Goal: Transaction & Acquisition: Purchase product/service

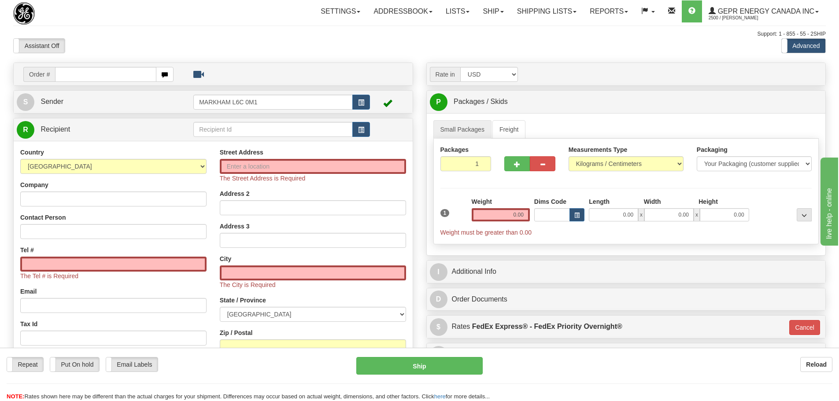
click at [171, 41] on div "Assistant On Assistant Off Do a return Do a return" at bounding box center [179, 45] width 344 height 15
click at [166, 180] on div "Country AFGHANISTAN ALAND ISLANDS ALBANIA ALGERIA AMERICAN SAMOA ANDORRA ANGOLA…" at bounding box center [114, 266] width 200 height 237
click at [166, 173] on select "AFGHANISTAN ALAND ISLANDS ALBANIA ALGERIA AMERICAN SAMOA ANDORRA ANGOLA ANGUILL…" at bounding box center [113, 166] width 186 height 15
select select "US"
click at [20, 159] on select "AFGHANISTAN ALAND ISLANDS ALBANIA ALGERIA AMERICAN SAMOA ANDORRA ANGOLA ANGUILL…" at bounding box center [113, 166] width 186 height 15
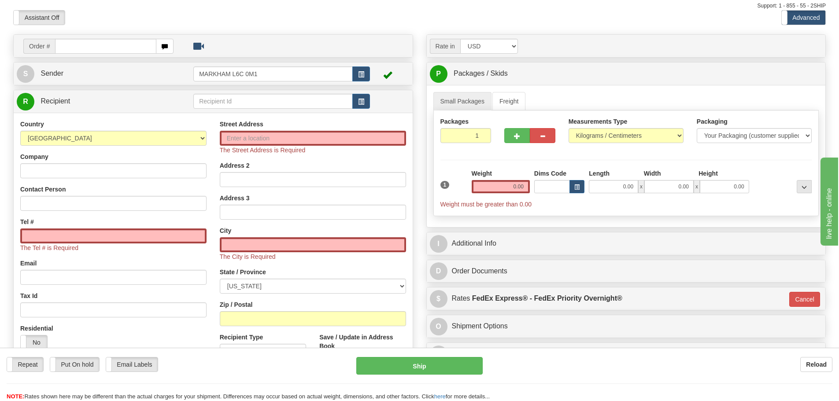
scroll to position [44, 0]
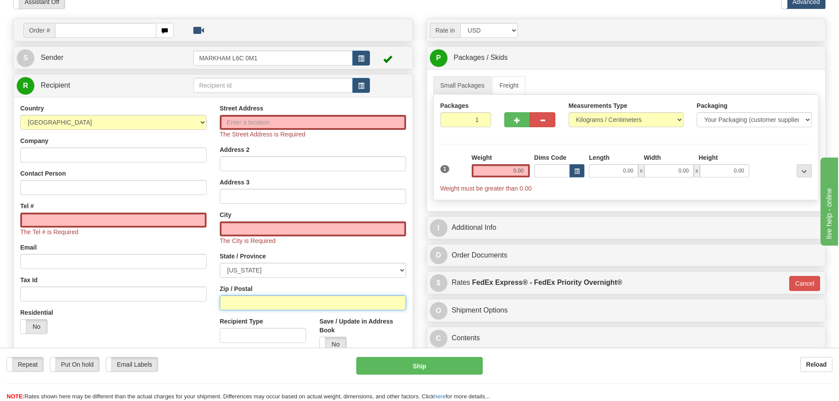
click at [226, 307] on input "Zip / Postal" at bounding box center [313, 303] width 186 height 15
paste input "77075"
type input "77075"
click at [212, 259] on div "Country [GEOGRAPHIC_DATA] [GEOGRAPHIC_DATA] [GEOGRAPHIC_DATA] [GEOGRAPHIC_DATA]…" at bounding box center [114, 222] width 200 height 237
type input "HOUSTON"
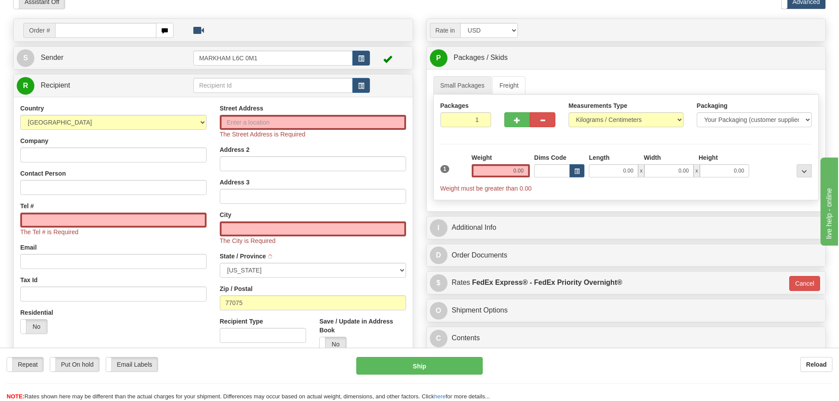
select select "TX"
click at [506, 176] on input "0.00" at bounding box center [501, 170] width 58 height 13
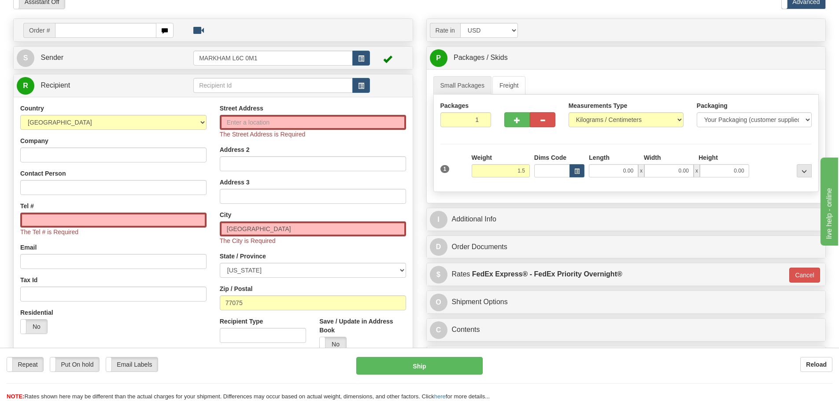
type input "1.50"
type input "01"
click at [421, 174] on div "Rate in Account Currency ARN AWG AUD AUS BHD BBD BFR BMD BRC BRL GBP UKL BND BG…" at bounding box center [626, 196] width 413 height 355
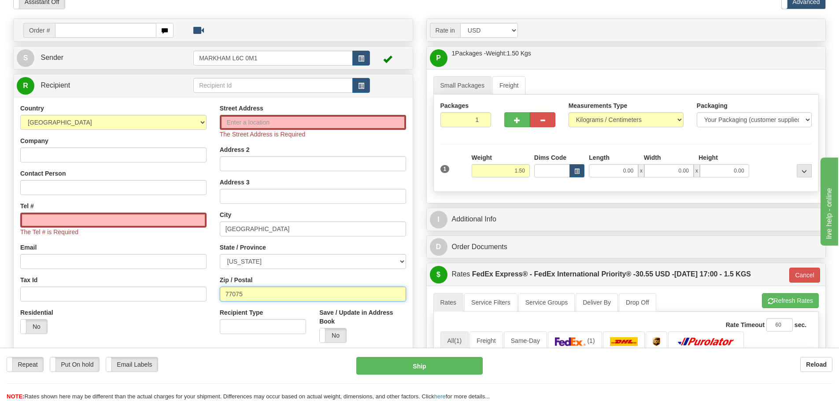
drag, startPoint x: 240, startPoint y: 297, endPoint x: 213, endPoint y: 299, distance: 26.9
click at [213, 304] on div "Street Address The Street Address is Required Address 2 Address 3 City HOUSTON …" at bounding box center [313, 227] width 200 height 246
paste input "12309"
type input "12309"
click at [218, 280] on div "Street Address The Street Address is Required Address 2 Address 3 City HOUSTON …" at bounding box center [313, 227] width 200 height 246
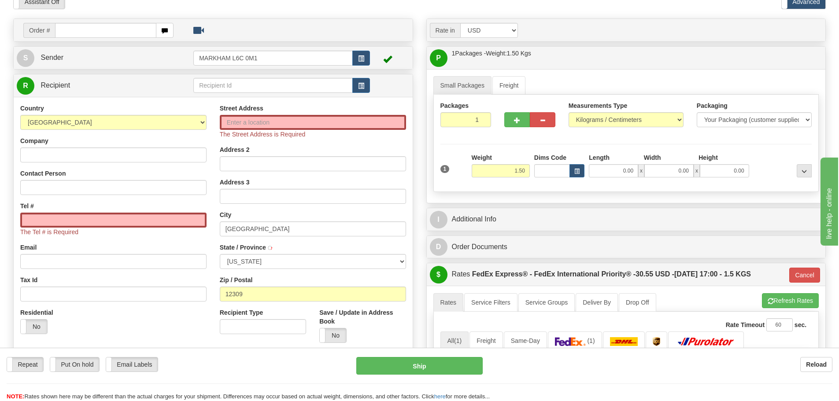
type input "01"
type input "SCHENECTADY"
select select "NY"
click at [280, 231] on input "SCHENECTADY" at bounding box center [313, 229] width 186 height 15
drag, startPoint x: 285, startPoint y: 227, endPoint x: 211, endPoint y: 230, distance: 74.1
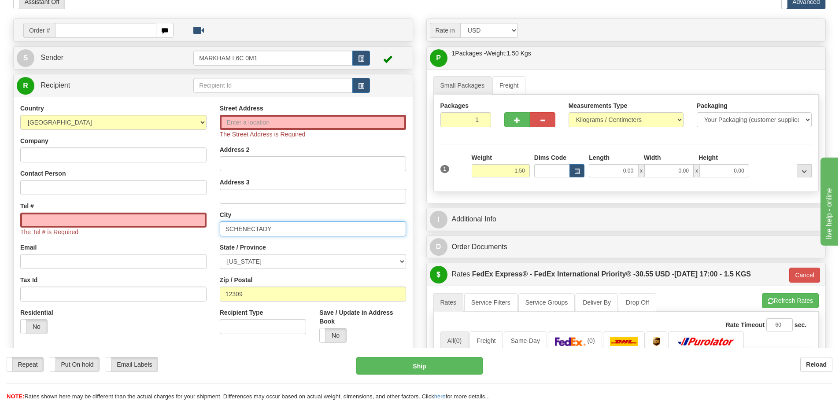
click at [211, 230] on div "Country AFGHANISTAN ALAND ISLANDS ALBANIA ALGERIA AMERICAN SAMOA ANDORRA ANGOLA…" at bounding box center [213, 227] width 399 height 246
paste input "Niskayuna"
type input "Niskayuna"
click at [237, 122] on input "Street Address" at bounding box center [313, 122] width 186 height 15
paste input "7 Crimson Oak Ct"
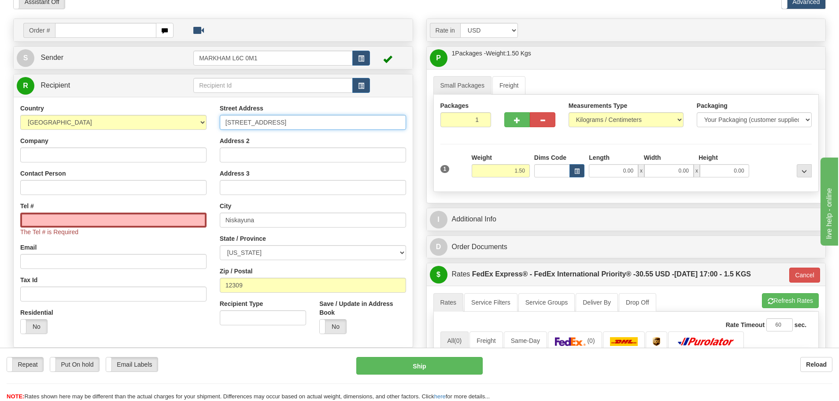
type input "7 Crimson Oak Ct"
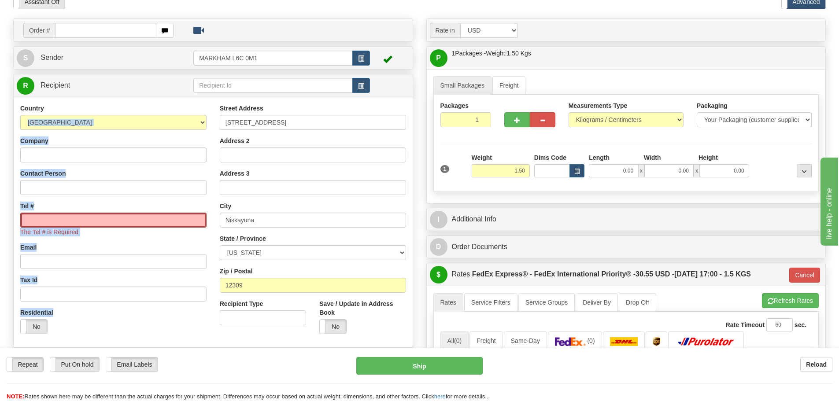
click at [213, 102] on div "Country AFGHANISTAN ALAND ISLANDS ALBANIA ALGERIA AMERICAN SAMOA ANDORRA ANGOLA…" at bounding box center [213, 222] width 399 height 251
click at [213, 101] on div "Country AFGHANISTAN ALAND ISLANDS ALBANIA ALGERIA AMERICAN SAMOA ANDORRA ANGOLA…" at bounding box center [213, 222] width 399 height 251
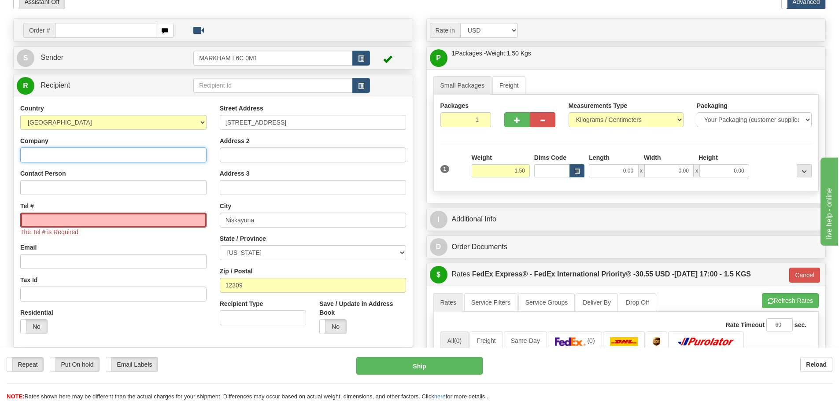
click at [76, 153] on input "Company" at bounding box center [113, 155] width 186 height 15
paste input "Fisher Teck Services LLC"
type input "Fisher Teck Services LLC"
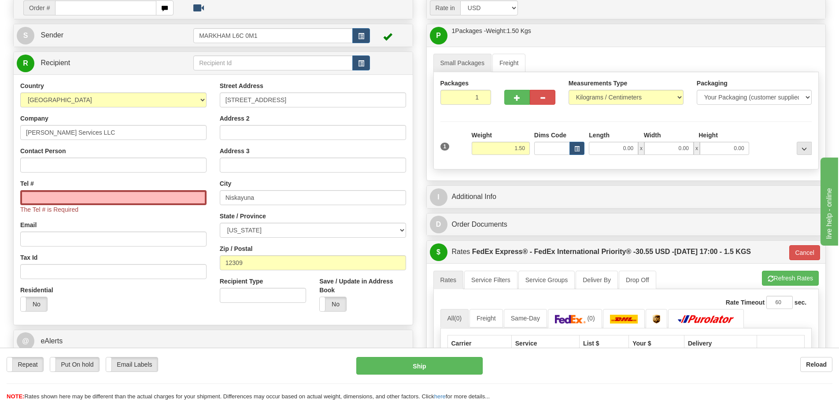
scroll to position [88, 0]
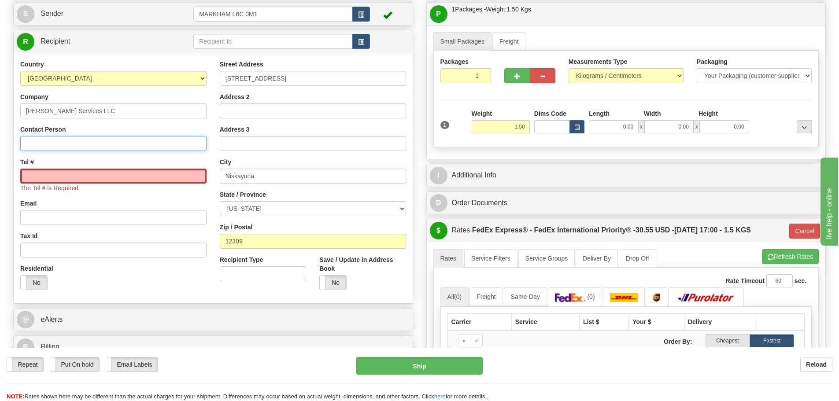
click at [95, 141] on input "Contact Person" at bounding box center [113, 143] width 186 height 15
click at [33, 175] on input "Tel #" at bounding box center [113, 176] width 186 height 15
type input "1111111111"
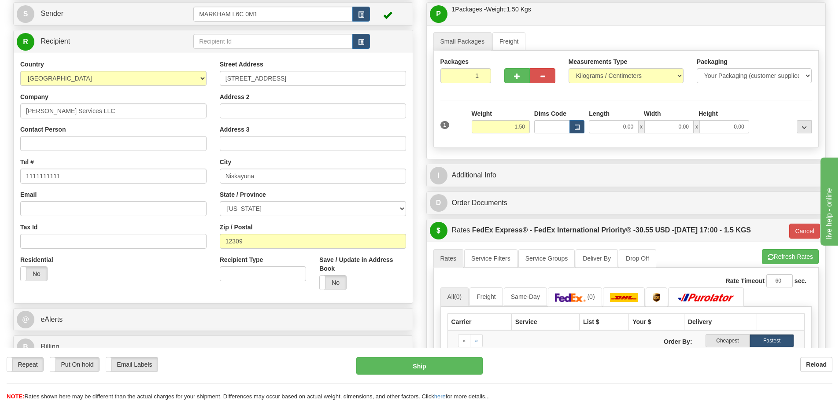
click at [93, 161] on div "Tel # 1111111111" at bounding box center [113, 171] width 186 height 26
drag, startPoint x: 487, startPoint y: 128, endPoint x: 544, endPoint y: 122, distance: 58.0
click at [544, 122] on div "1 Weight 1.50 Dims Code 0.00" at bounding box center [626, 124] width 376 height 31
type input "1.00"
type input "01"
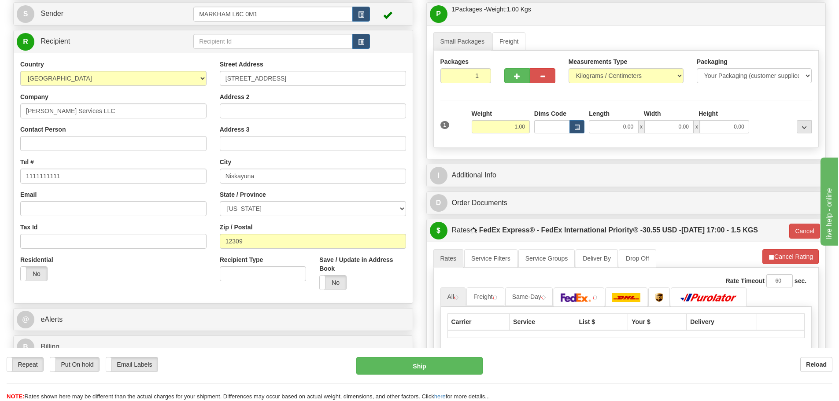
click at [510, 99] on div "Packages 1 1 Measurements Type" at bounding box center [626, 99] width 386 height 97
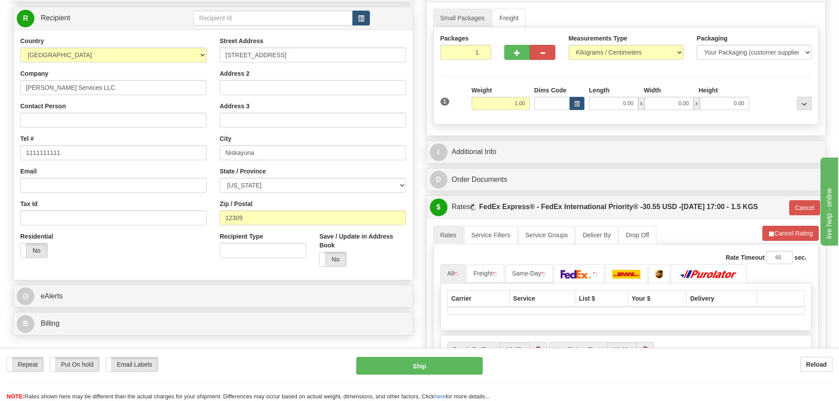
scroll to position [132, 0]
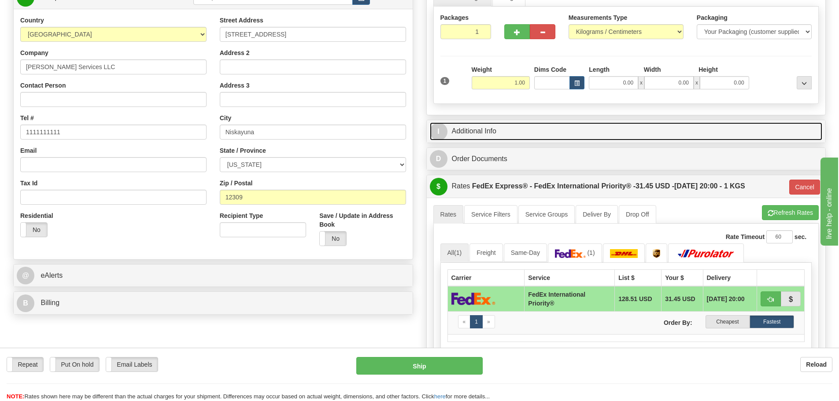
click at [538, 123] on link "I Additional Info" at bounding box center [626, 131] width 393 height 18
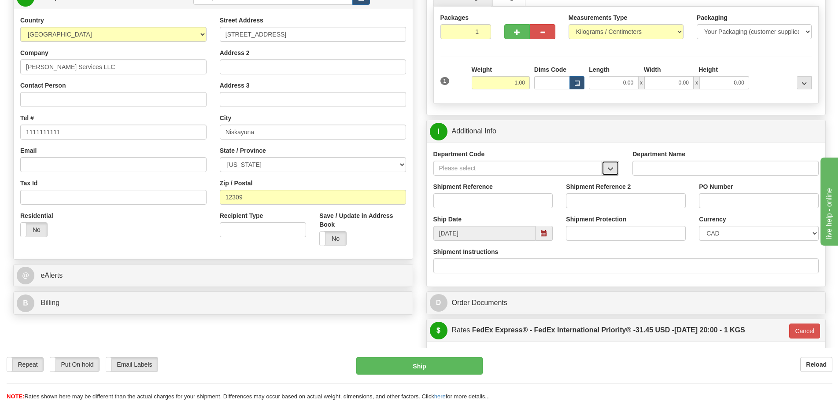
click at [611, 174] on button "button" at bounding box center [611, 168] width 18 height 15
click at [562, 178] on div "SER" at bounding box center [516, 182] width 160 height 10
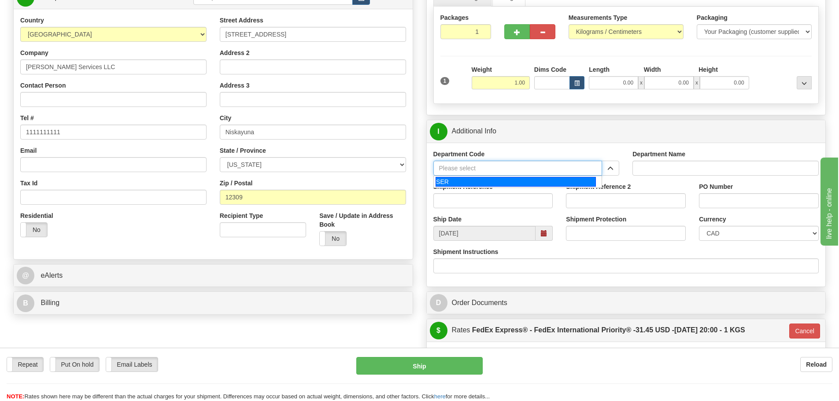
type input "SER"
type input "SERVICE DEPARTMENT"
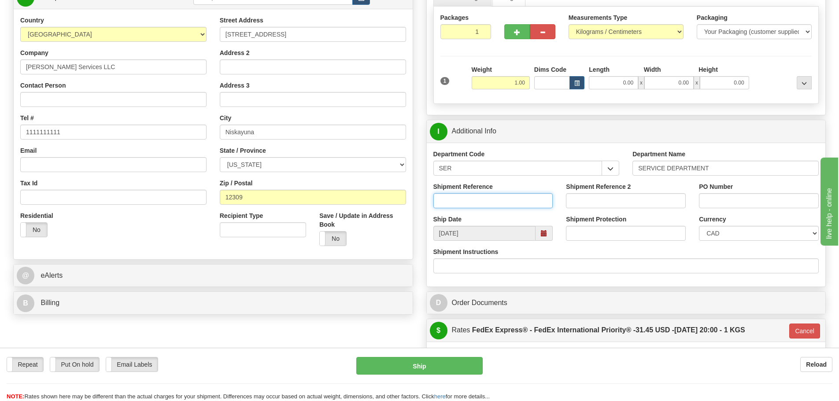
click at [543, 202] on input "Shipment Reference" at bounding box center [493, 200] width 120 height 15
click at [475, 201] on input "Shipment Reference" at bounding box center [493, 200] width 120 height 15
paste input "LSN-40784"
type input "LSN-40784"
click at [559, 192] on div "Shipment Reference LSN-40784" at bounding box center [493, 198] width 133 height 33
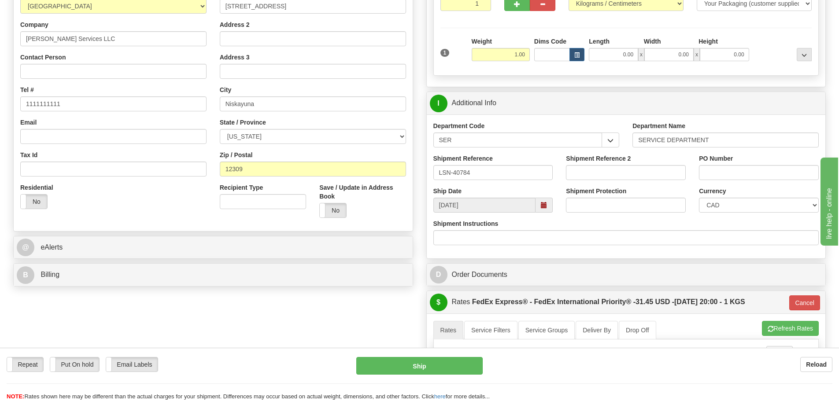
scroll to position [176, 0]
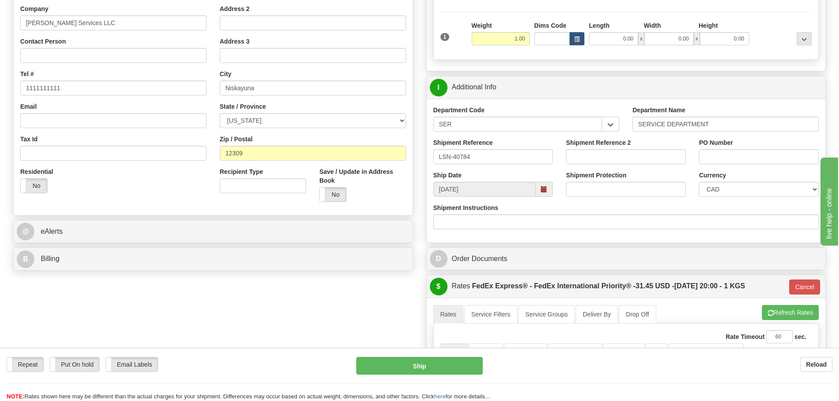
click at [704, 197] on div "Currency CAD USD EUR ZAR RON ANG ARN AUD AUS AWG BBD BFR BGN BHD BMD BND BRC BR…" at bounding box center [758, 187] width 133 height 33
click at [706, 196] on select "CAD USD EUR ZAR [PERSON_NAME] ARN AUD AUS AWG BBD BFR BGN BHD BMD BND BRC BRL C…" at bounding box center [759, 189] width 120 height 15
select select "1"
click at [699, 182] on select "CAD USD EUR ZAR [PERSON_NAME] ARN AUD AUS AWG BBD BFR BGN BHD BMD BND BRC BRL C…" at bounding box center [759, 189] width 120 height 15
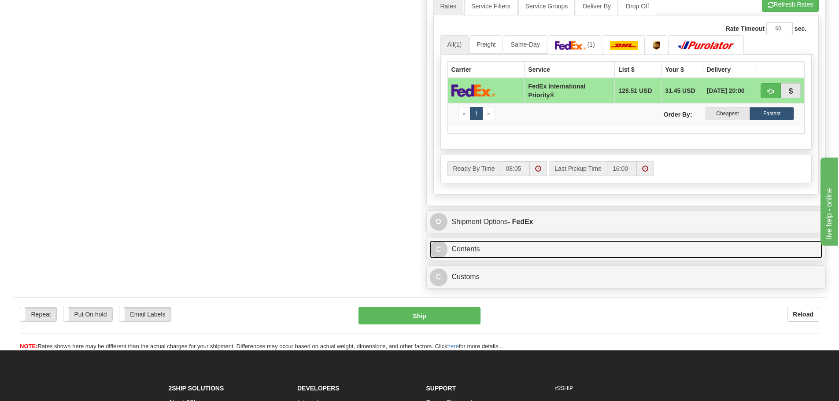
click at [520, 248] on link "C Contents" at bounding box center [626, 250] width 393 height 18
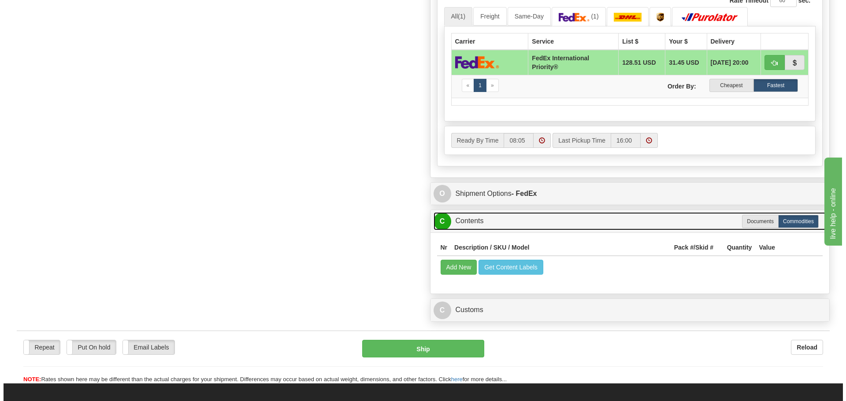
scroll to position [529, 0]
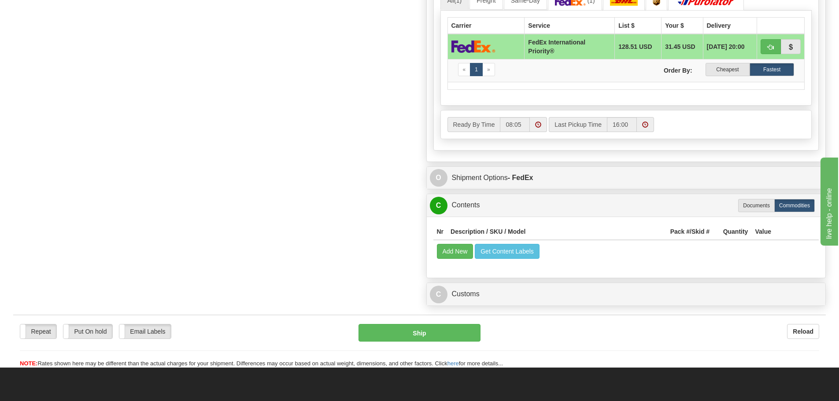
click at [452, 259] on td "Add New Get Content Labels" at bounding box center [626, 251] width 386 height 22
click at [452, 257] on button "Add New" at bounding box center [455, 251] width 37 height 15
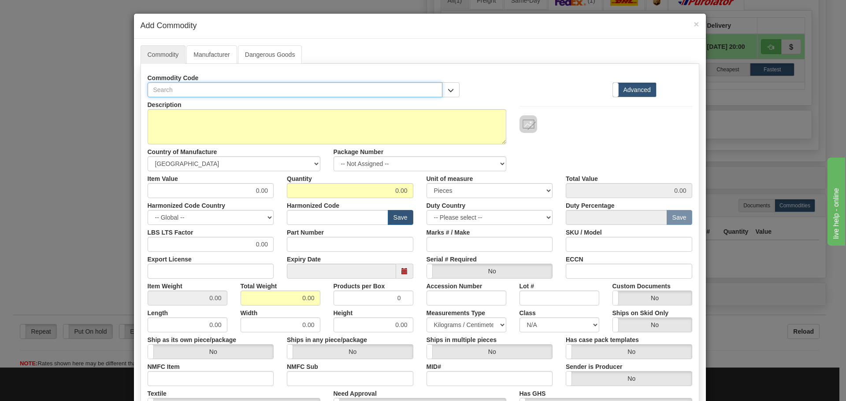
click at [263, 82] on input "text" at bounding box center [295, 89] width 295 height 15
paste input "18M9-0052"
type input "18M9-0052"
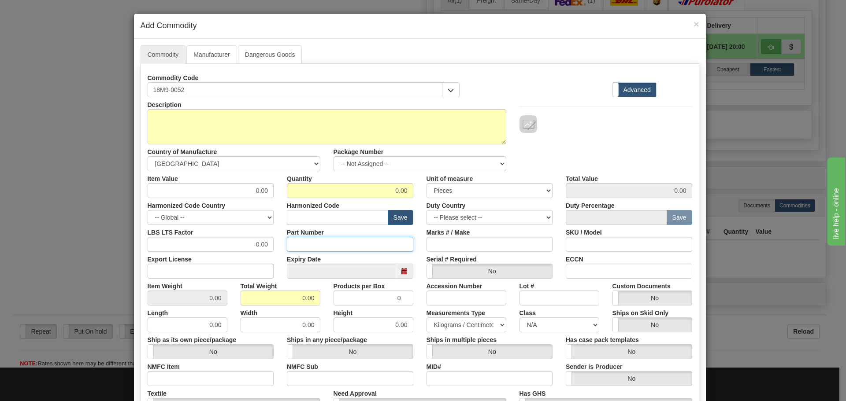
click at [296, 251] on input "Part Number" at bounding box center [350, 244] width 126 height 15
paste input "18M9-0052"
type input "18M9-0052"
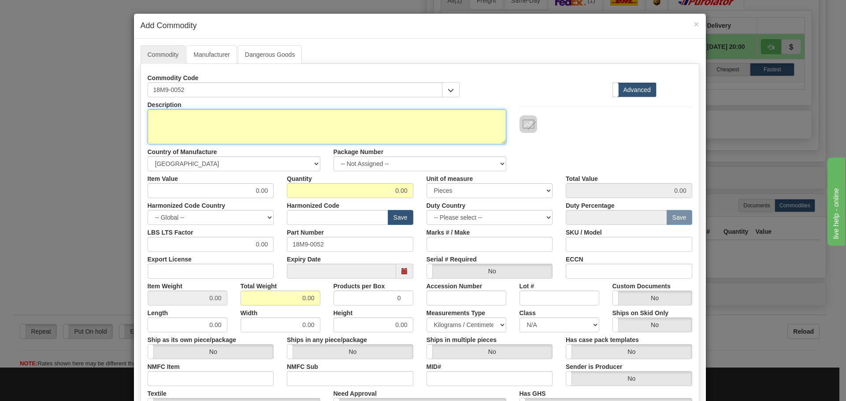
click at [254, 128] on textarea "Description" at bounding box center [327, 126] width 359 height 35
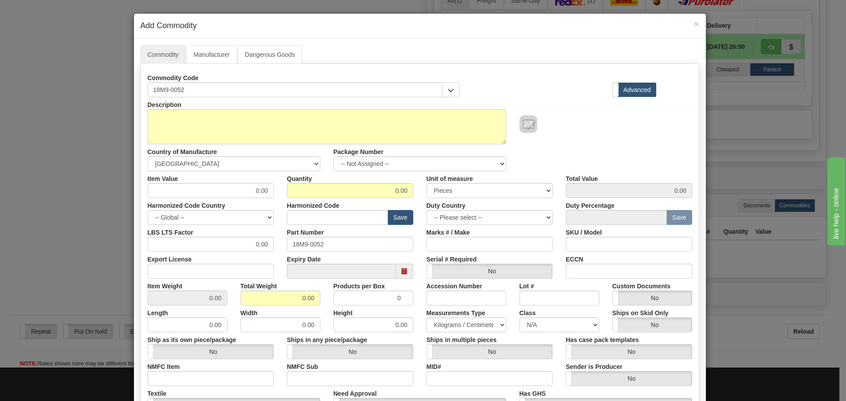
click at [301, 107] on div "Description" at bounding box center [327, 120] width 372 height 47
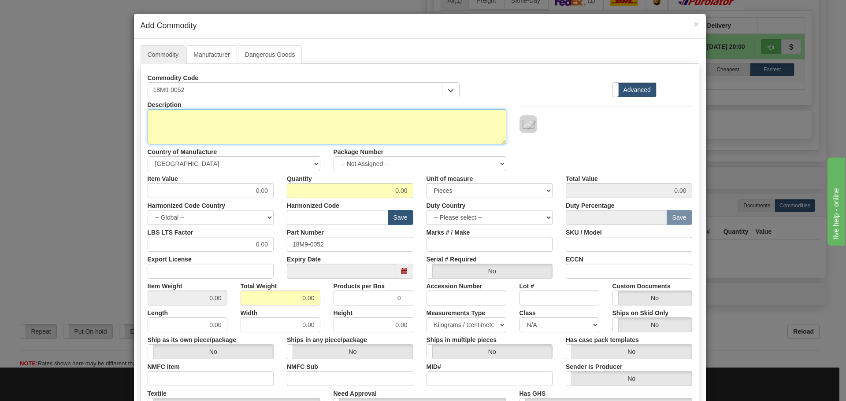
click at [301, 110] on textarea "Description" at bounding box center [327, 126] width 359 height 35
paste textarea "MM300E HandHeld Display (HHD) -MM300E-B4944G1"
type textarea "MM300E HandHeld Display (HHD) -MM300E-B4944G1"
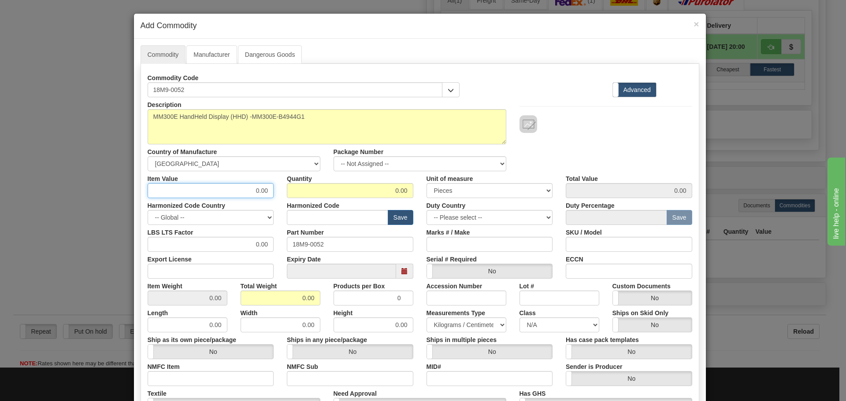
drag, startPoint x: 233, startPoint y: 191, endPoint x: 272, endPoint y: 195, distance: 39.4
click at [272, 195] on div "Item Value 0.00" at bounding box center [211, 184] width 140 height 27
type input "75"
type input "1"
type input "75.00"
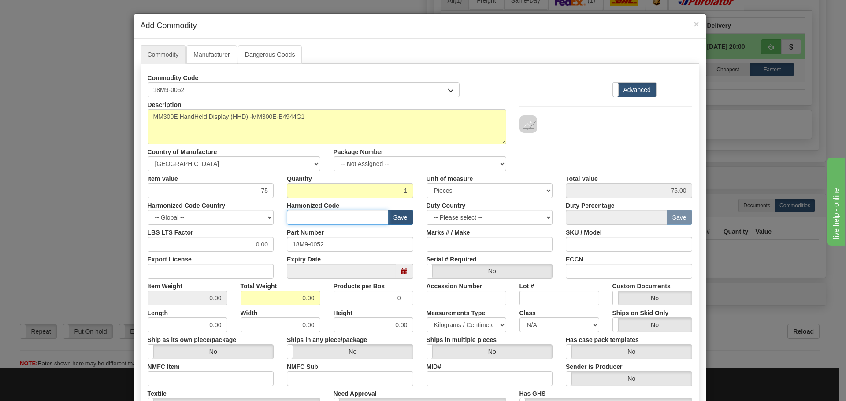
click at [346, 223] on input "text" at bounding box center [337, 217] width 101 height 15
type input "8537.10.9070"
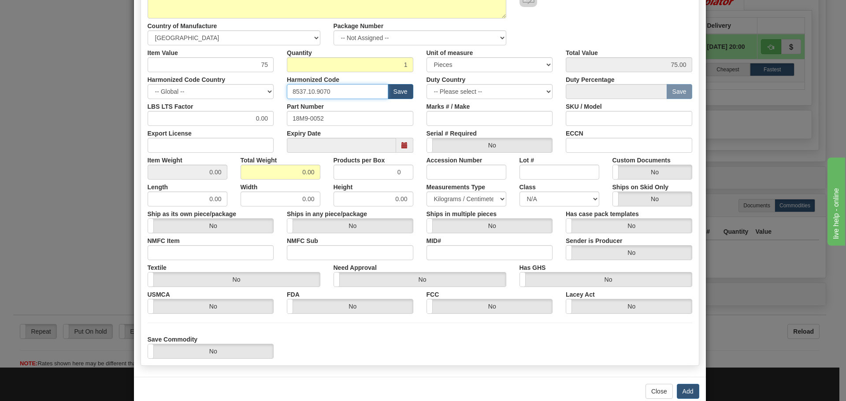
scroll to position [144, 0]
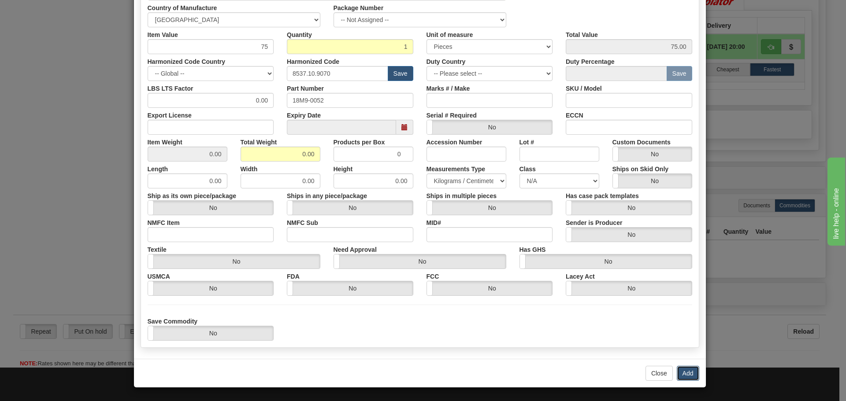
click at [681, 368] on button "Add" at bounding box center [688, 373] width 22 height 15
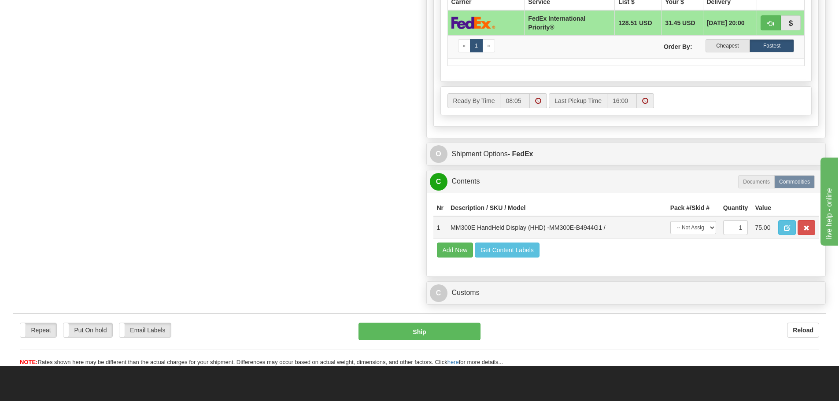
scroll to position [573, 0]
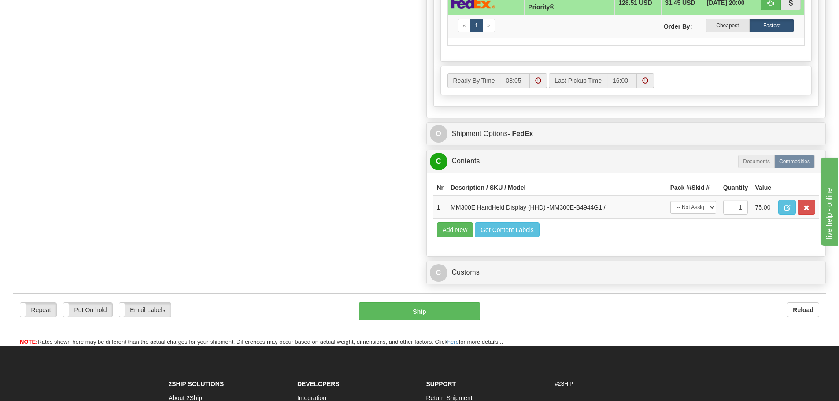
click at [529, 283] on div "C Customs Duties / Taxes" at bounding box center [626, 273] width 399 height 22
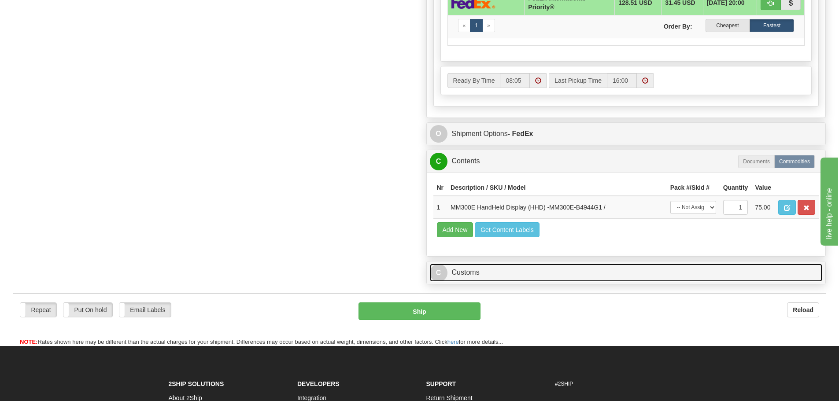
click at [529, 279] on link "C Customs" at bounding box center [626, 273] width 393 height 18
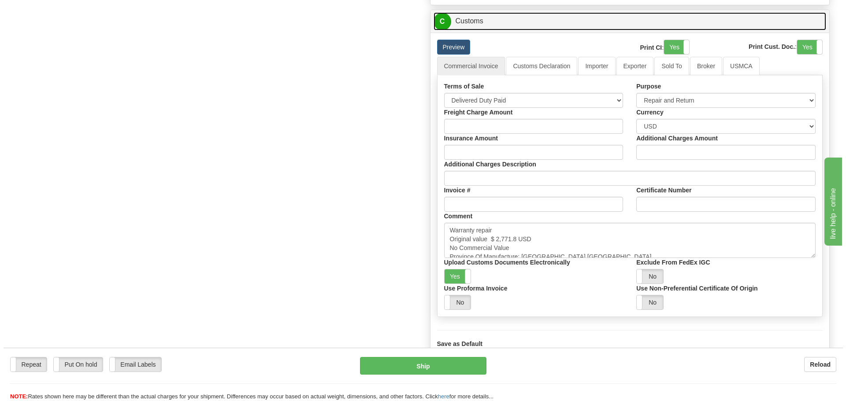
scroll to position [837, 0]
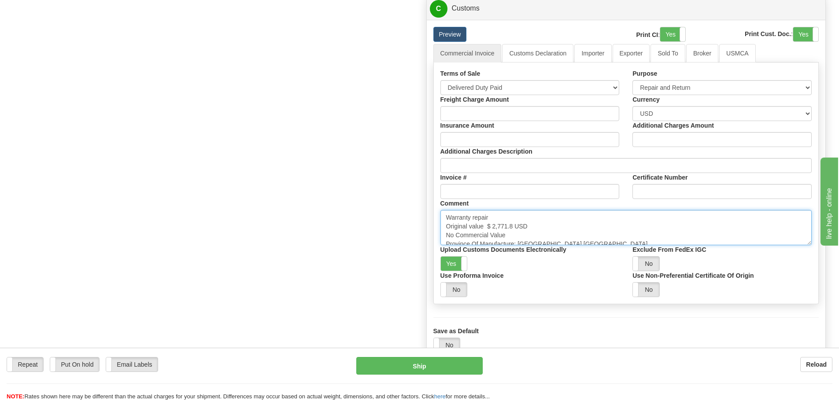
click at [563, 224] on textarea "Warranty repair Original value $ 2,771.8 USD No Commercial Value Province Of Ma…" at bounding box center [627, 227] width 372 height 35
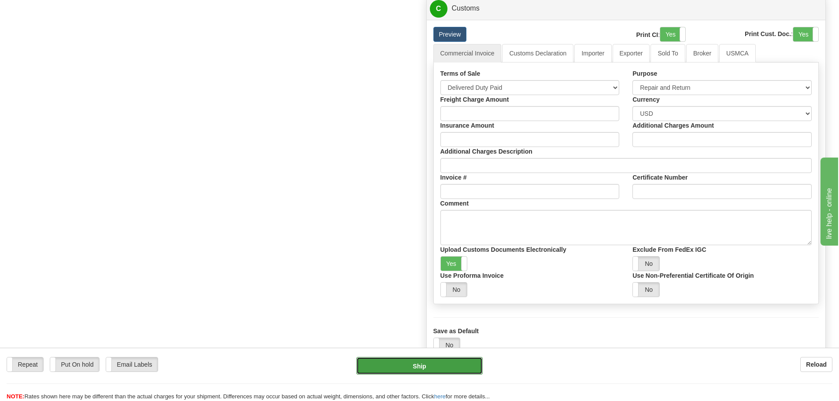
click at [423, 363] on button "Ship" at bounding box center [419, 366] width 126 height 18
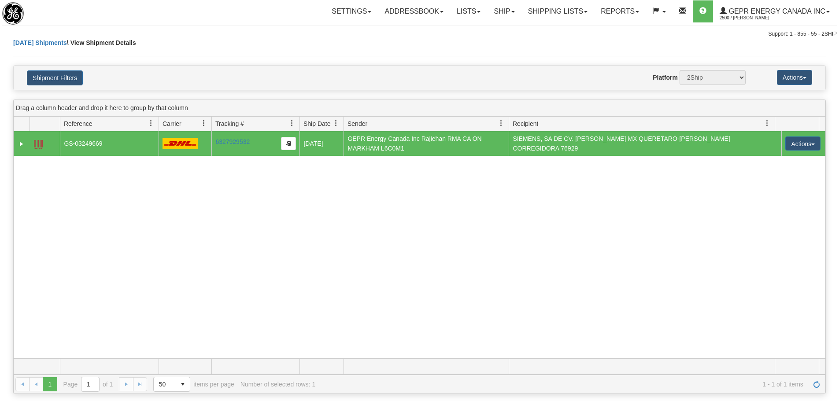
click at [211, 39] on div "Today Shipments \ View Shipment Details" at bounding box center [419, 51] width 813 height 27
click at [467, 227] on div "31464845 2500 GS-03249669 6327929532 6327929532 08/15/2025 08/15/2025 08:05:32 …" at bounding box center [420, 244] width 812 height 227
click at [808, 141] on button "Actions" at bounding box center [802, 144] width 35 height 14
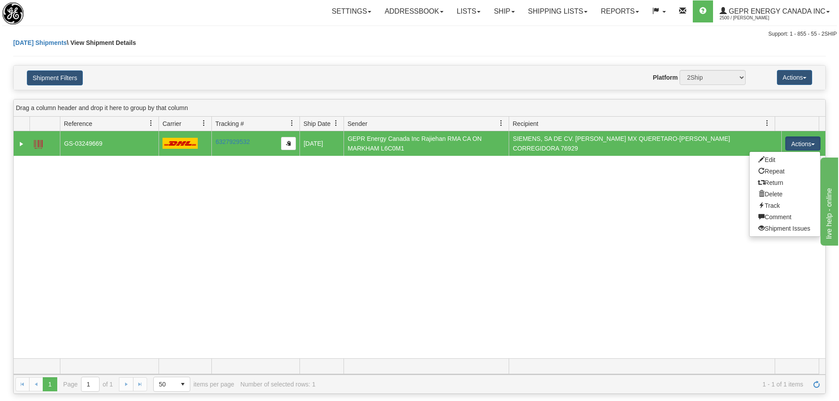
click at [217, 14] on div "Settings Shipping Preferences Fields Preferences New Store Connections Addressb…" at bounding box center [492, 11] width 688 height 22
click at [817, 384] on span "Refresh" at bounding box center [816, 384] width 7 height 7
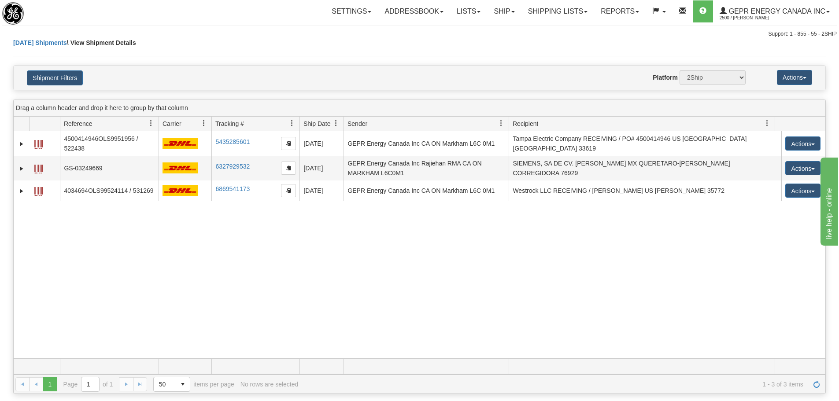
click at [424, 318] on div "31463911 2500 4500414946OLS9951956 / 522438 5435285601 5435285601 08/15/2025 08…" at bounding box center [420, 244] width 812 height 227
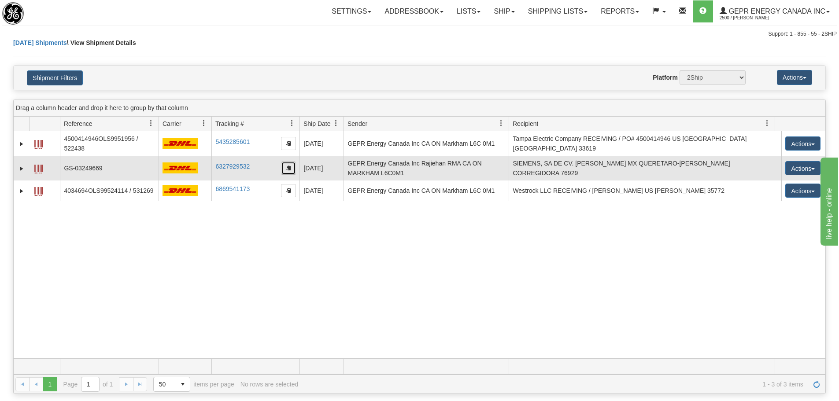
click at [291, 166] on button "button" at bounding box center [288, 168] width 15 height 13
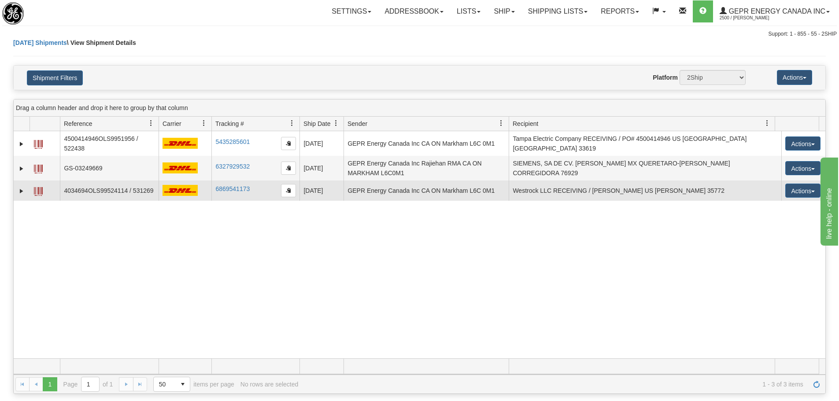
drag, startPoint x: 384, startPoint y: 225, endPoint x: 371, endPoint y: 193, distance: 33.8
click at [385, 223] on div "31463911 2500 4500414946OLS9951956 / 522438 5435285601 5435285601 08/15/2025 08…" at bounding box center [420, 244] width 812 height 227
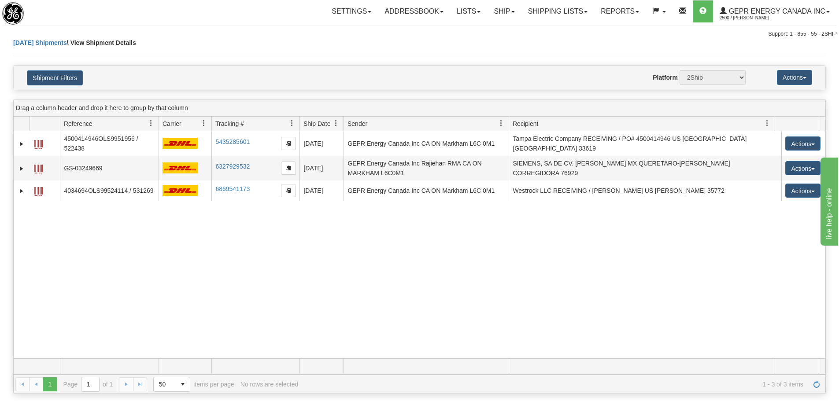
click at [347, 273] on div "31463911 2500 4500414946OLS9951956 / 522438 5435285601 5435285601 08/15/2025 08…" at bounding box center [420, 244] width 812 height 227
click at [238, 295] on div "31463911 2500 4500414946OLS9951956 / 522438 5435285601 5435285601 08/15/2025 08…" at bounding box center [420, 244] width 812 height 227
click at [819, 388] on link "Refresh" at bounding box center [817, 385] width 14 height 14
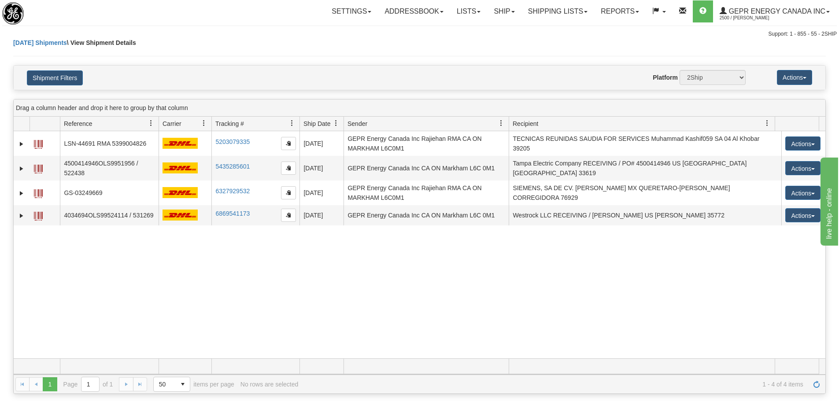
click at [118, 238] on div "31470396 2500 LSN-44691 RMA 5399004826 5203079335 5203079335 08/15/2025 08/15/2…" at bounding box center [420, 244] width 812 height 227
click at [71, 89] on div "Shipment Filters Website Agent Nothing selected Client User Platform 2Ship Impo…" at bounding box center [420, 78] width 812 height 24
click at [74, 81] on button "Shipment Filters" at bounding box center [55, 77] width 56 height 15
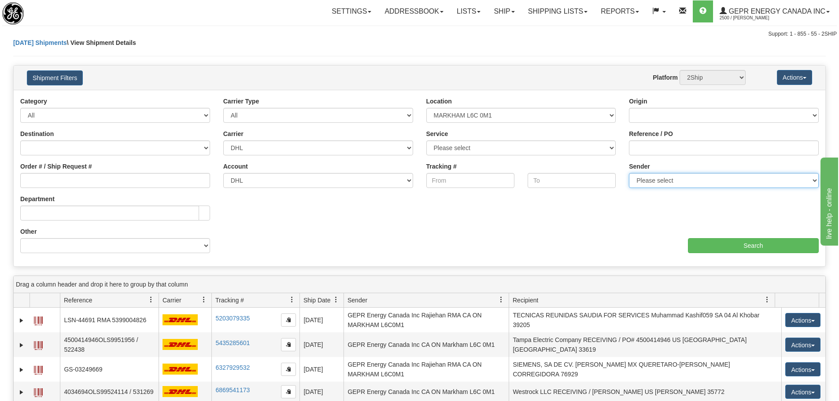
click at [643, 186] on select "Please select GEPR Energy Canada Inc , Rajiehan RMA, (CA)" at bounding box center [724, 180] width 190 height 15
select select "206864"
click at [629, 173] on select "Please select GEPR Energy Canada Inc , Rajiehan RMA, (CA)" at bounding box center [724, 180] width 190 height 15
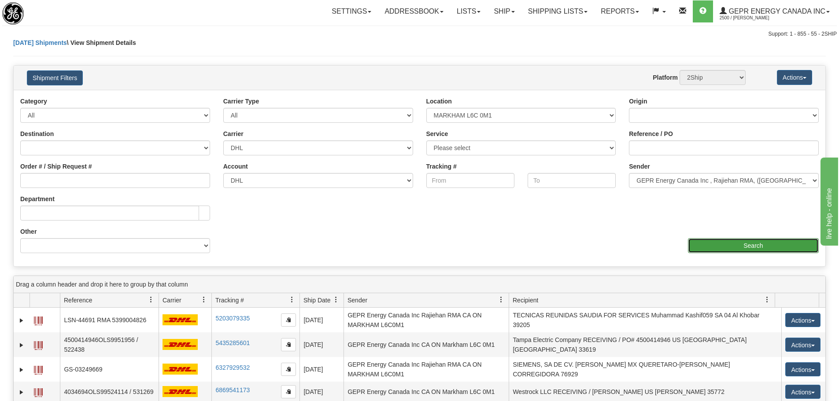
click at [708, 239] on input "Search" at bounding box center [753, 245] width 131 height 15
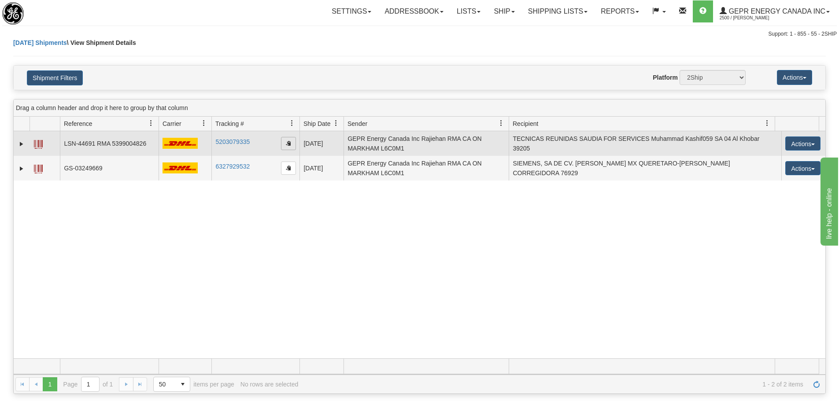
click at [287, 144] on span "button" at bounding box center [288, 143] width 5 height 5
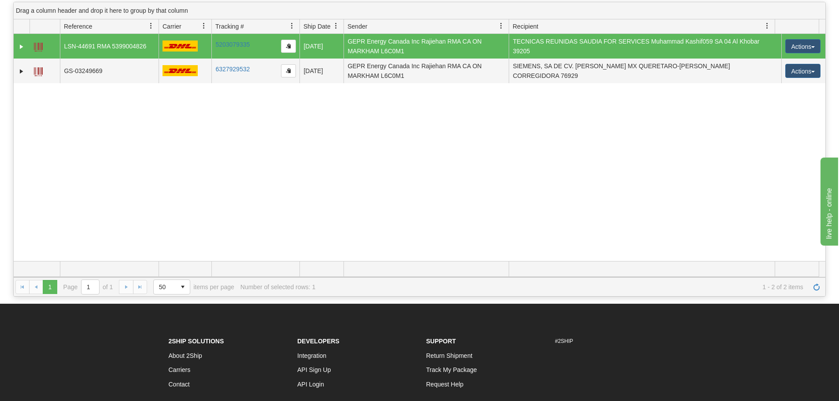
scroll to position [44, 0]
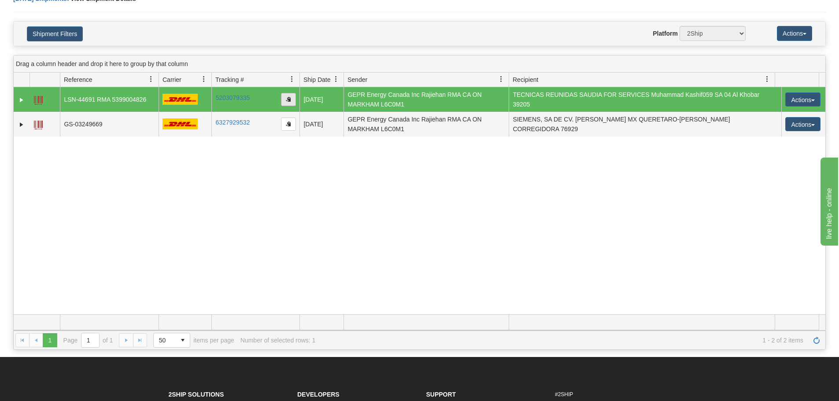
click at [288, 97] on span "button" at bounding box center [288, 98] width 5 height 5
click at [18, 101] on link "Expand" at bounding box center [21, 100] width 9 height 9
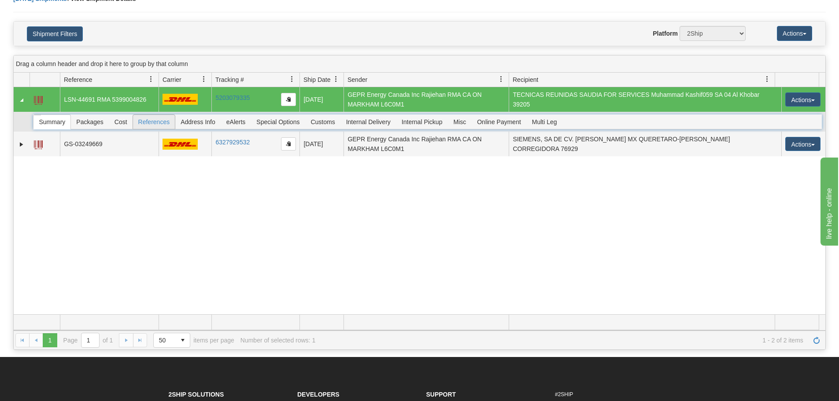
click at [141, 120] on span "References" at bounding box center [154, 122] width 42 height 14
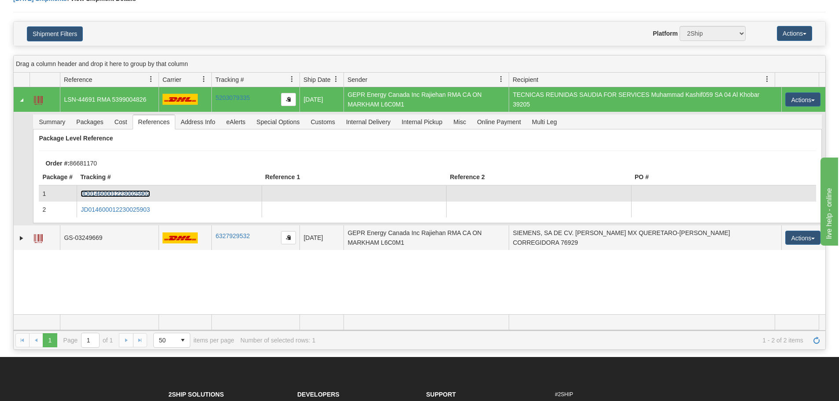
click at [103, 191] on link "JD014600012230025902" at bounding box center [115, 193] width 69 height 7
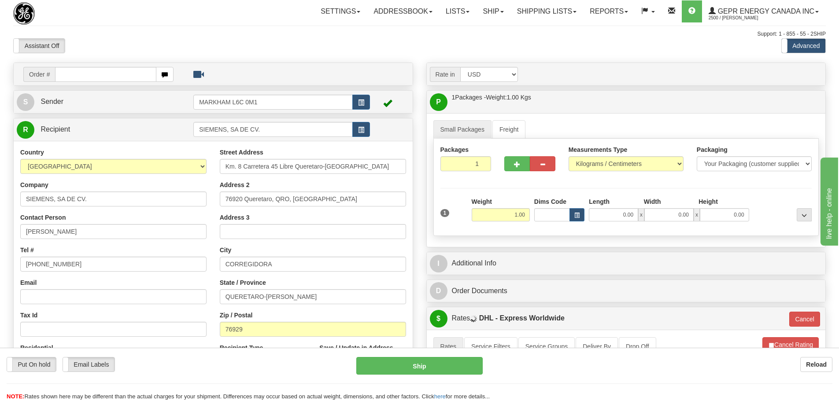
click at [311, 42] on div "Assistant On Assistant Off Do a return Do a return" at bounding box center [179, 45] width 344 height 15
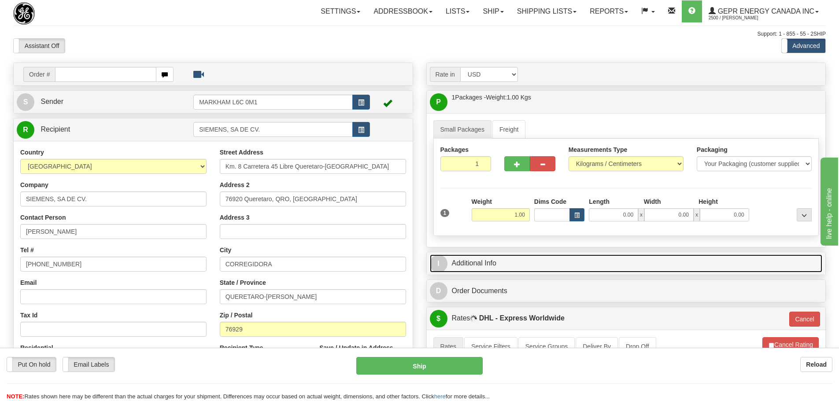
click at [455, 264] on link "I Additional Info" at bounding box center [626, 264] width 393 height 18
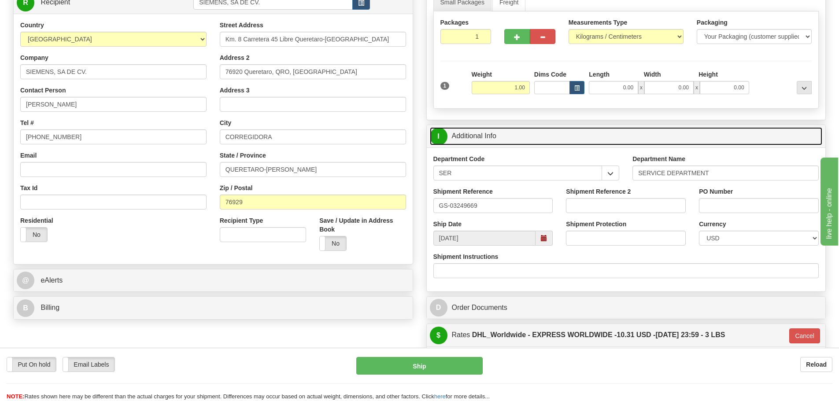
scroll to position [132, 0]
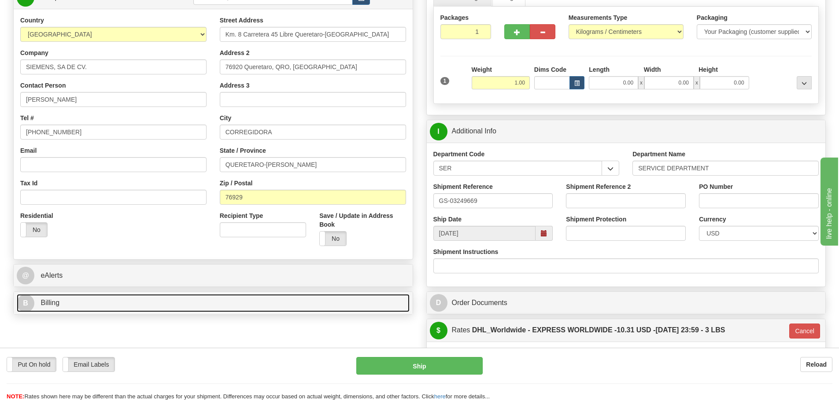
click at [233, 310] on link "B Billing" at bounding box center [213, 303] width 393 height 18
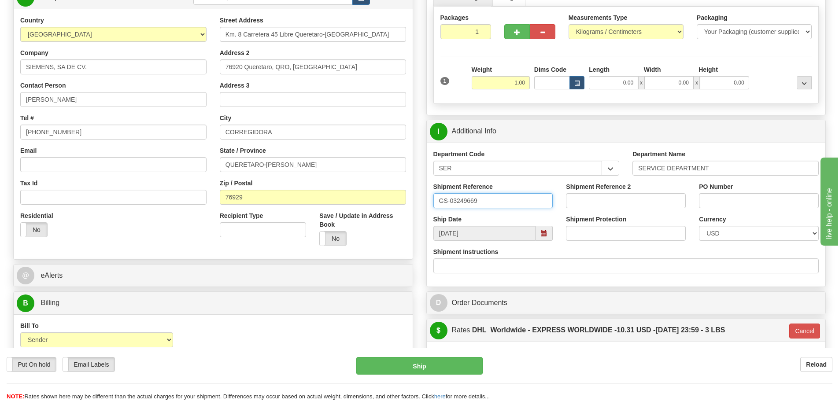
click at [492, 195] on input "GS-03249669" at bounding box center [493, 200] width 120 height 15
drag, startPoint x: 492, startPoint y: 196, endPoint x: 430, endPoint y: 209, distance: 63.6
click at [430, 209] on div "Shipment Reference GS-03249669" at bounding box center [493, 198] width 133 height 33
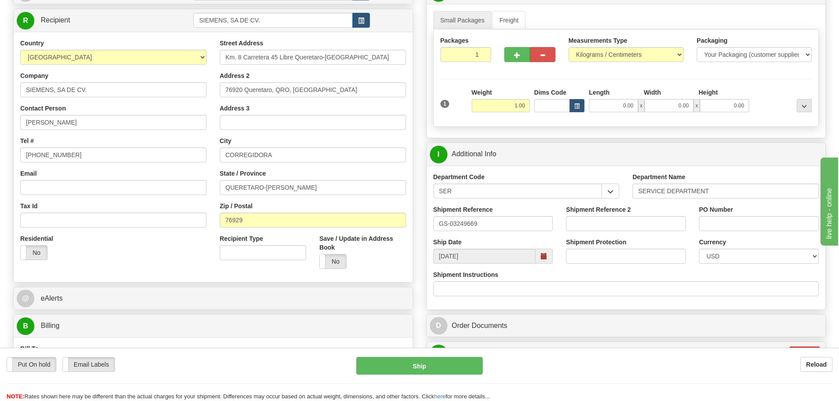
scroll to position [88, 0]
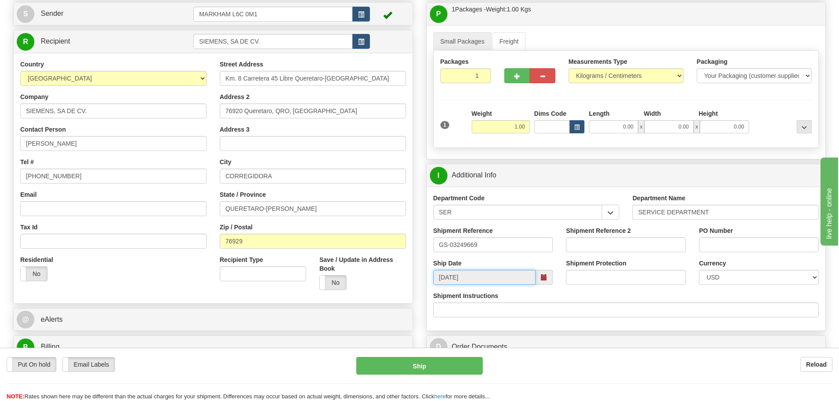
drag, startPoint x: 473, startPoint y: 278, endPoint x: 419, endPoint y: 286, distance: 54.4
click at [420, 286] on div "Rate in Account Currency ARN AWG AUD AUS BHD BBD BFR BMD BRC BRL GBP UKL BND BG…" at bounding box center [626, 330] width 413 height 713
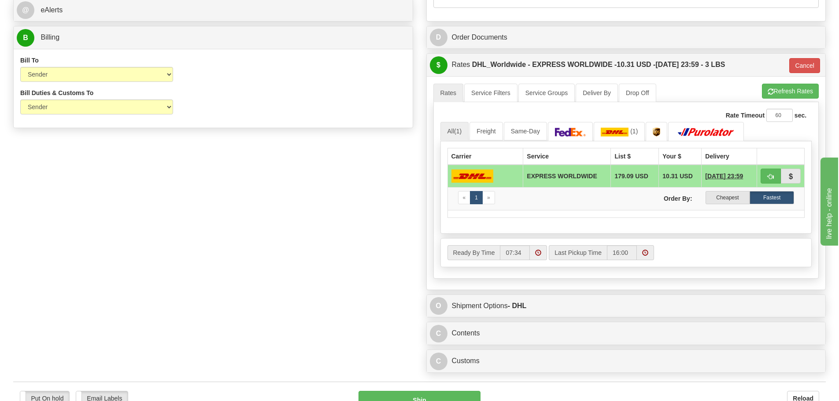
scroll to position [485, 0]
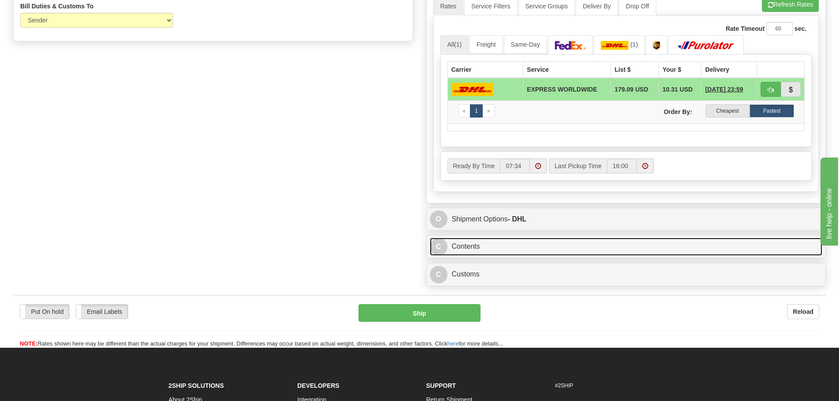
click at [484, 246] on link "C Contents" at bounding box center [626, 247] width 393 height 18
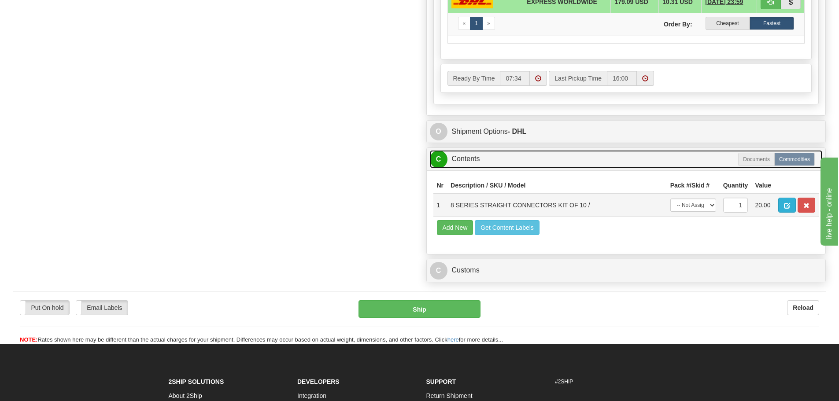
scroll to position [573, 0]
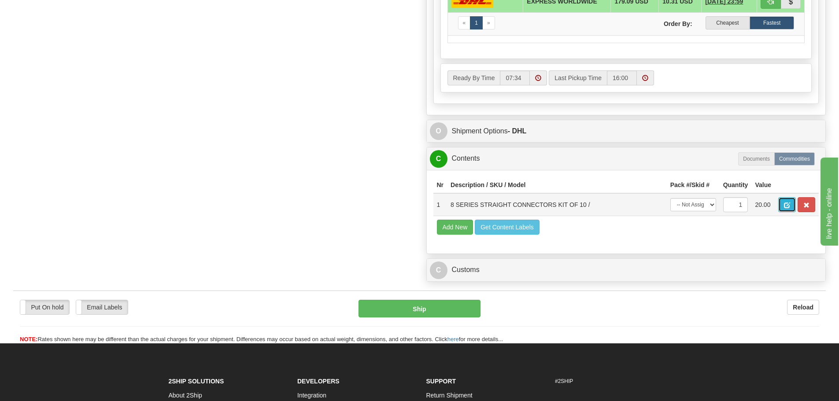
click at [786, 202] on button "button" at bounding box center [787, 204] width 18 height 15
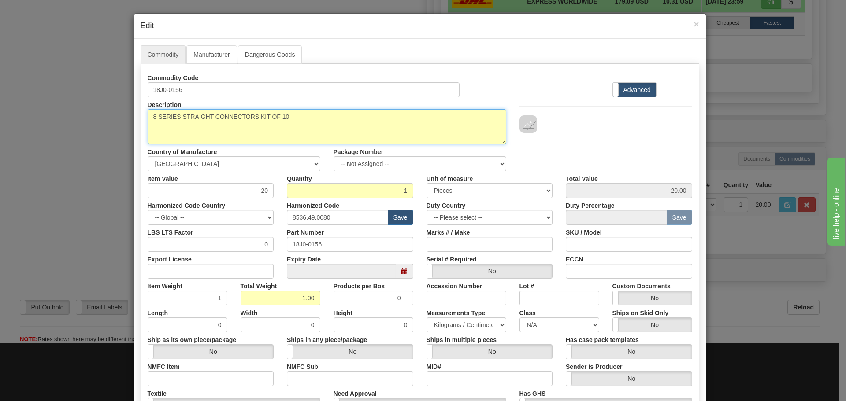
drag, startPoint x: 307, startPoint y: 121, endPoint x: 125, endPoint y: 128, distance: 182.1
click at [125, 128] on div "× Edit Commodity Manufacturer Dangerous Goods Commodity Code 18J0-0156 Standard…" at bounding box center [423, 200] width 846 height 401
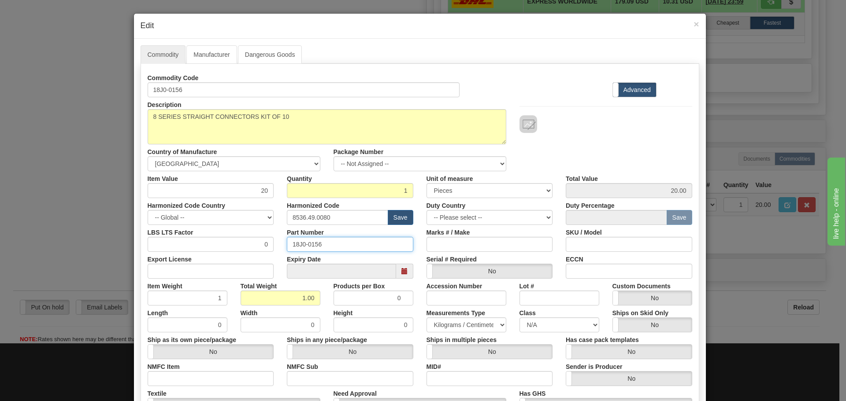
drag, startPoint x: 326, startPoint y: 243, endPoint x: 272, endPoint y: 243, distance: 54.6
click at [272, 243] on div "LBS LTS Factor 0 Part Number 18J0-0156 Marks # / Make SKU / Model" at bounding box center [420, 238] width 558 height 27
click at [280, 267] on div "Expiry Date" at bounding box center [350, 265] width 140 height 27
drag, startPoint x: 244, startPoint y: 193, endPoint x: 280, endPoint y: 195, distance: 35.7
click at [280, 195] on div "Item Value 20 Quantity 1 Unit of measure 3 Thousand Square Inches Adjustments 5…" at bounding box center [420, 184] width 558 height 27
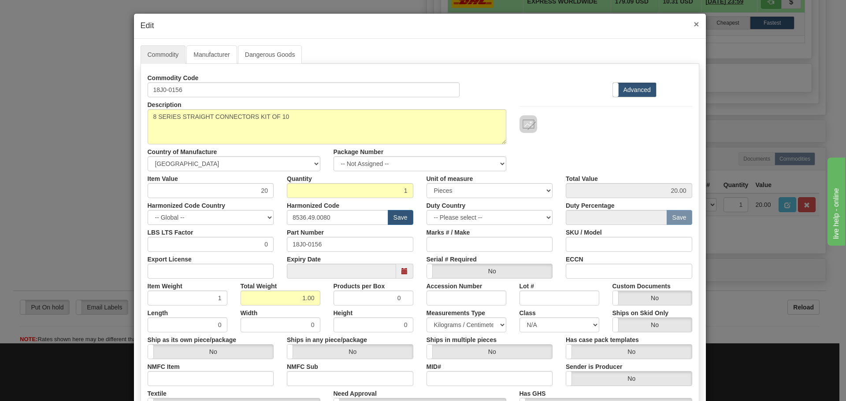
click at [693, 22] on span "×" at bounding box center [695, 24] width 5 height 10
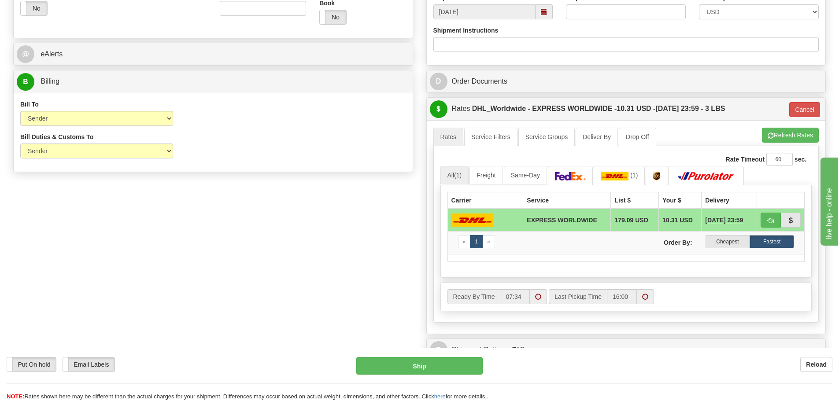
scroll to position [264, 0]
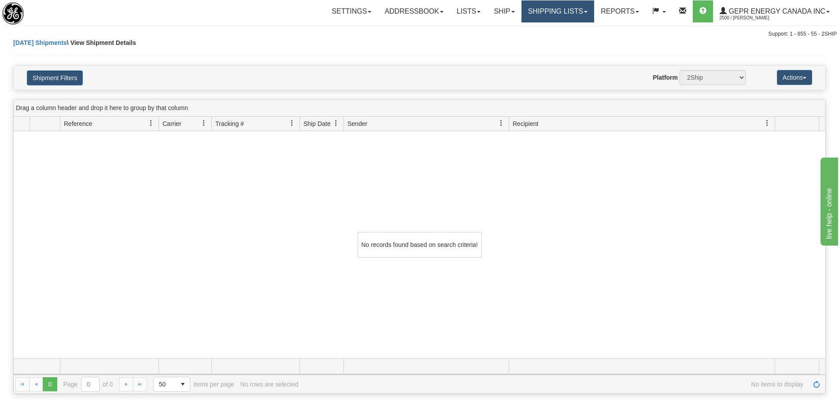
click at [566, 19] on link "Shipping lists" at bounding box center [558, 11] width 73 height 22
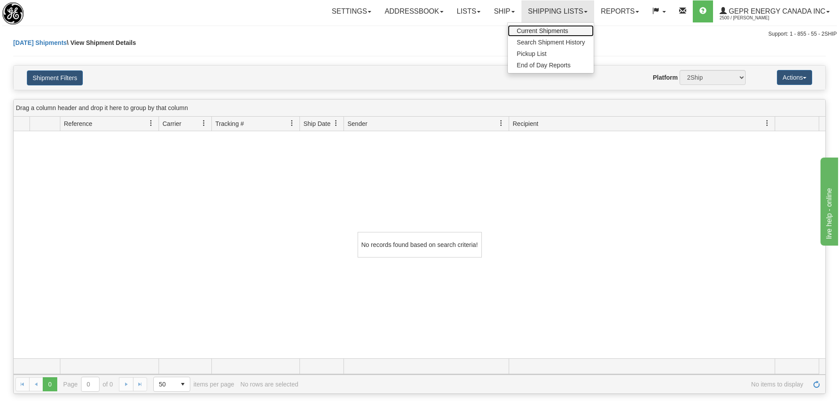
click at [552, 28] on span "Current Shipments" at bounding box center [543, 30] width 52 height 7
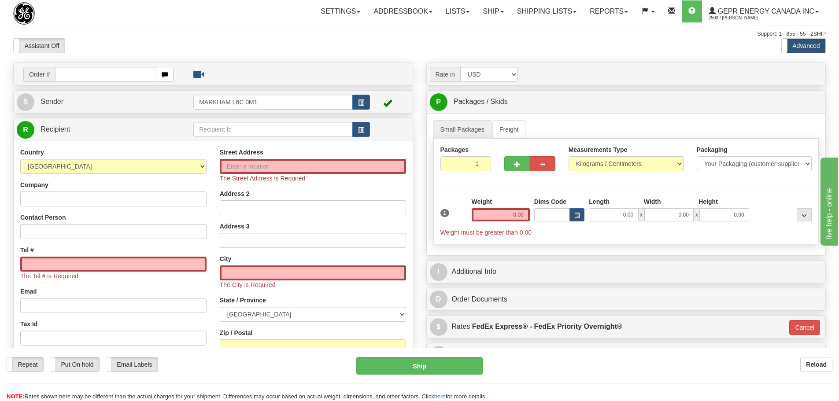
click at [185, 31] on div "Support: 1 - 855 - 55 - 2SHIP" at bounding box center [419, 33] width 813 height 7
click at [72, 173] on select "[GEOGRAPHIC_DATA] [GEOGRAPHIC_DATA] [GEOGRAPHIC_DATA] [GEOGRAPHIC_DATA] [US_STA…" at bounding box center [113, 166] width 186 height 15
select select "US"
click at [20, 159] on select "[GEOGRAPHIC_DATA] [GEOGRAPHIC_DATA] [GEOGRAPHIC_DATA] [GEOGRAPHIC_DATA] [US_STA…" at bounding box center [113, 166] width 186 height 15
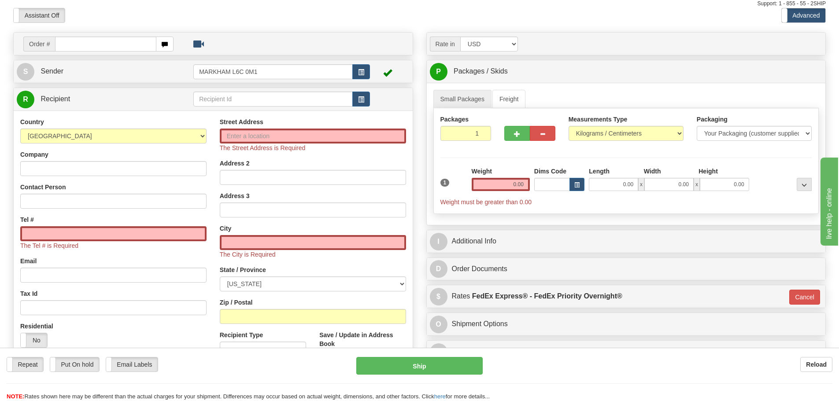
scroll to position [44, 0]
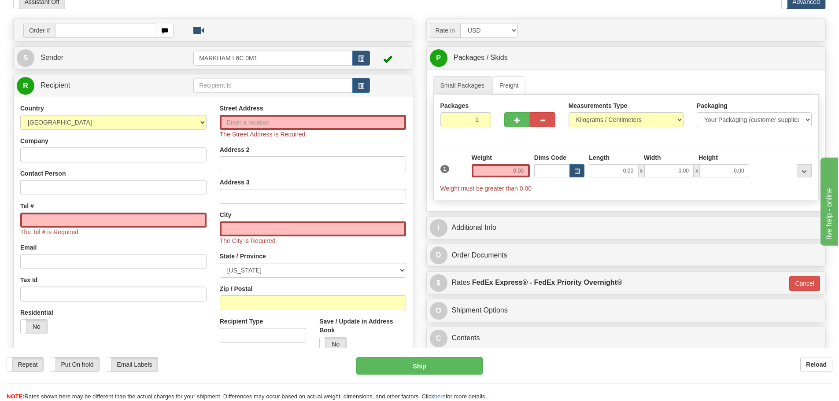
click at [253, 294] on div "Zip / Postal" at bounding box center [313, 298] width 186 height 26
click at [247, 313] on div "Street Address The Street Address is Required Address 2 Address 3 City The City…" at bounding box center [313, 231] width 200 height 255
click at [247, 309] on div "Street Address The Street Address is Required Address 2 Address 3 City The City…" at bounding box center [313, 231] width 200 height 255
click at [250, 303] on input "Zip / Postal" at bounding box center [313, 303] width 186 height 15
paste input "43213"
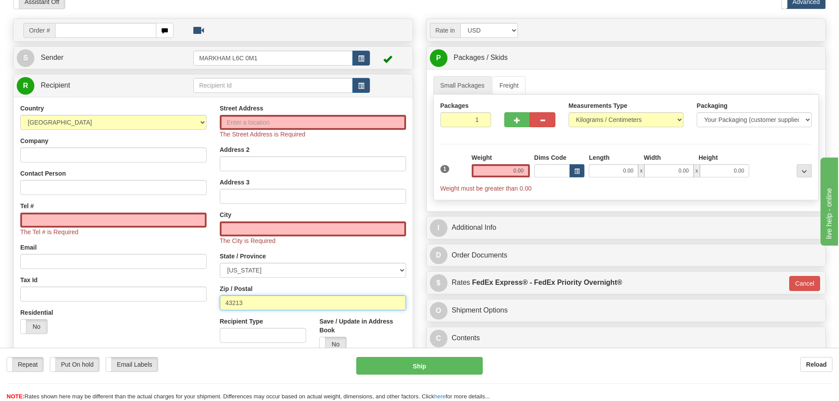
type input "43213"
click at [214, 268] on div "Street Address The Street Address is Required Address 2 Address 3 City The City…" at bounding box center [313, 231] width 200 height 255
type input "COLUMBUS"
select select "OH"
click at [246, 115] on div "Street Address The Street Address is Required" at bounding box center [313, 121] width 186 height 35
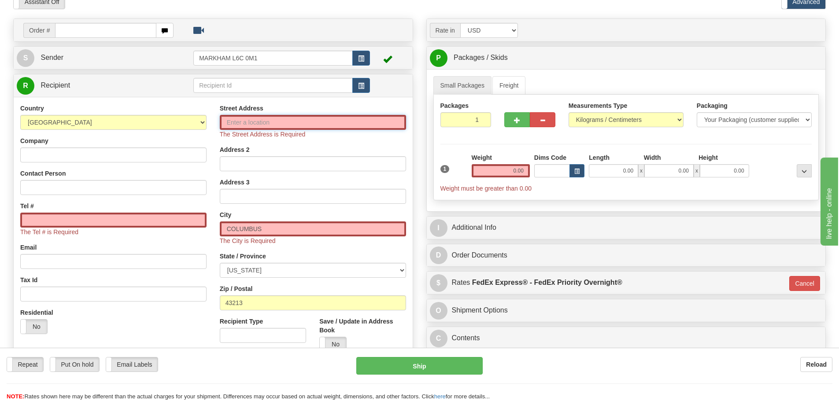
click at [246, 120] on input "Street Address" at bounding box center [313, 122] width 186 height 15
paste input "580 Old Morrison Road"
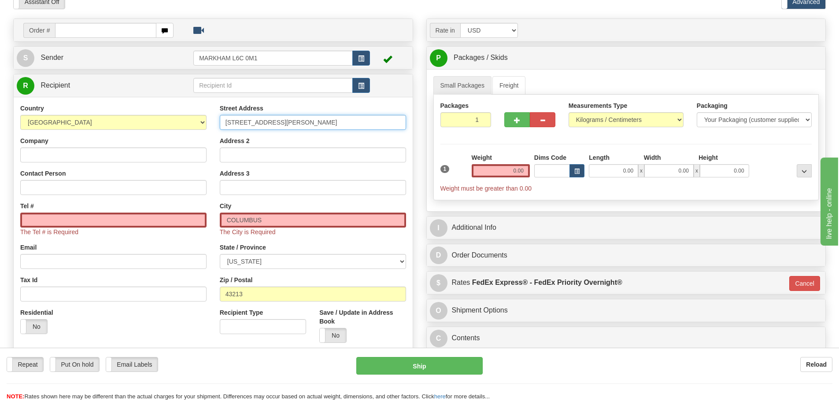
type input "580 Old Morrison Road"
drag, startPoint x: 212, startPoint y: 155, endPoint x: 199, endPoint y: 179, distance: 27.6
click at [212, 155] on div "Country [GEOGRAPHIC_DATA] [GEOGRAPHIC_DATA] [GEOGRAPHIC_DATA] [GEOGRAPHIC_DATA]…" at bounding box center [114, 222] width 200 height 237
click at [74, 152] on input "Company" at bounding box center [113, 155] width 186 height 15
paste input "American Electric Power Transmission"
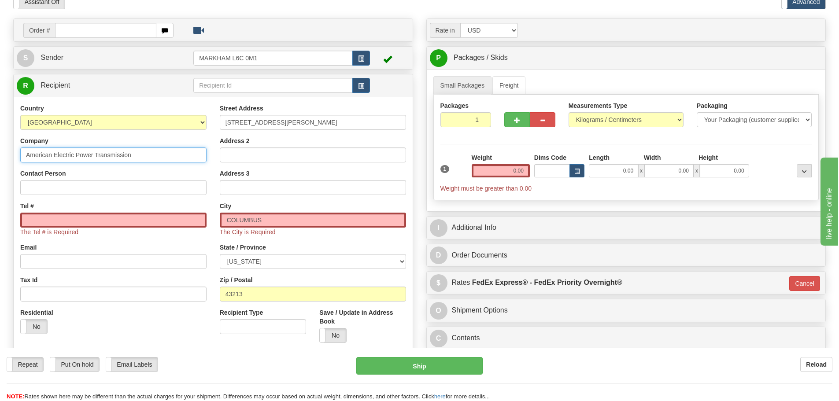
type input "American Electric Power Transmission"
click at [66, 175] on label "Contact Person" at bounding box center [42, 173] width 45 height 9
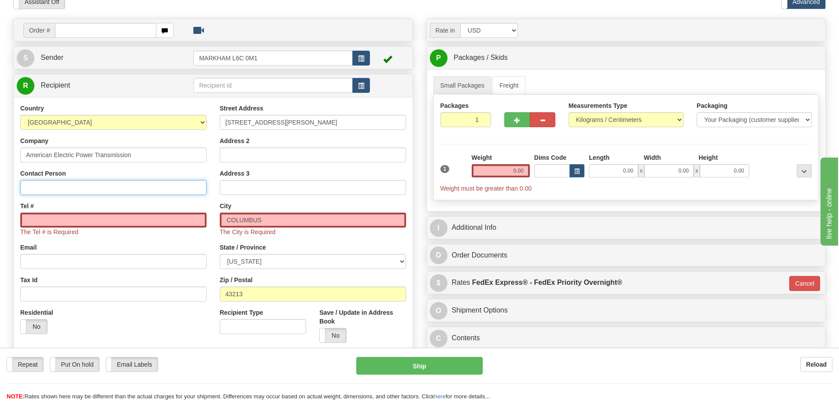
click at [66, 180] on input "Contact Person" at bounding box center [113, 187] width 186 height 15
paste input "Matt Anderson"
type input "Matt Anderson"
click at [62, 230] on span "The Tel # is Required" at bounding box center [49, 232] width 58 height 7
click at [64, 221] on input "Tel #" at bounding box center [113, 220] width 186 height 15
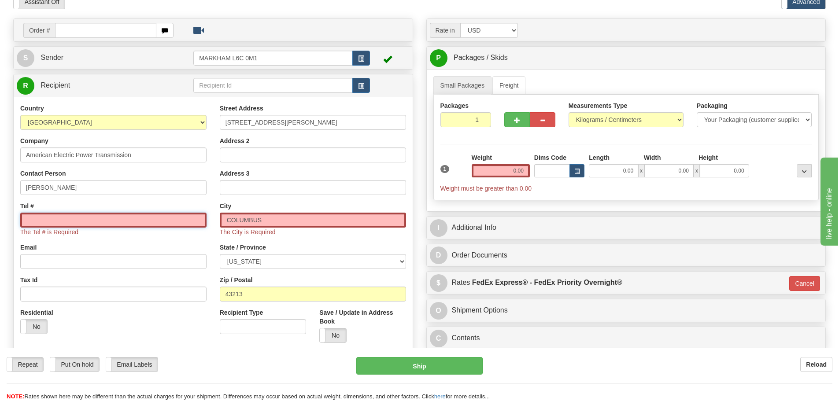
type input "1111111111"
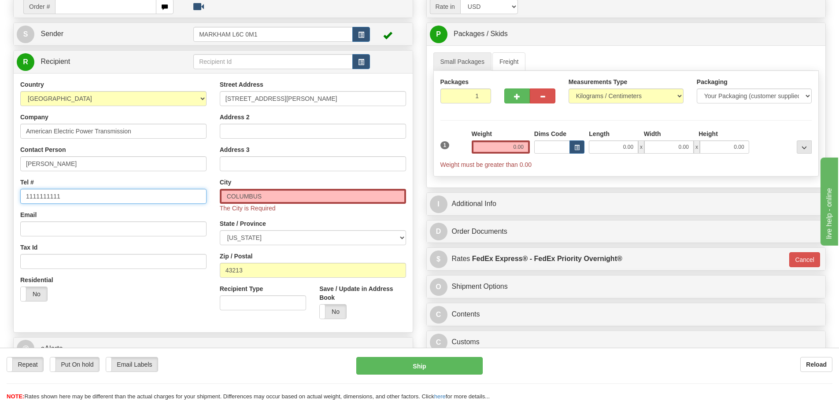
scroll to position [88, 0]
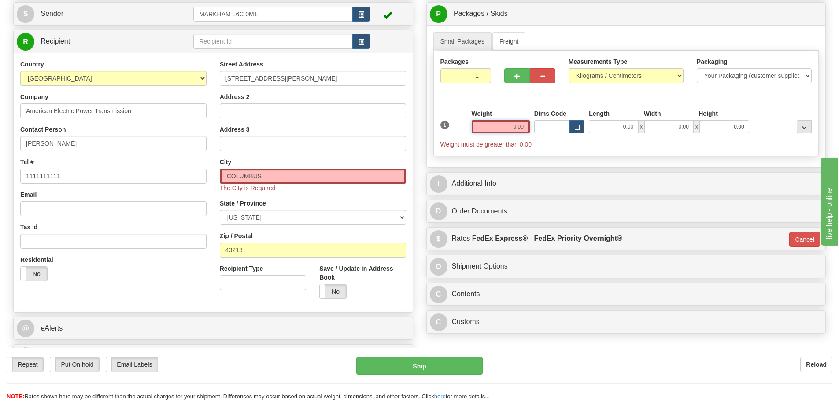
click at [504, 122] on input "0.00" at bounding box center [501, 126] width 58 height 13
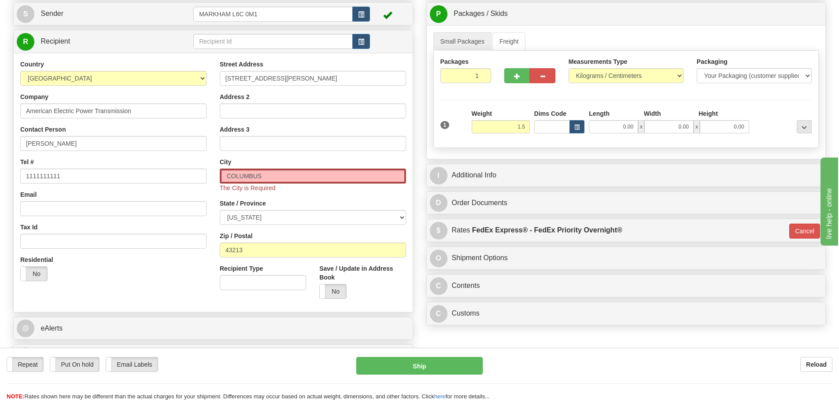
type input "1.50"
type input "01"
click at [504, 118] on div "Weight 1.50" at bounding box center [501, 121] width 58 height 24
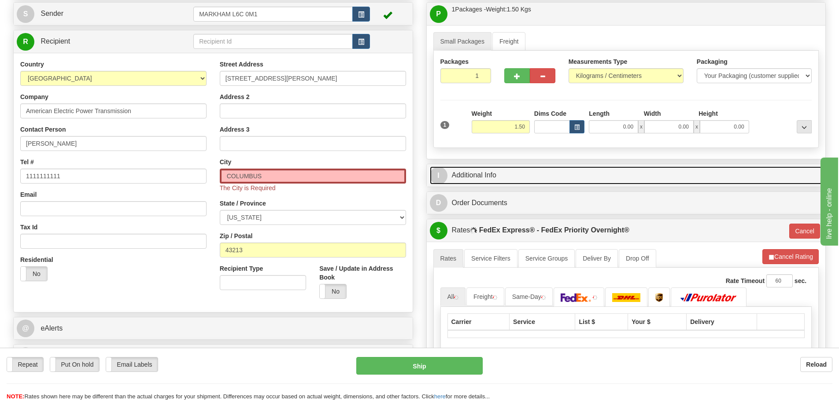
click at [513, 180] on link "I Additional Info" at bounding box center [626, 176] width 393 height 18
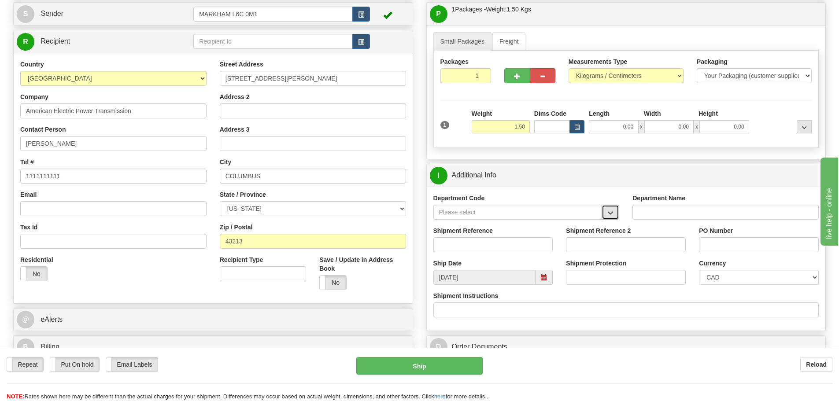
click at [611, 213] on span "button" at bounding box center [610, 213] width 6 height 6
click at [564, 227] on div "SER" at bounding box center [516, 226] width 160 height 10
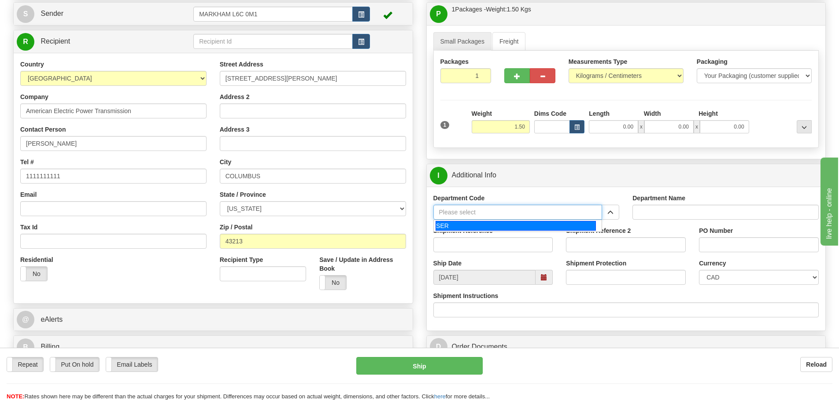
type input "SER"
type input "SERVICE DEPARTMENT"
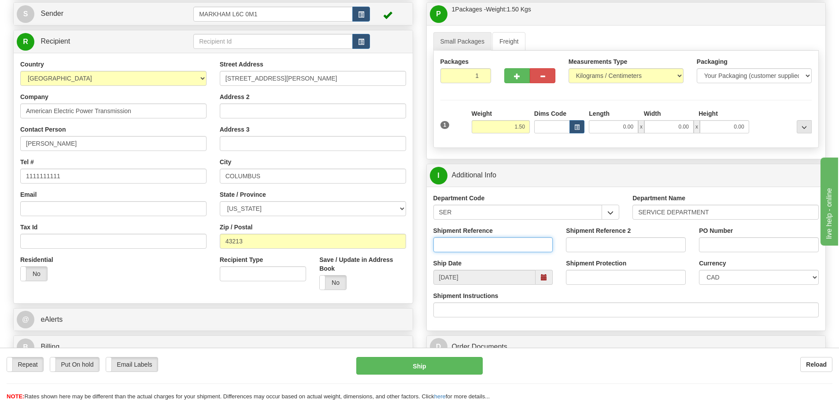
click at [473, 246] on input "Shipment Reference" at bounding box center [493, 244] width 120 height 15
click at [90, 176] on input "1111111111" at bounding box center [113, 176] width 186 height 15
drag, startPoint x: 90, startPoint y: 176, endPoint x: 11, endPoint y: 174, distance: 78.9
click at [11, 174] on div "Order # S Sender" at bounding box center [213, 168] width 413 height 389
paste input "614-214-4928"
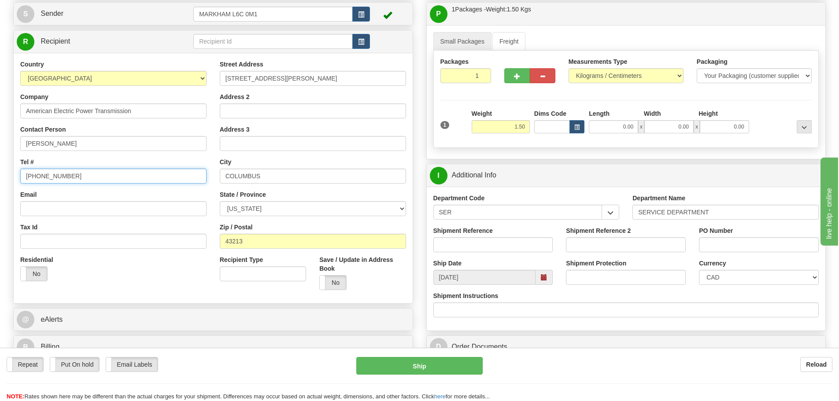
type input "614-214-4928"
click at [148, 197] on div "Email" at bounding box center [113, 203] width 186 height 26
click at [489, 240] on input "Shipment Reference" at bounding box center [493, 244] width 120 height 15
click at [522, 249] on input "Shipment Reference" at bounding box center [493, 244] width 120 height 15
paste input "S/N A77D22000875"
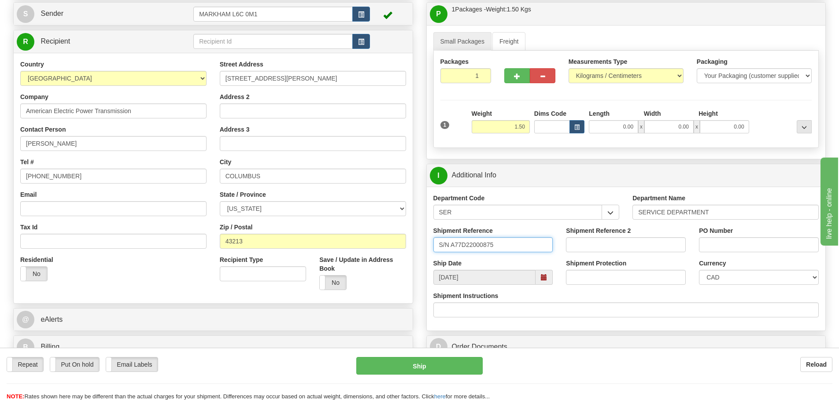
type input "S/N A77D22000875"
click at [549, 230] on div "Shipment Reference S/N A77D22000875" at bounding box center [493, 239] width 120 height 26
click at [772, 274] on select "CAD USD EUR ZAR RON ANG ARN AUD AUS AWG BBD BFR BGN BHD BMD BND BRC BRL CHP CKZ…" at bounding box center [759, 277] width 120 height 15
select select "1"
click at [699, 270] on select "CAD USD EUR ZAR RON ANG ARN AUD AUS AWG BBD BFR BGN BHD BMD BND BRC BRL CHP CKZ…" at bounding box center [759, 277] width 120 height 15
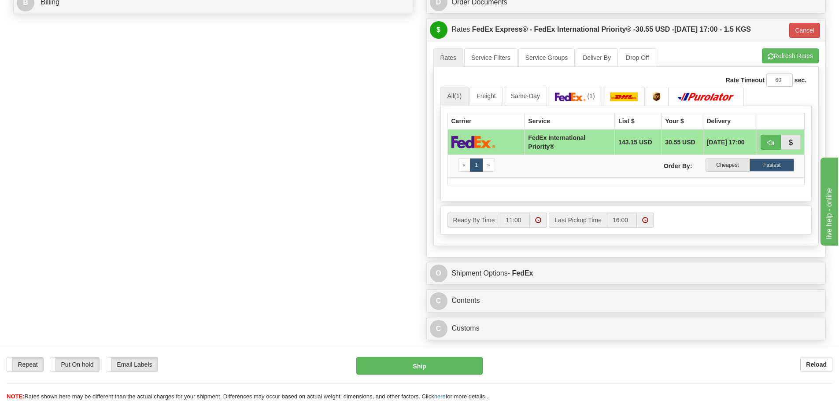
scroll to position [441, 0]
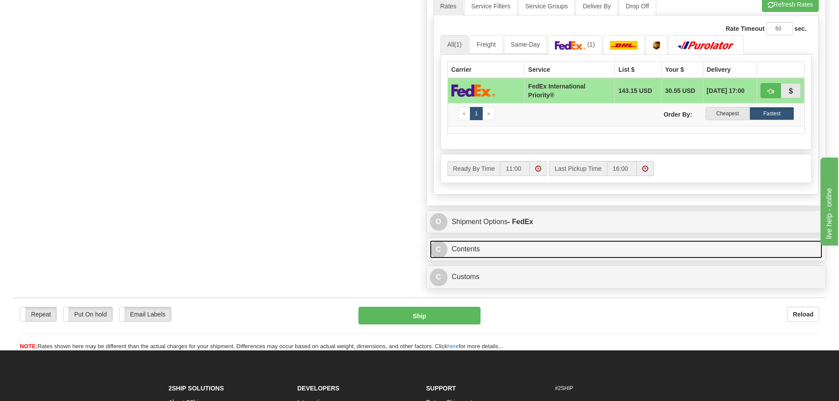
click at [482, 245] on link "C Contents" at bounding box center [626, 250] width 393 height 18
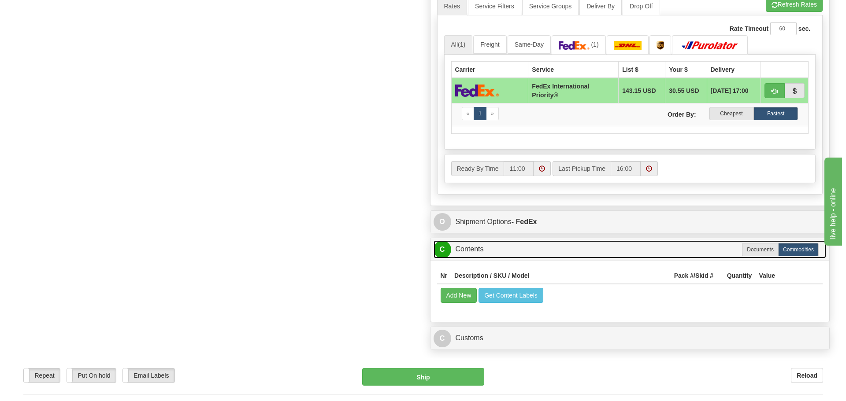
scroll to position [529, 0]
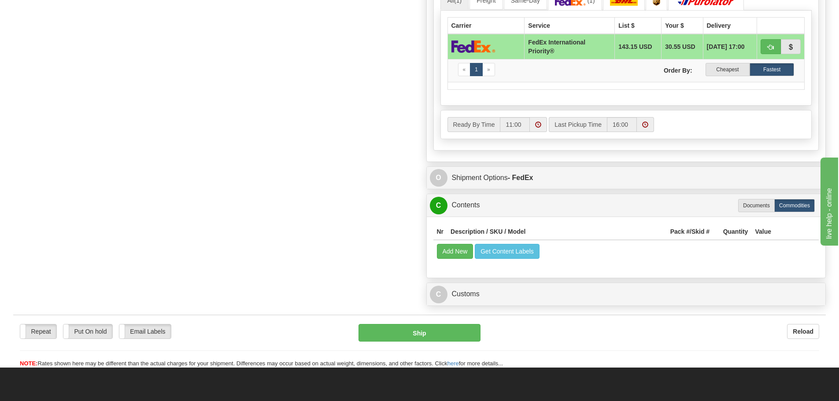
click at [459, 244] on td "Add New Get Content Labels" at bounding box center [626, 251] width 386 height 22
click at [459, 245] on button "Add New" at bounding box center [455, 251] width 37 height 15
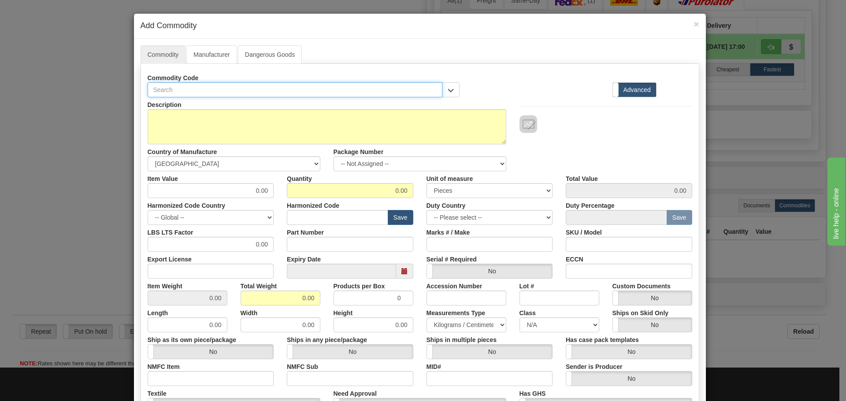
click at [216, 89] on input "text" at bounding box center [295, 89] width 295 height 15
paste input "UR77H"
type input "UR77H"
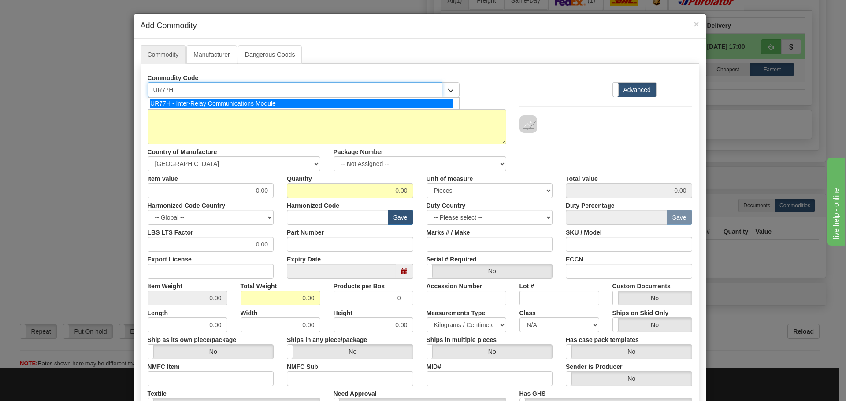
click at [216, 104] on div "UR77H - Inter-Relay Communications Module" at bounding box center [302, 104] width 304 height 10
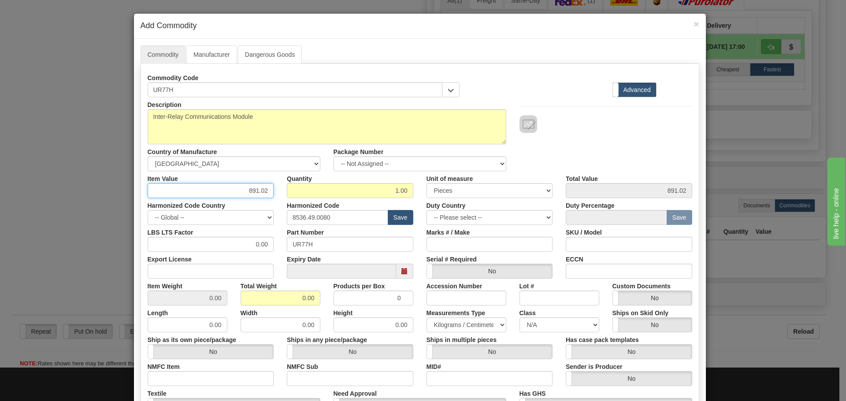
drag, startPoint x: 236, startPoint y: 185, endPoint x: 284, endPoint y: 192, distance: 48.2
click at [284, 192] on div "Item Value 891.02 Quantity 1.00 Unit of measure 3 Thousand Square Inches Adjust…" at bounding box center [420, 184] width 558 height 27
type input "75"
type input "75.00"
type input "1"
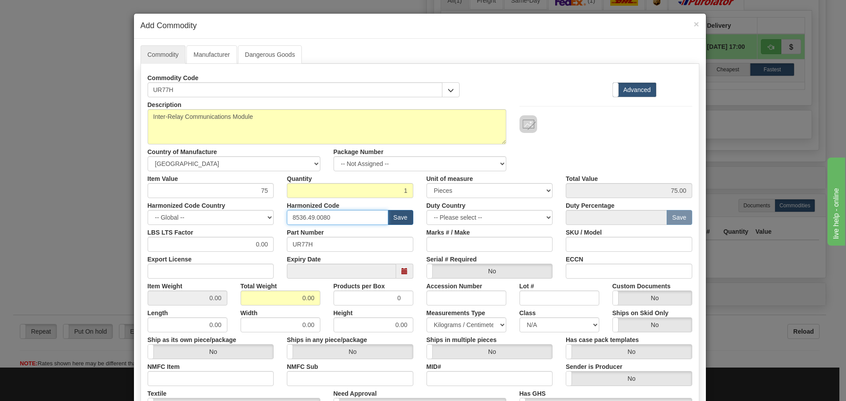
drag, startPoint x: 344, startPoint y: 215, endPoint x: 222, endPoint y: 222, distance: 122.2
click at [222, 222] on div "Harmonized Code Country -- Global -- AFGHANISTAN ALAND ISLANDS ALBANIA ALGERIA …" at bounding box center [420, 211] width 558 height 27
click at [338, 214] on input "text" at bounding box center [337, 217] width 101 height 15
type input "8537.10.9070"
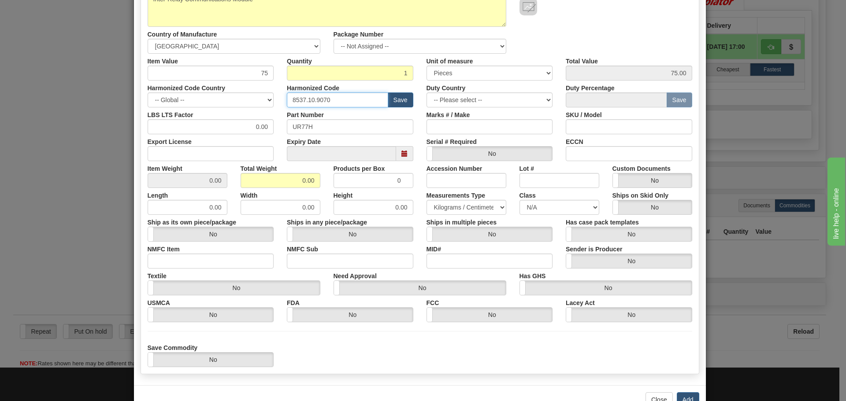
scroll to position [144, 0]
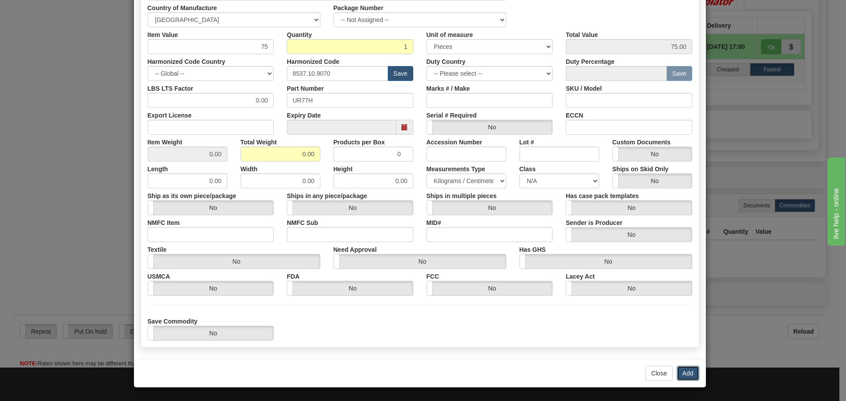
click at [683, 373] on button "Add" at bounding box center [688, 373] width 22 height 15
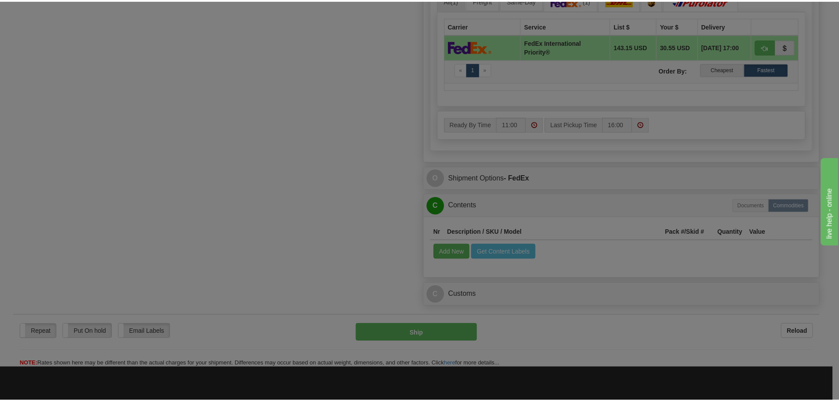
scroll to position [0, 0]
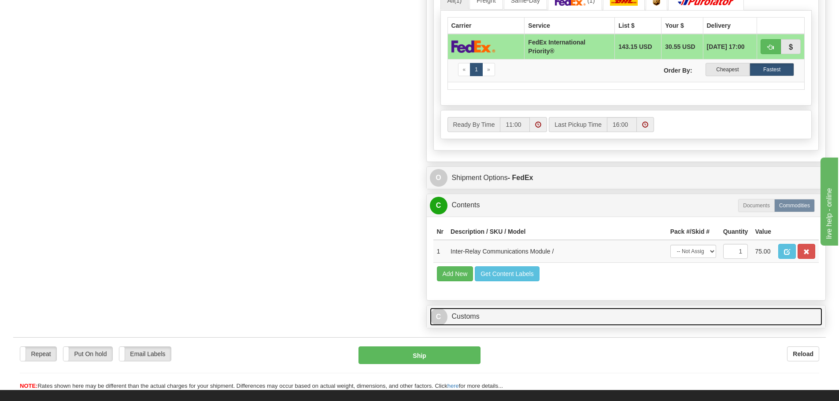
click at [492, 311] on link "C Customs" at bounding box center [626, 317] width 393 height 18
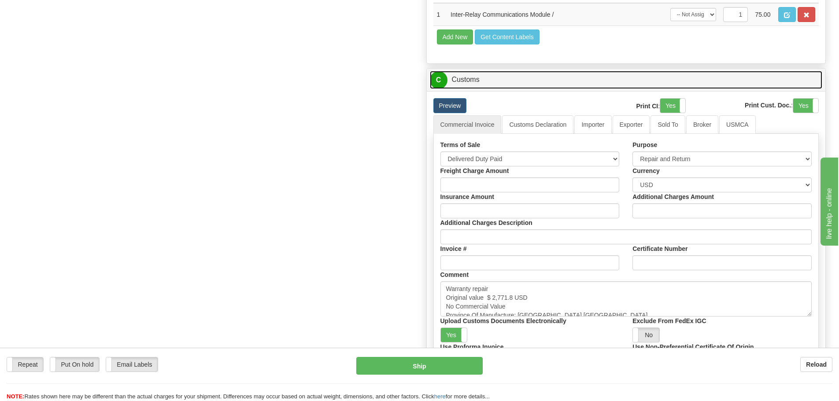
scroll to position [793, 0]
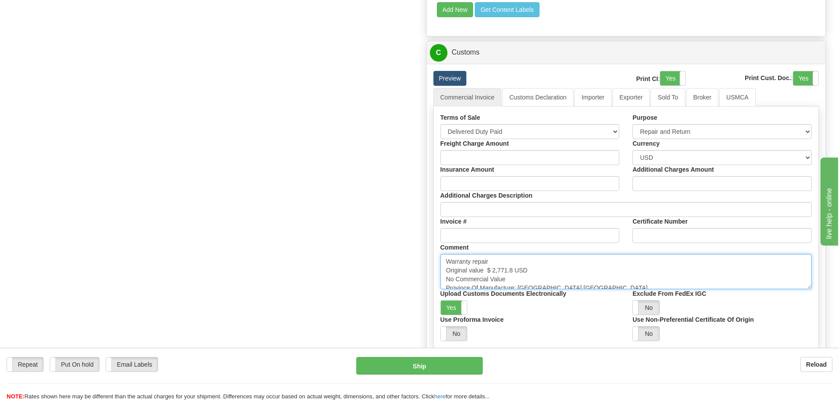
drag, startPoint x: 504, startPoint y: 272, endPoint x: 486, endPoint y: 271, distance: 17.6
click at [486, 271] on textarea "Warranty repair Original value $ 2,771.8 USD No Commercial Value Province Of Ma…" at bounding box center [627, 271] width 372 height 35
paste textarea "5,282.89"
type textarea "Warranty repair Original value $ 5,282.89 USD No Commercial Value Province Of M…"
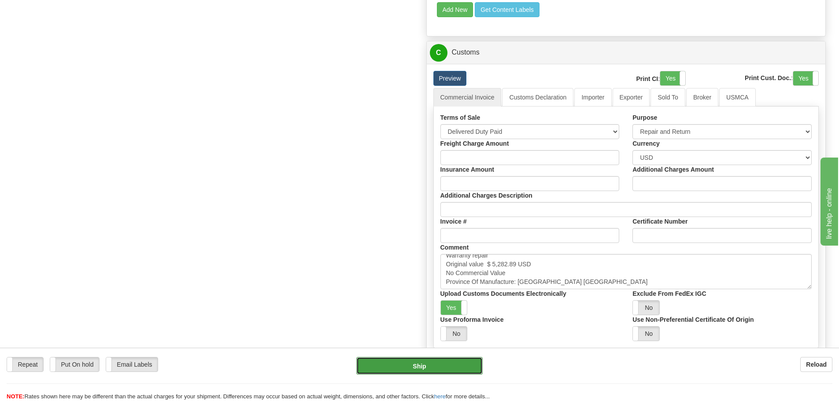
click at [437, 361] on button "Ship" at bounding box center [419, 366] width 126 height 18
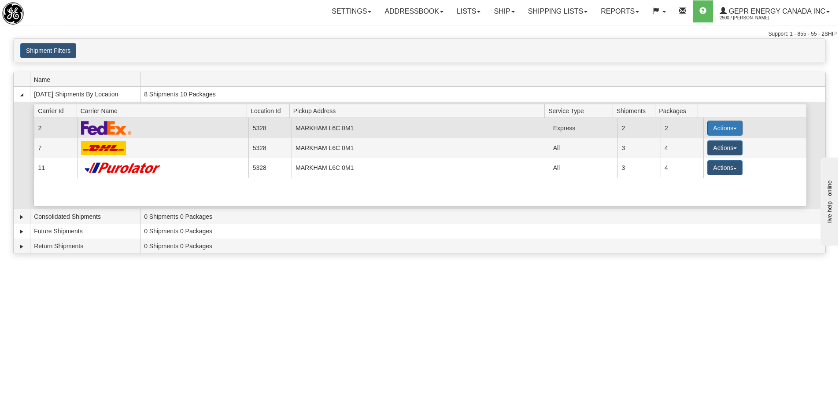
click at [713, 126] on button "Actions" at bounding box center [724, 128] width 35 height 15
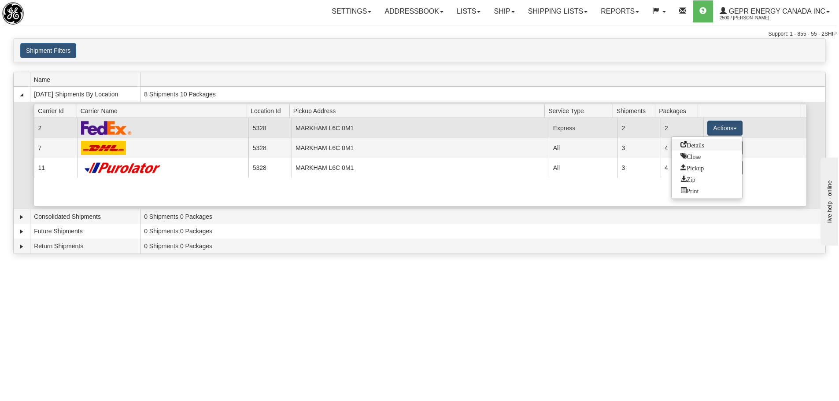
click at [696, 143] on span "Details" at bounding box center [693, 144] width 24 height 6
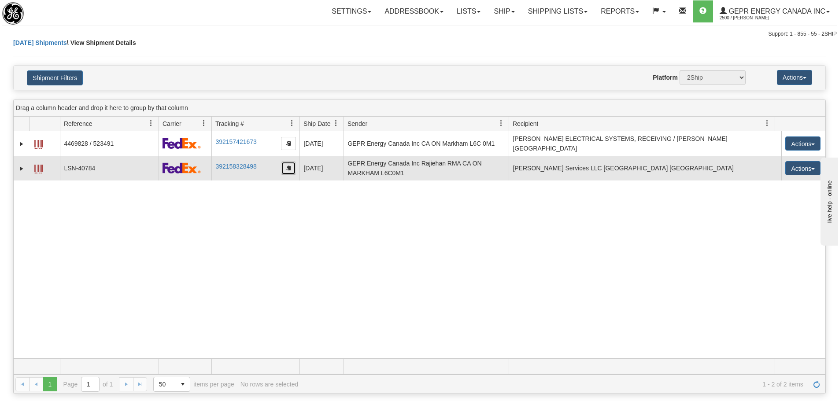
click at [293, 165] on button "button" at bounding box center [288, 168] width 15 height 13
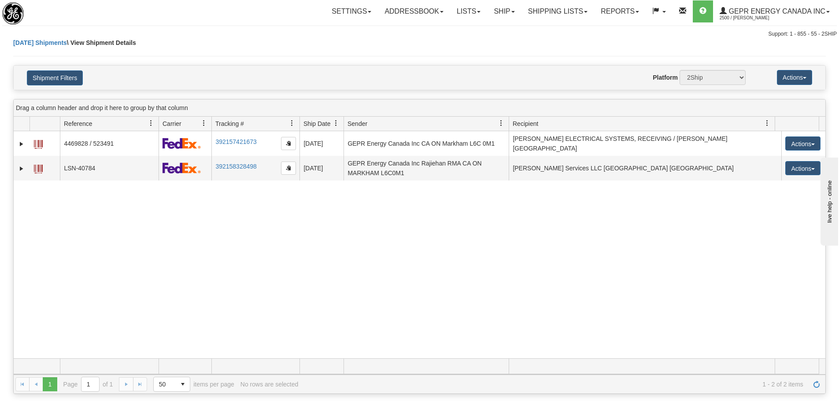
drag, startPoint x: 403, startPoint y: 224, endPoint x: 567, endPoint y: 269, distance: 170.5
click at [403, 224] on div "31463878 2500 4469828 / 523491 392157421673 [DATE] [DATE] 10:44:08 AM GEPR Ener…" at bounding box center [420, 244] width 812 height 227
click at [821, 383] on link "Refresh" at bounding box center [817, 385] width 14 height 14
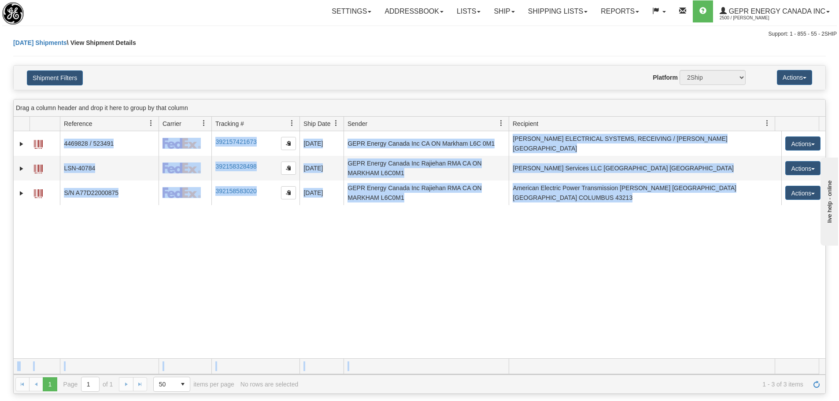
click at [389, 359] on div "Drag a column header and drop it here to group by that column Id Client Id Refe…" at bounding box center [419, 246] width 813 height 295
click at [298, 257] on div "31463878 2500 4469828 / 523491 392157421673 [DATE] [DATE] 10:44:08 AM GEPR Ener…" at bounding box center [420, 244] width 812 height 227
click at [180, 248] on div "31463878 2500 4469828 / 523491 392157421673 [DATE] [DATE] 10:44:08 AM GEPR Ener…" at bounding box center [420, 244] width 812 height 227
click at [226, 270] on div "31463878 2500 4469828 / 523491 392157421673 [DATE] [DATE] 10:44:08 AM GEPR Ener…" at bounding box center [420, 244] width 812 height 227
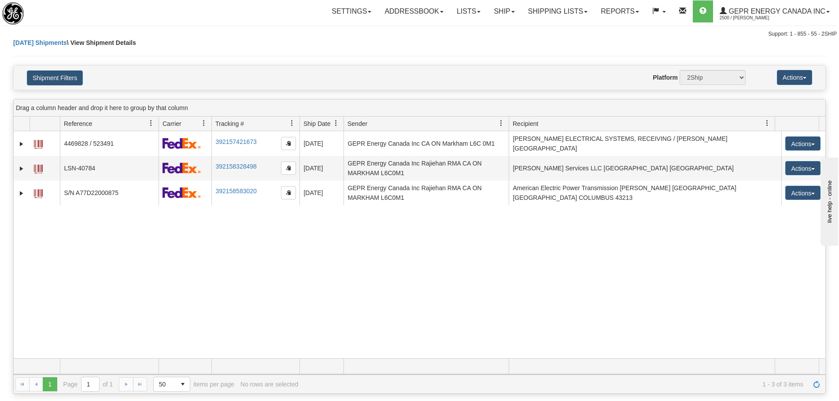
click at [247, 83] on div "Website Agent Nothing selected Client User Platform 2Ship Imported" at bounding box center [452, 77] width 599 height 15
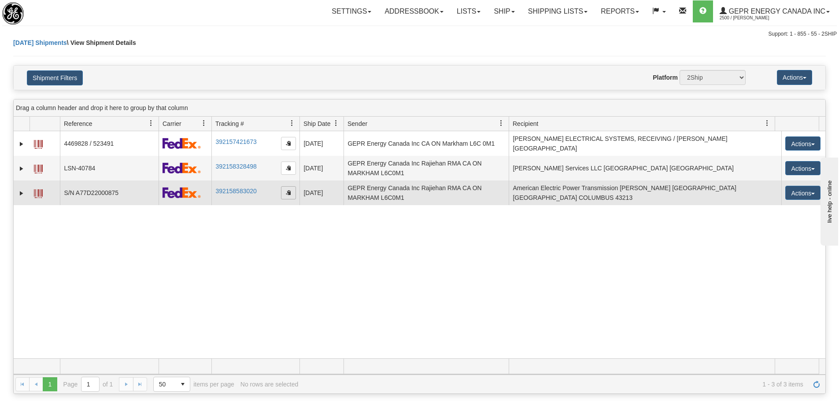
click at [287, 190] on span "button" at bounding box center [288, 192] width 5 height 5
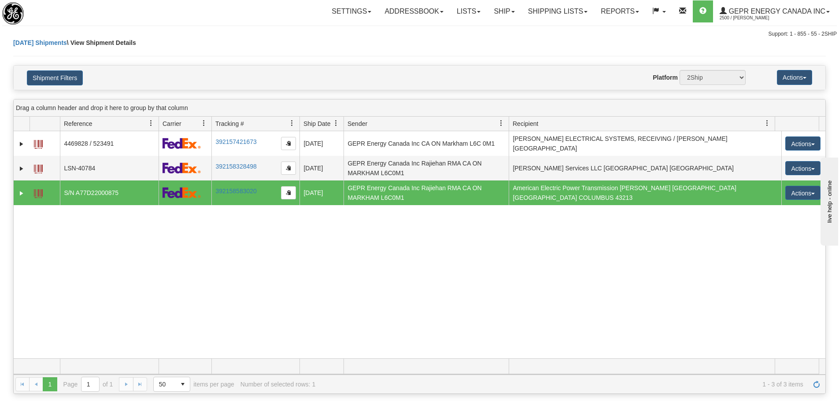
click at [311, 54] on div "[DATE] Shipments \ View Shipment Details" at bounding box center [419, 51] width 813 height 27
click at [201, 31] on div "Support: 1 - 855 - 55 - 2SHIP" at bounding box center [419, 33] width 835 height 7
click at [322, 248] on div "31463878 2500 4469828 / 523491 392157421673 [DATE] [DATE] 10:44:08 AM GEPR Ener…" at bounding box center [420, 244] width 812 height 227
click at [817, 387] on span "Refresh" at bounding box center [816, 384] width 7 height 7
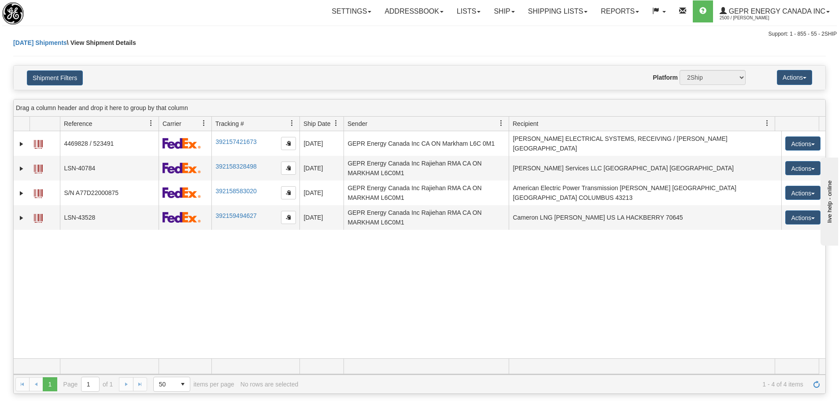
click at [383, 296] on div "31463878 2500 4469828 / 523491 392157421673 [DATE] [DATE] 10:44:08 AM GEPR Ener…" at bounding box center [420, 244] width 812 height 227
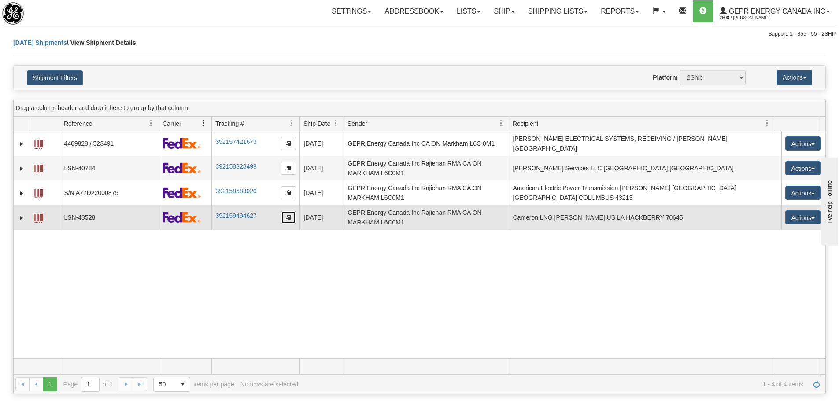
click at [292, 220] on button "button" at bounding box center [288, 217] width 15 height 13
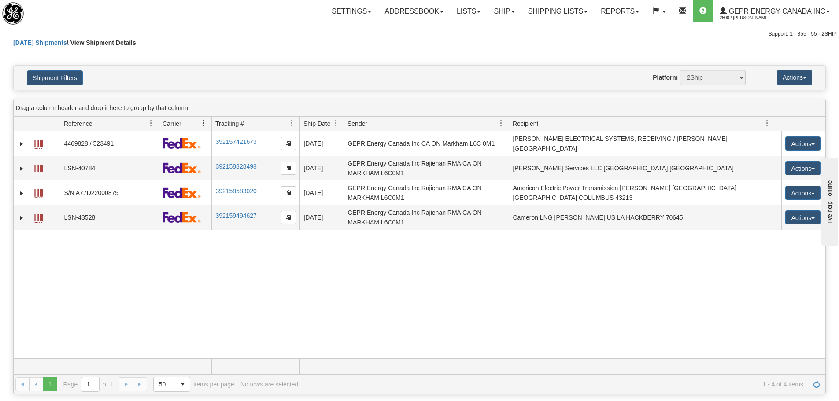
click at [248, 69] on div "Shipment Filters Website Agent Nothing selected Client User Platform 2Ship Impo…" at bounding box center [420, 78] width 812 height 24
click at [628, 323] on div "31463878 2500 4469828 / 523491 392157421673 [DATE] [DATE] 10:44:08 AM GEPR Ener…" at bounding box center [420, 244] width 812 height 227
click at [825, 383] on div "1 1 Page 1 of 1 50 25 50 100 500 1000 items per page 1 - 4 of 4 items No rows a…" at bounding box center [420, 384] width 812 height 19
click at [815, 384] on span "Refresh" at bounding box center [816, 384] width 7 height 7
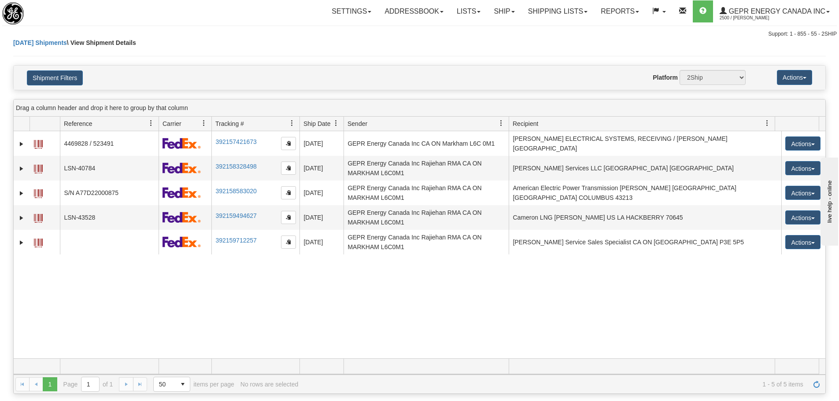
drag, startPoint x: 550, startPoint y: 343, endPoint x: 537, endPoint y: 341, distance: 12.9
click at [549, 342] on div "31463878 2500 4469828 / 523491 392157421673 [DATE] [DATE] 10:44:08 AM GEPR Ener…" at bounding box center [420, 244] width 812 height 227
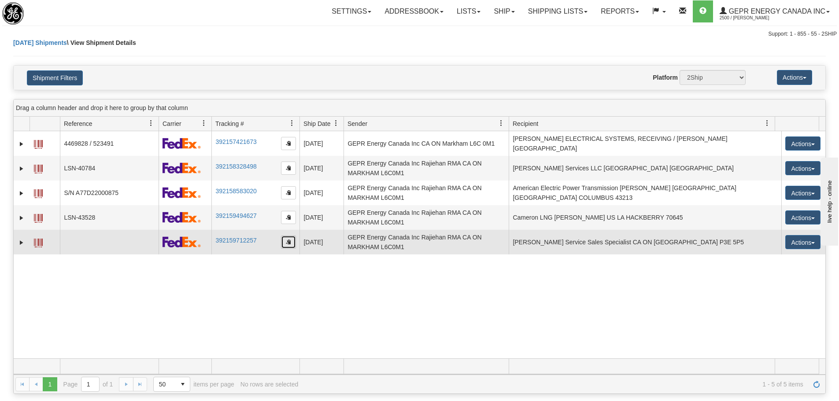
click at [291, 238] on button "button" at bounding box center [288, 242] width 15 height 13
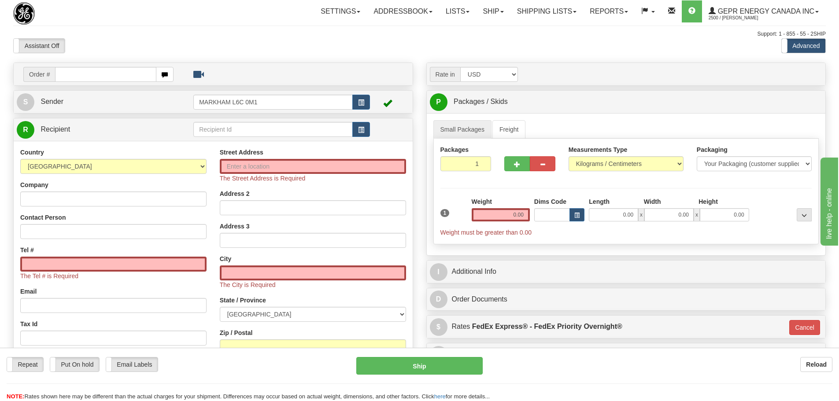
click at [84, 37] on div "Support: 1 - 855 - 55 - 2SHIP" at bounding box center [419, 33] width 813 height 7
click at [154, 172] on select "[GEOGRAPHIC_DATA] [GEOGRAPHIC_DATA] [GEOGRAPHIC_DATA] [GEOGRAPHIC_DATA] [US_STA…" at bounding box center [113, 166] width 186 height 15
select select "US"
click at [20, 159] on select "[GEOGRAPHIC_DATA] [GEOGRAPHIC_DATA] [GEOGRAPHIC_DATA] [GEOGRAPHIC_DATA] [US_STA…" at bounding box center [113, 166] width 186 height 15
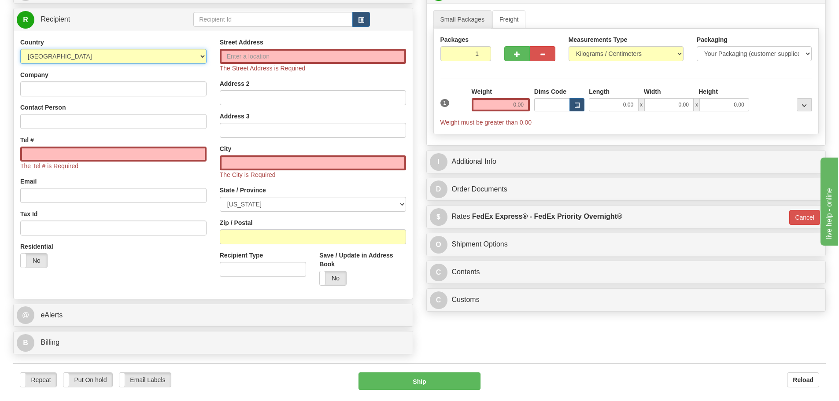
scroll to position [132, 0]
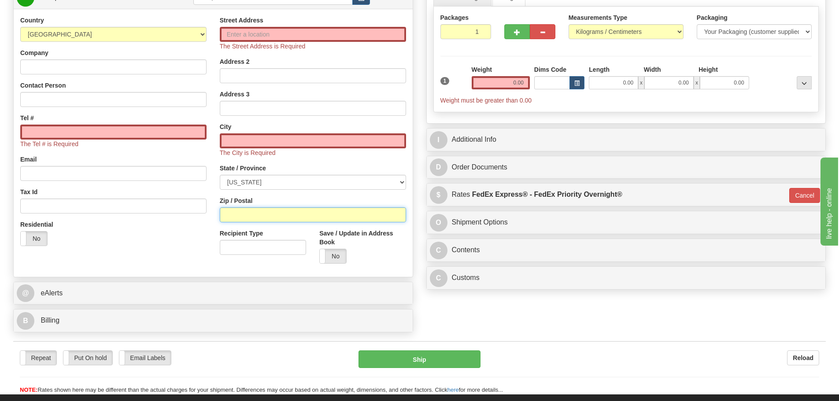
click at [249, 215] on input "Zip / Postal" at bounding box center [313, 214] width 186 height 15
paste input "70645"
type input "70645"
click at [220, 189] on select "[US_STATE] [US_STATE] [US_STATE] [US_STATE] Armed Forces America Armed Forces E…" at bounding box center [313, 182] width 186 height 15
type input "HACKBERRY"
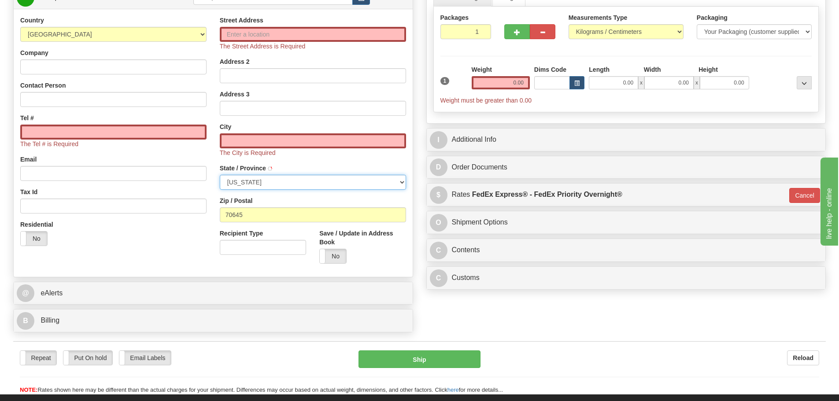
select select "LA"
click at [213, 189] on div "Street Address The Street Address is Required Address 2 Address 3 City [GEOGRAP…" at bounding box center [313, 143] width 200 height 255
click at [296, 35] on input "Street Address" at bounding box center [313, 34] width 186 height 15
paste input "[STREET_ADDRESS]"
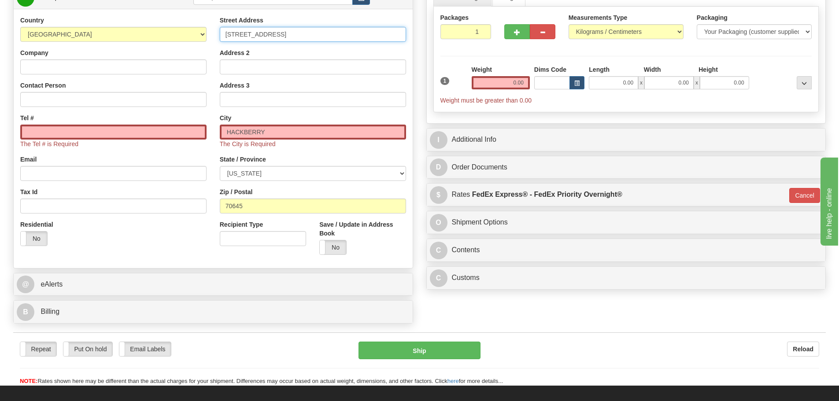
type input "[STREET_ADDRESS]"
click at [212, 39] on div "Country [GEOGRAPHIC_DATA] [GEOGRAPHIC_DATA] [GEOGRAPHIC_DATA] [GEOGRAPHIC_DATA]…" at bounding box center [114, 134] width 200 height 237
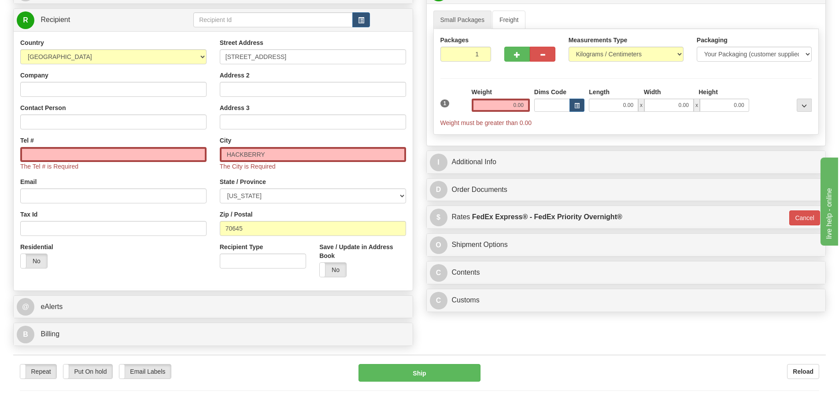
scroll to position [88, 0]
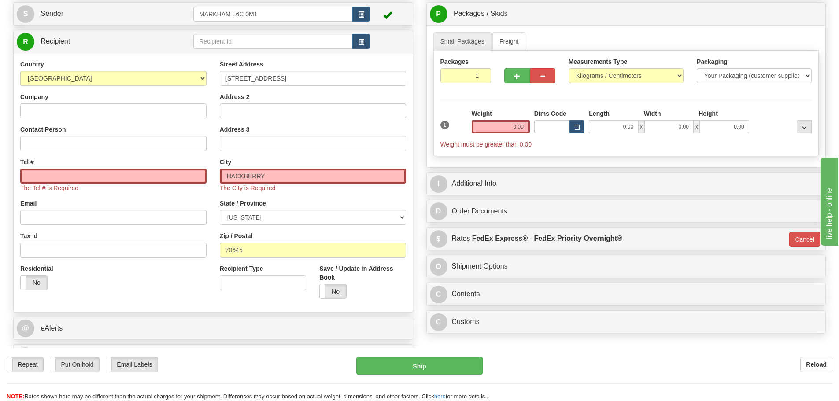
click at [207, 186] on div "Country [GEOGRAPHIC_DATA] [GEOGRAPHIC_DATA] [GEOGRAPHIC_DATA] [GEOGRAPHIC_DATA]…" at bounding box center [114, 178] width 200 height 237
click at [53, 111] on input "Company" at bounding box center [113, 111] width 186 height 15
paste input "Cameron LNG"
type input "Cameron LNG"
click at [140, 150] on input "Contact Person" at bounding box center [113, 143] width 186 height 15
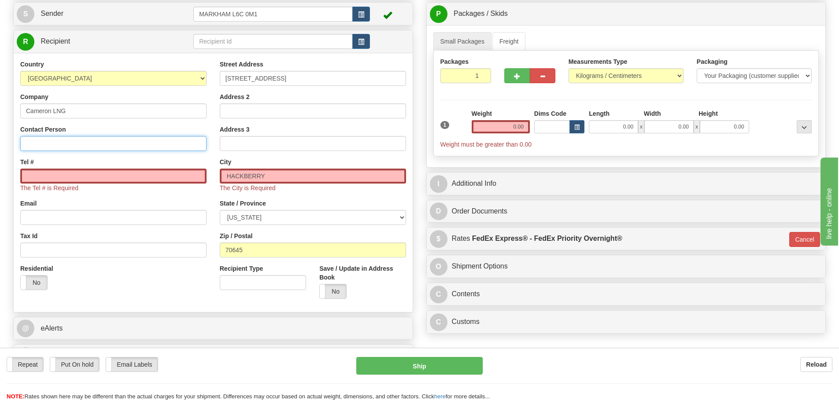
paste input "[PERSON_NAME]"
type input "[PERSON_NAME]"
click at [36, 181] on input "Tel #" at bounding box center [113, 176] width 186 height 15
click at [69, 174] on input "Tel #" at bounding box center [113, 176] width 186 height 15
paste input "[PHONE_NUMBER]"
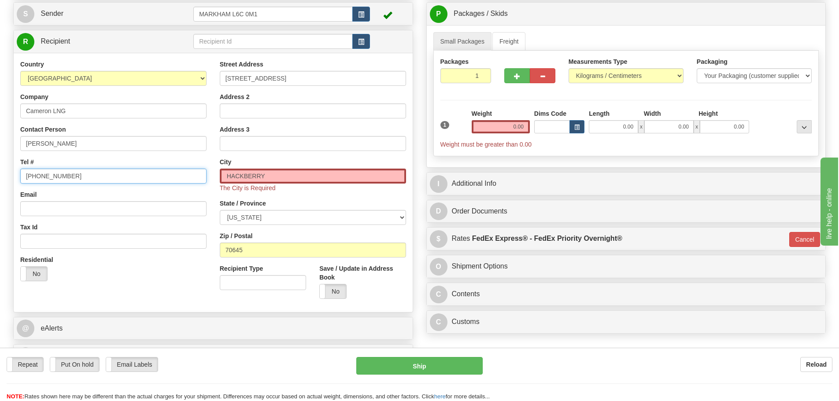
type input "[PHONE_NUMBER]"
click at [90, 165] on div "Tel # [PHONE_NUMBER]" at bounding box center [113, 171] width 186 height 26
drag, startPoint x: 465, startPoint y: 72, endPoint x: 503, endPoint y: 74, distance: 38.0
click at [503, 74] on div "Packages 1 1" at bounding box center [626, 74] width 385 height 34
type input "2"
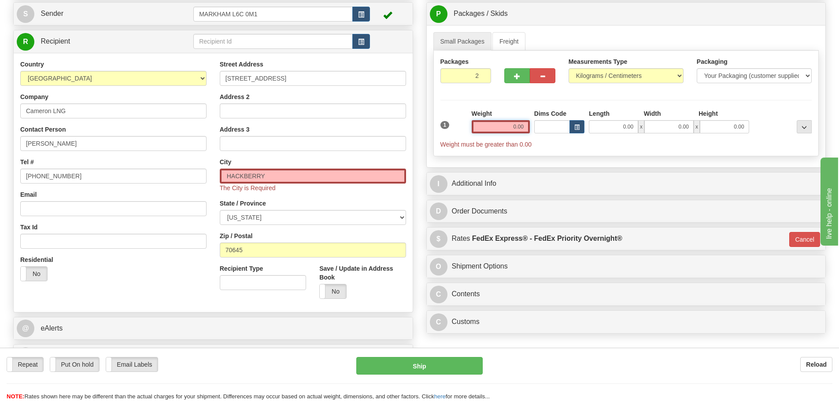
click at [513, 126] on div "Packages 2 1 Measurements Type" at bounding box center [626, 104] width 386 height 106
click at [512, 125] on input "0.00" at bounding box center [501, 126] width 58 height 13
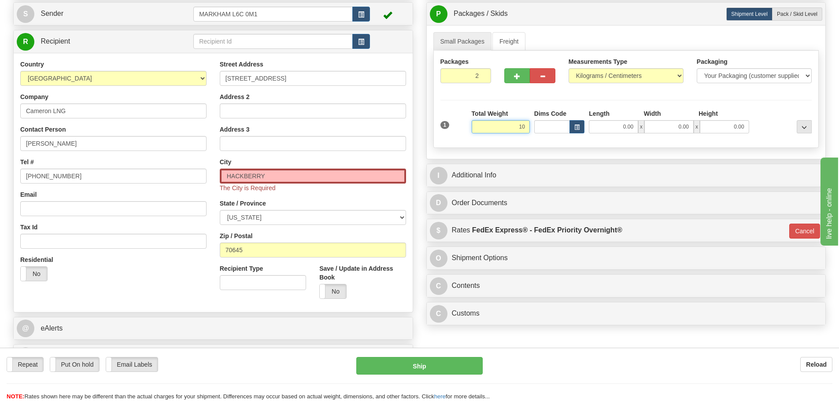
type input "10"
type input "01"
type input "10.00"
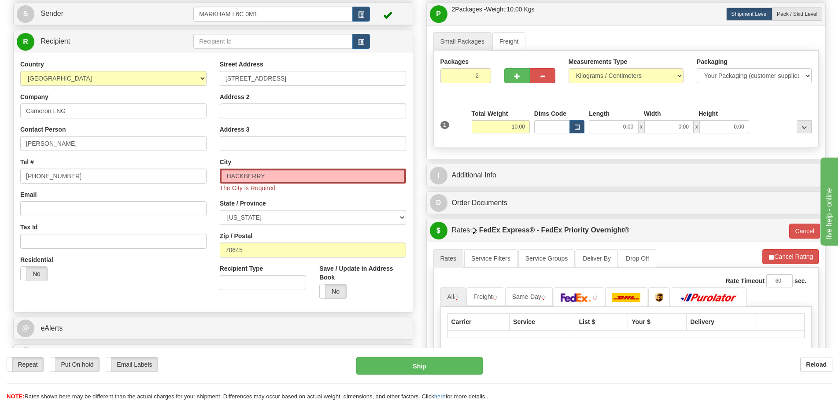
click at [506, 105] on div "Packages 2 1 Measurements Type" at bounding box center [626, 99] width 386 height 97
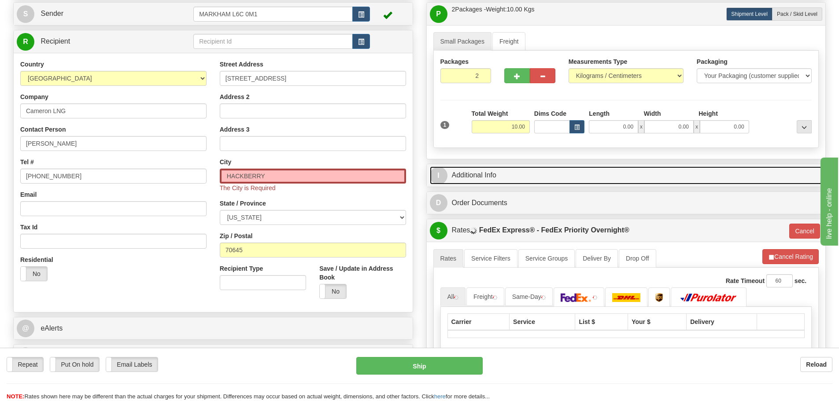
click at [480, 173] on link "I Additional Info" at bounding box center [626, 176] width 393 height 18
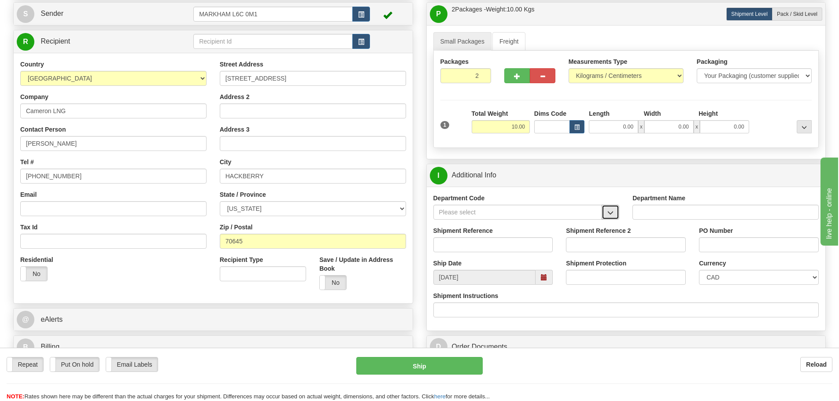
click at [611, 207] on button "button" at bounding box center [611, 212] width 18 height 15
click at [545, 230] on div "SER" at bounding box center [516, 226] width 160 height 10
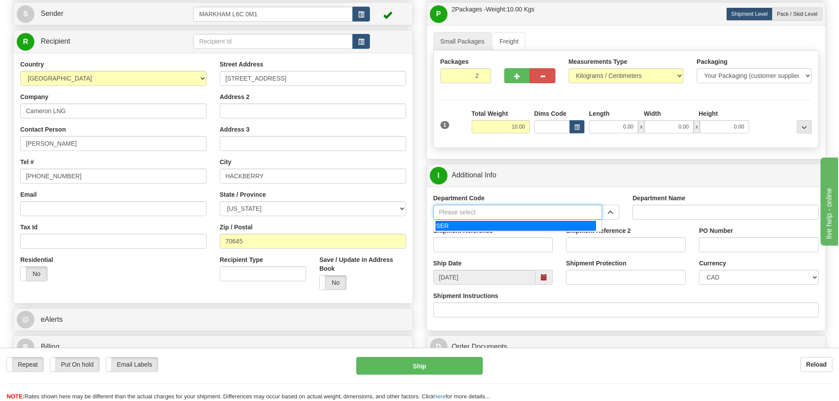
type input "SER"
type input "SERVICE DEPARTMENT"
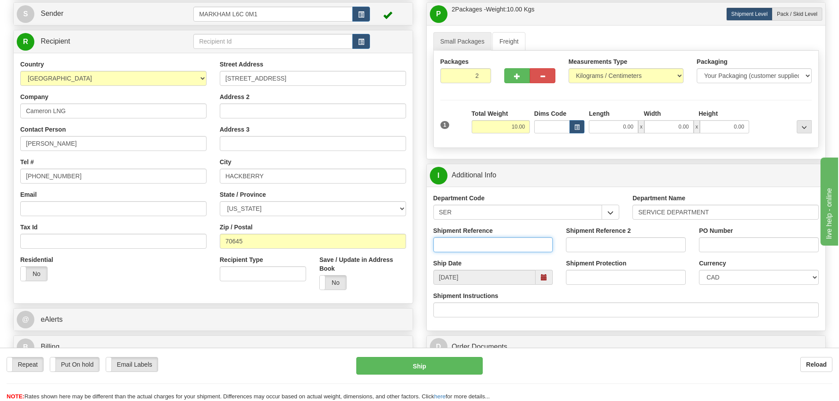
click at [508, 237] on input "Shipment Reference" at bounding box center [493, 244] width 120 height 15
paste input "LSN-43528"
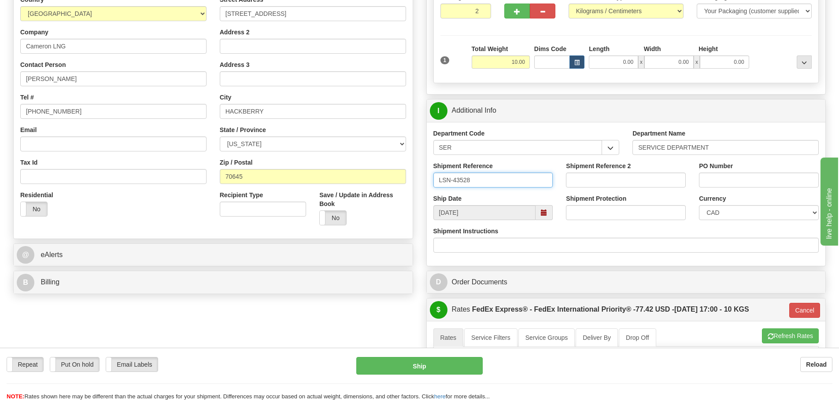
scroll to position [220, 0]
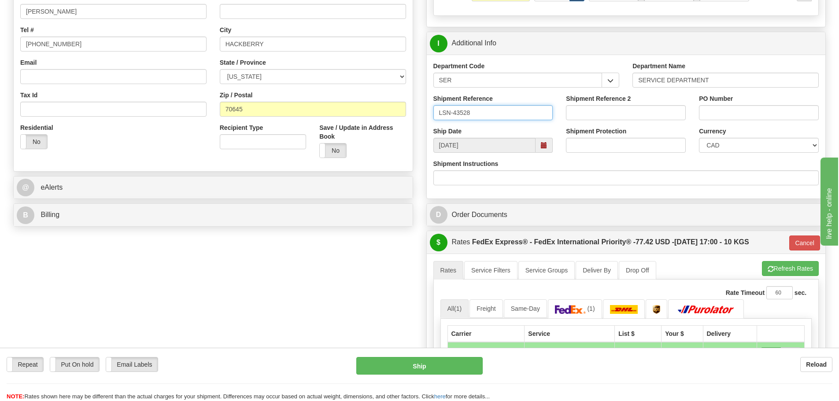
type input "LSN-43528"
click at [738, 146] on select "CAD USD EUR ZAR RON ANG ARN AUD AUS AWG BBD BFR BGN BHD BMD BND BRC BRL CHP CKZ…" at bounding box center [759, 145] width 120 height 15
select select "1"
click at [699, 138] on select "CAD USD EUR ZAR RON ANG ARN AUD AUS AWG BBD BFR BGN BHD BMD BND BRC BRL CHP CKZ…" at bounding box center [759, 145] width 120 height 15
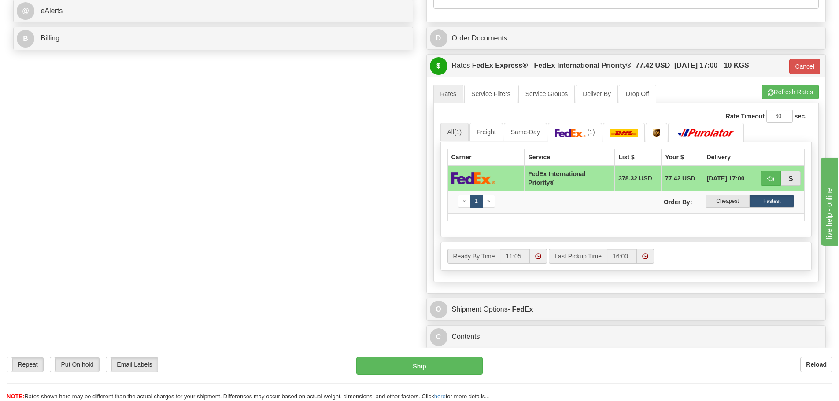
scroll to position [485, 0]
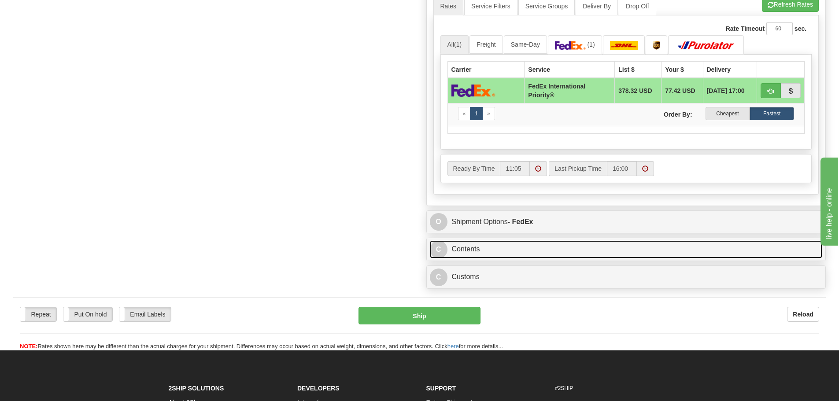
click at [490, 248] on link "C Contents" at bounding box center [626, 250] width 393 height 18
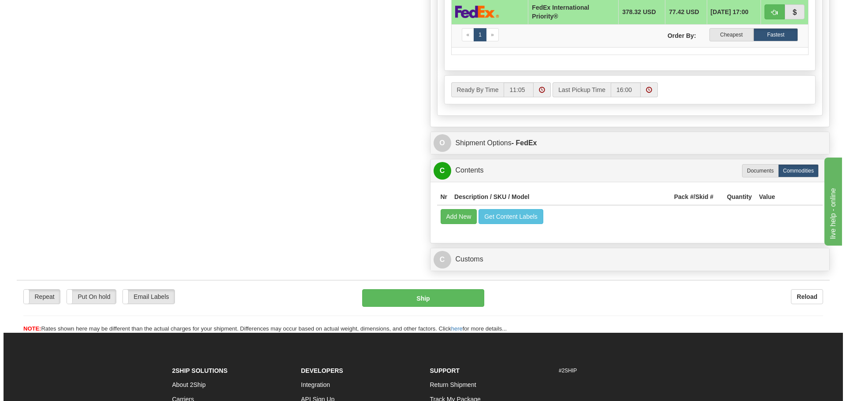
scroll to position [573, 0]
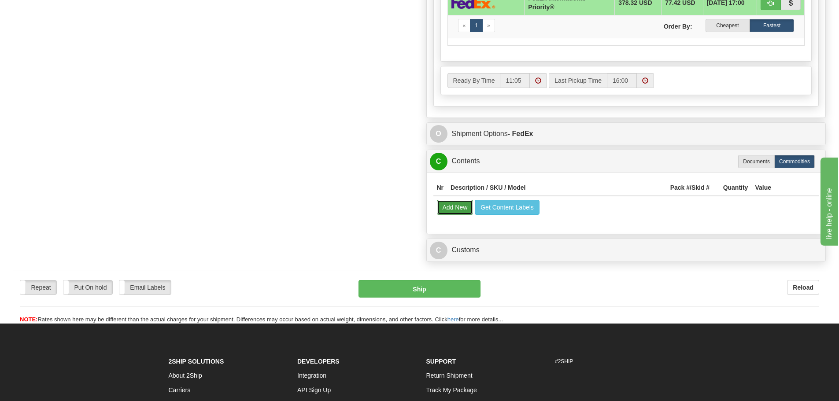
click at [444, 205] on button "Add New" at bounding box center [455, 207] width 37 height 15
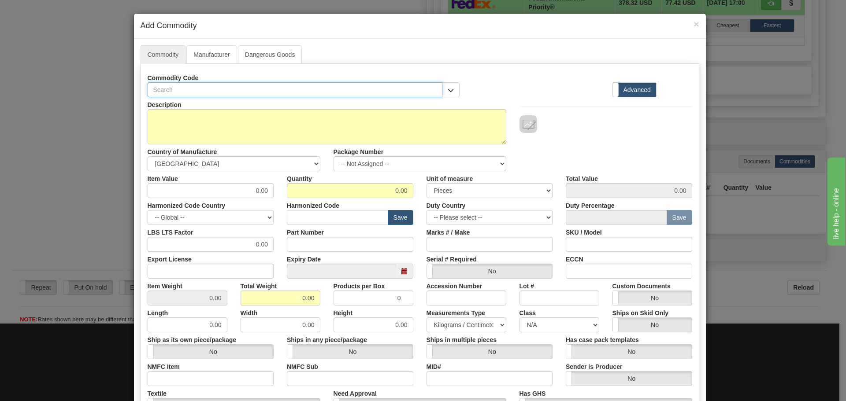
click at [241, 87] on input "text" at bounding box center [295, 89] width 295 height 15
paste input "350-EP5G5HESNP5EDN"
click at [163, 91] on input "350-EP5G5HESNP5EDN" at bounding box center [295, 89] width 295 height 15
type input "350EP5G5HESNP5EDN"
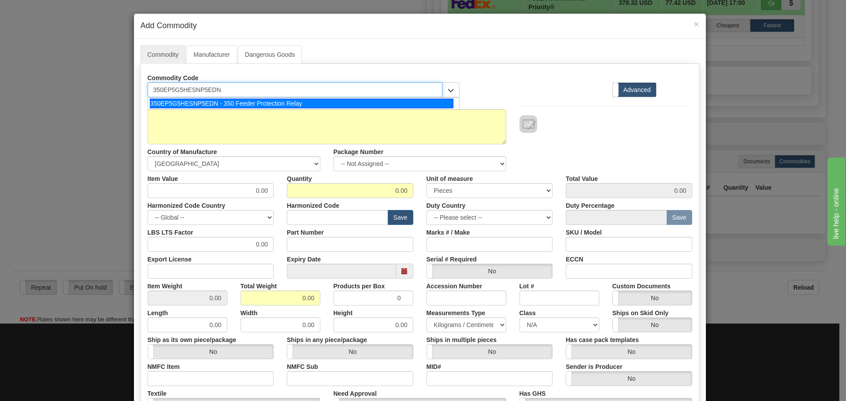
click at [215, 101] on div "350EP5G5HESNP5EDN - 350 Feeder Protection Relay" at bounding box center [302, 104] width 304 height 10
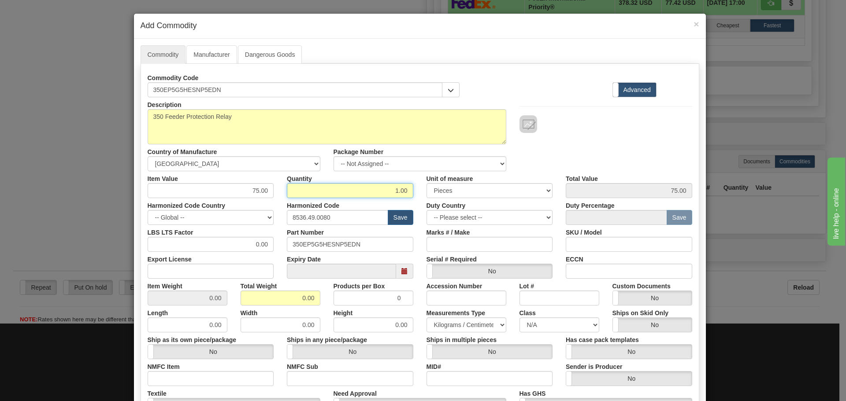
drag, startPoint x: 370, startPoint y: 197, endPoint x: 397, endPoint y: 198, distance: 27.3
click at [397, 198] on div "Description 350 Feeder Protection Relay Country of Manufacture -- Unknown -- AF…" at bounding box center [420, 291] width 544 height 388
click at [390, 189] on input "1.00" at bounding box center [350, 190] width 126 height 15
click at [388, 187] on input "1.00" at bounding box center [350, 190] width 126 height 15
click at [375, 192] on input "1.00" at bounding box center [350, 190] width 126 height 15
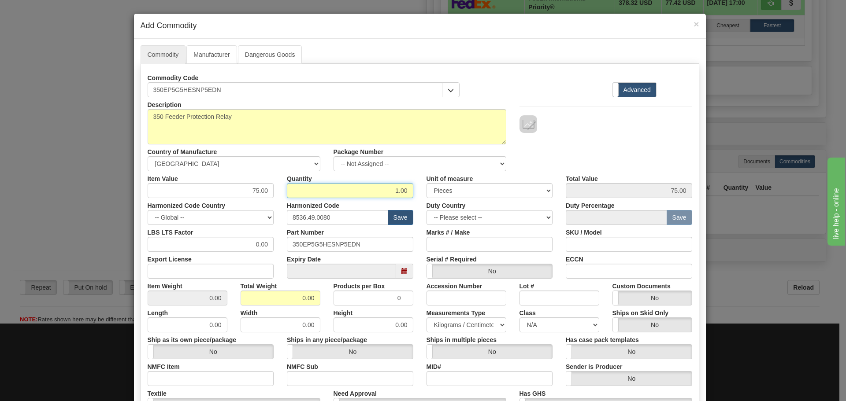
click at [375, 192] on input "1.00" at bounding box center [350, 190] width 126 height 15
click at [368, 191] on input "1.00" at bounding box center [350, 190] width 126 height 15
drag, startPoint x: 368, startPoint y: 191, endPoint x: 403, endPoint y: 195, distance: 35.0
click at [403, 195] on input "1.00" at bounding box center [350, 190] width 126 height 15
type input "2"
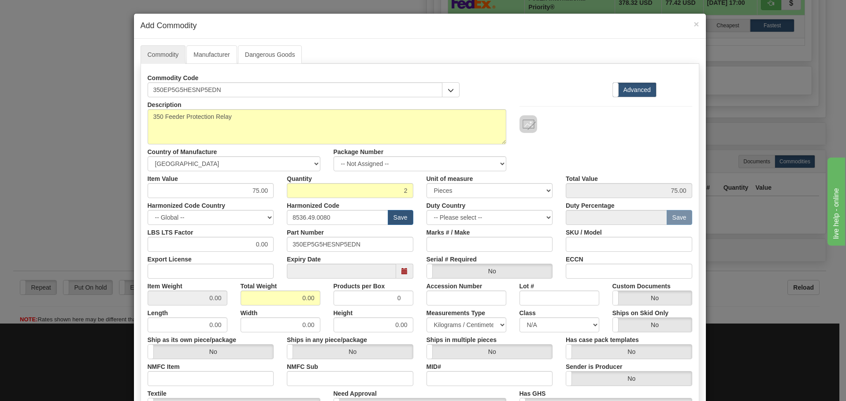
type input "150.00"
click at [412, 181] on div "Quantity 2" at bounding box center [350, 184] width 140 height 27
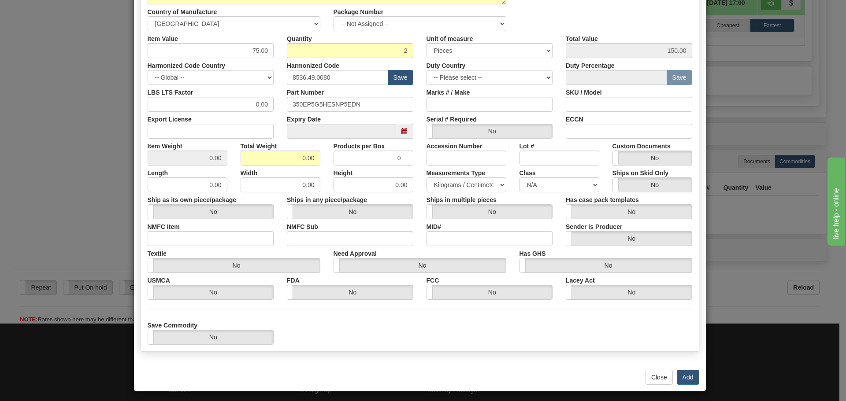
scroll to position [144, 0]
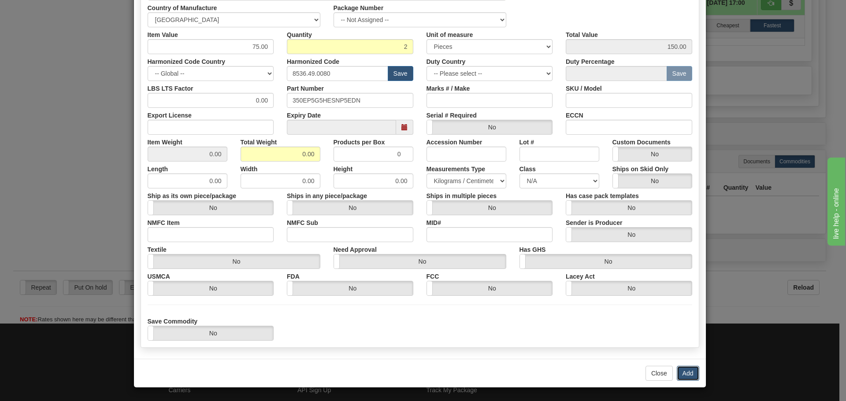
click at [680, 368] on button "Add" at bounding box center [688, 373] width 22 height 15
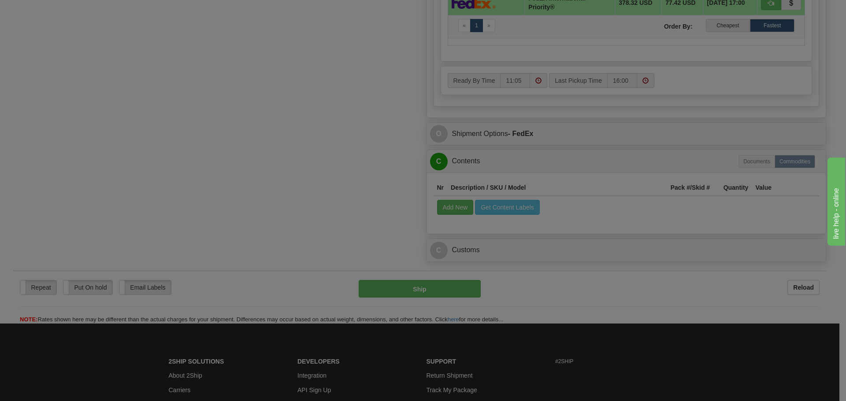
scroll to position [0, 0]
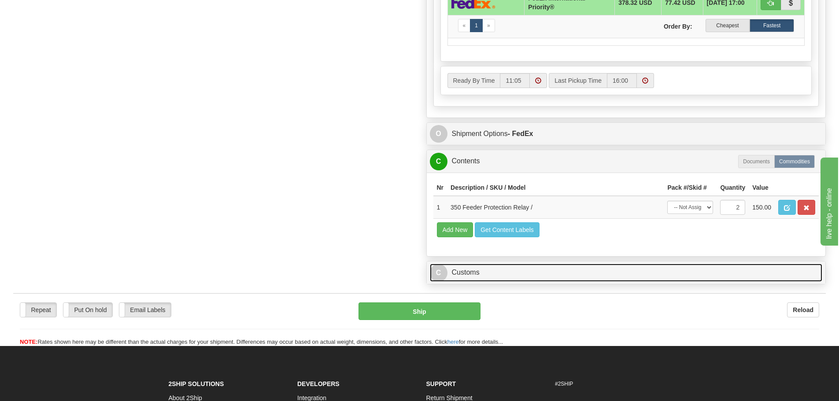
click at [499, 267] on link "C Customs" at bounding box center [626, 273] width 393 height 18
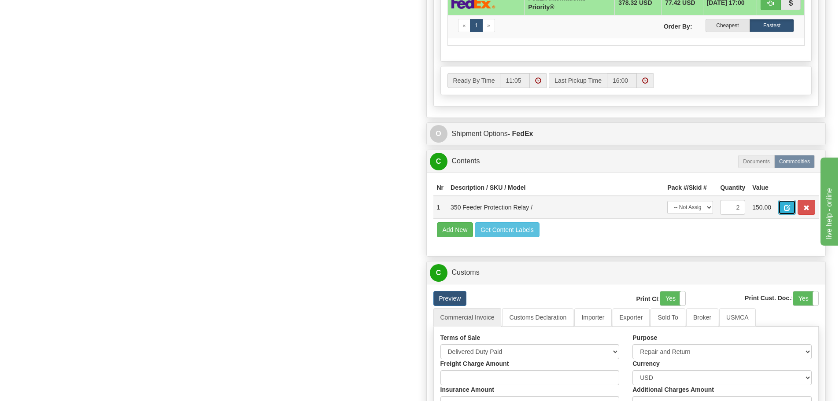
click at [778, 212] on button "button" at bounding box center [787, 207] width 18 height 15
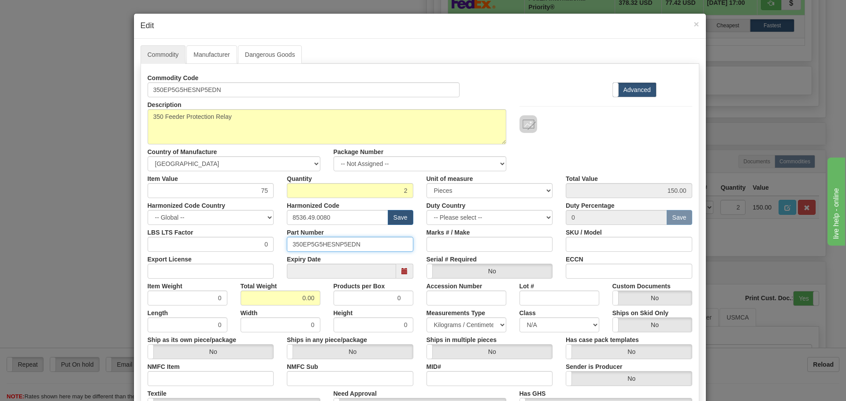
drag, startPoint x: 374, startPoint y: 244, endPoint x: 288, endPoint y: 255, distance: 87.1
click at [288, 255] on div "Commodity Code 350EP5G5HESNP5EDN Standard Advanced Description 350 Feeder Prote…" at bounding box center [420, 255] width 544 height 370
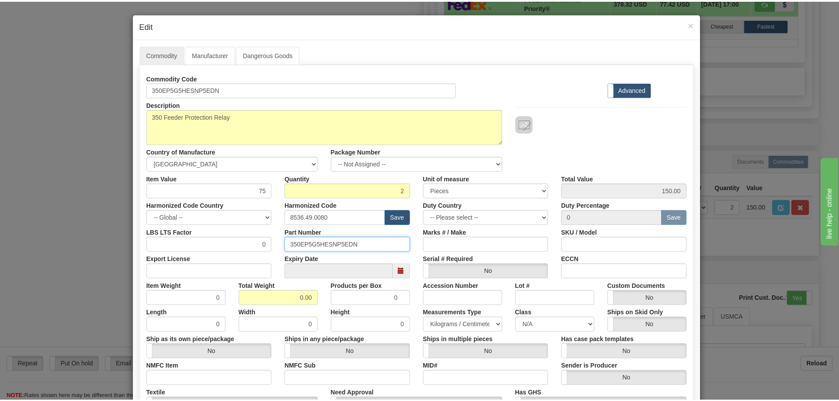
scroll to position [143, 0]
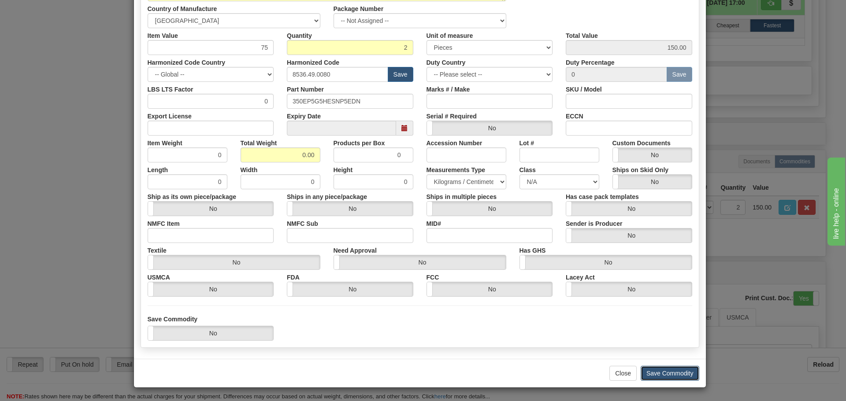
click at [660, 370] on button "Save Commodity" at bounding box center [670, 373] width 59 height 15
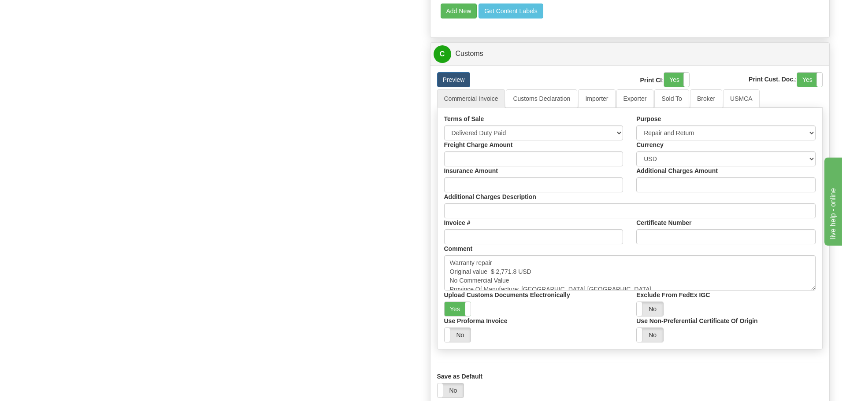
scroll to position [881, 0]
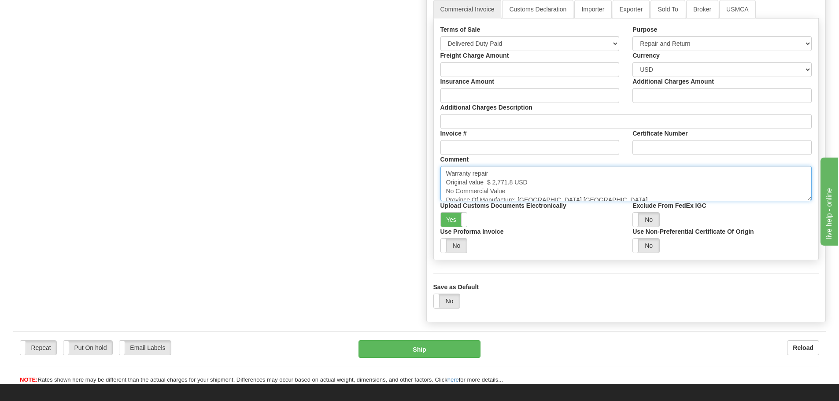
drag, startPoint x: 512, startPoint y: 185, endPoint x: 485, endPoint y: 185, distance: 26.9
click at [485, 185] on textarea "Warranty repair Original value $ 2,771.8 USD No Commercial Value Province Of Ma…" at bounding box center [627, 183] width 372 height 35
paste textarea "$ 2,208.2"
click at [529, 181] on textarea "Warranty repair Original value $ 2,771.8 USD No Commercial Value Province Of Ma…" at bounding box center [627, 183] width 372 height 35
type textarea "Warranty repair Original value $ 2,208.2 USD Each No Commercial Value Province …"
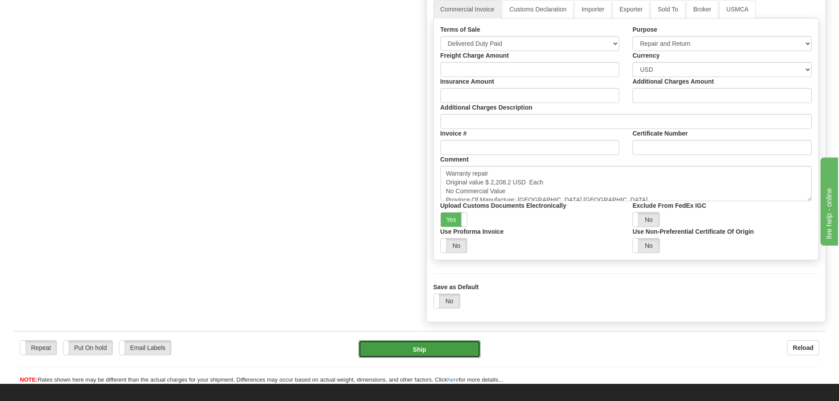
click at [417, 347] on button "Ship" at bounding box center [420, 350] width 122 height 18
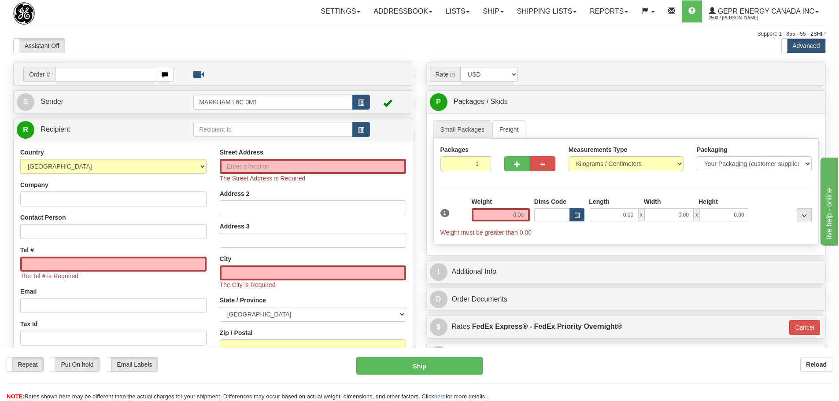
click at [258, 19] on div "Settings Shipping Preferences Fields Preferences New Store Connections Addressb…" at bounding box center [491, 11] width 670 height 22
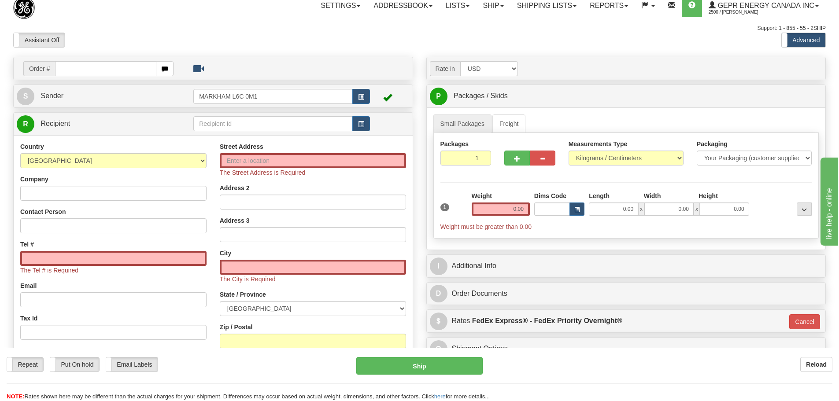
scroll to position [44, 0]
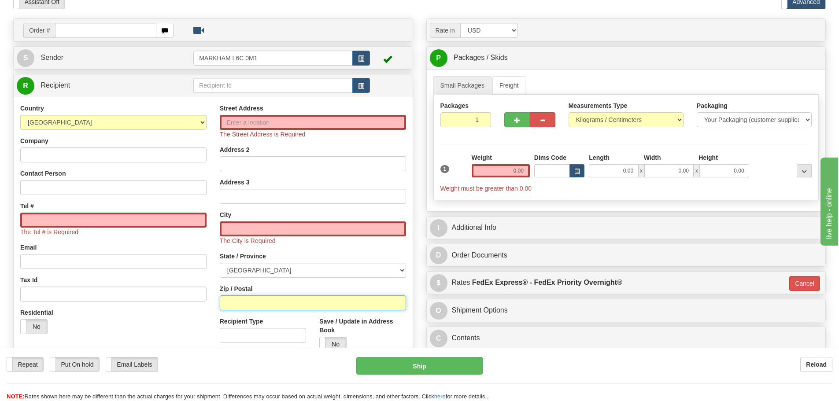
click at [267, 298] on input "Zip / Postal" at bounding box center [313, 303] width 186 height 15
paste input "P3E 5P5"
type input "P3E 5P5"
click at [197, 244] on div "Email" at bounding box center [113, 256] width 186 height 26
type input "[GEOGRAPHIC_DATA]"
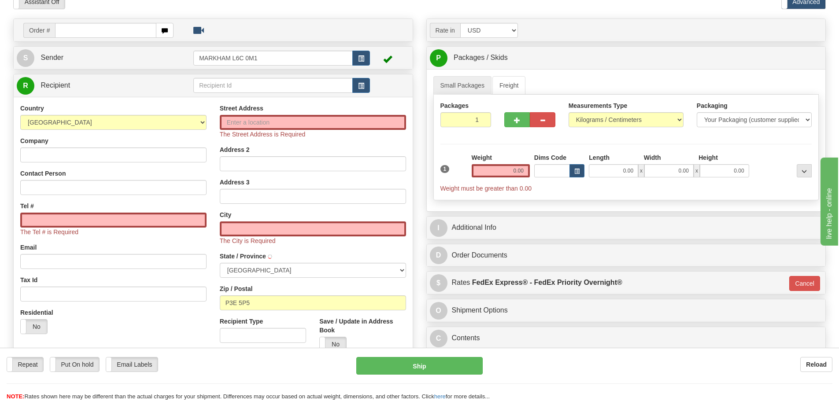
select select "ON"
click at [229, 111] on label "Street Address" at bounding box center [242, 108] width 44 height 9
click at [229, 115] on input "Street Address" at bounding box center [313, 122] width 186 height 15
click at [229, 118] on input "Street Address" at bounding box center [313, 122] width 186 height 15
paste input "[STREET_ADDRESS][PERSON_NAME]"
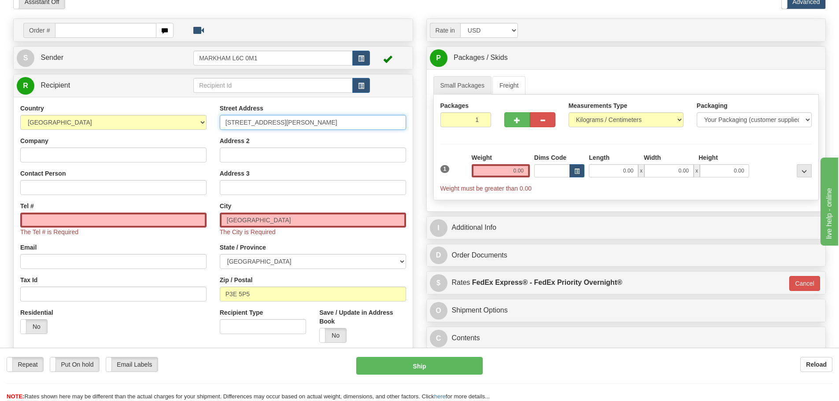
type input "[STREET_ADDRESS][PERSON_NAME]"
click at [47, 155] on input "Company" at bounding box center [113, 155] width 186 height 15
click at [74, 146] on div "Company" at bounding box center [113, 150] width 186 height 26
click at [73, 154] on input "Company" at bounding box center [113, 155] width 186 height 15
paste input "[PERSON_NAME]"
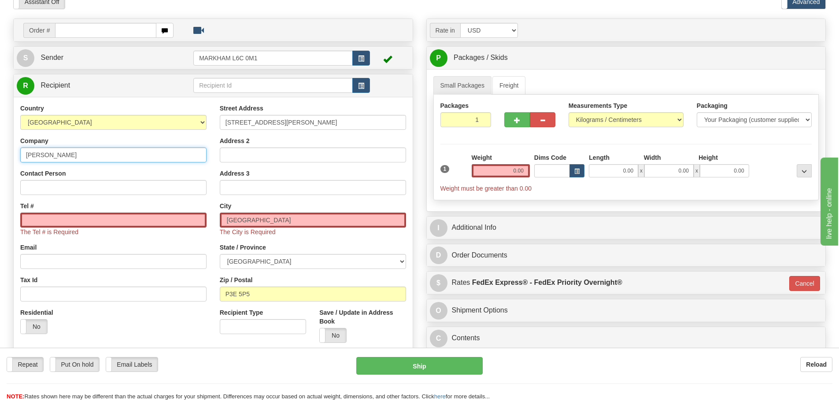
type input "[PERSON_NAME]"
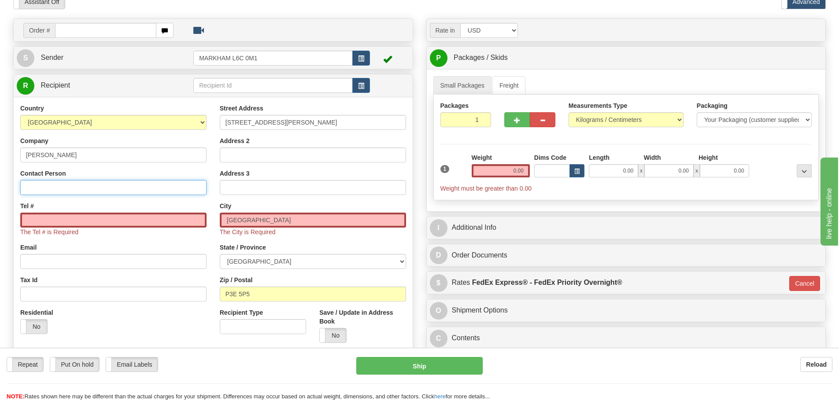
click at [122, 180] on input "Contact Person" at bounding box center [113, 187] width 186 height 15
paste input "Service Sales Specialist"
type input "Service Sales Specialist"
click at [67, 229] on span "The Tel # is Required" at bounding box center [49, 232] width 58 height 7
click at [67, 221] on input "Tel #" at bounding box center [113, 220] width 186 height 15
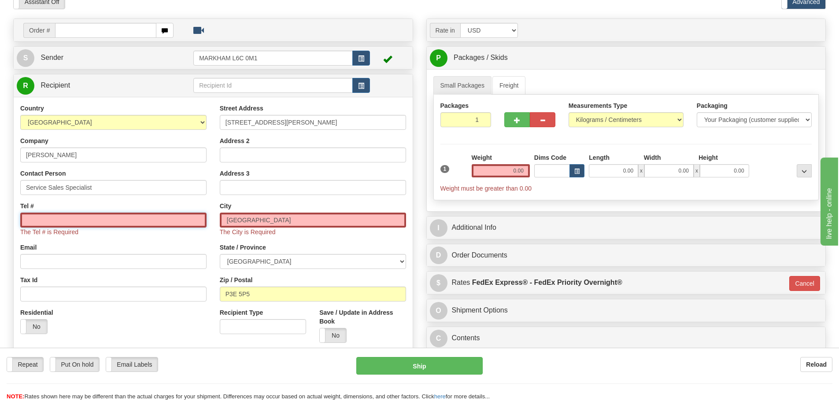
paste input "+ [PHONE_NUMBER]"
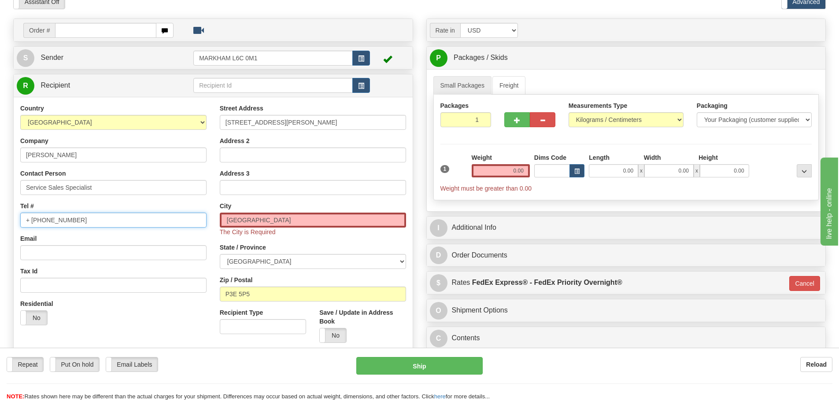
type input "+ [PHONE_NUMBER]"
click at [130, 199] on div "Country [GEOGRAPHIC_DATA] [GEOGRAPHIC_DATA] [GEOGRAPHIC_DATA] [GEOGRAPHIC_DATA]…" at bounding box center [114, 218] width 200 height 228
click at [502, 168] on input "0.00" at bounding box center [501, 170] width 58 height 13
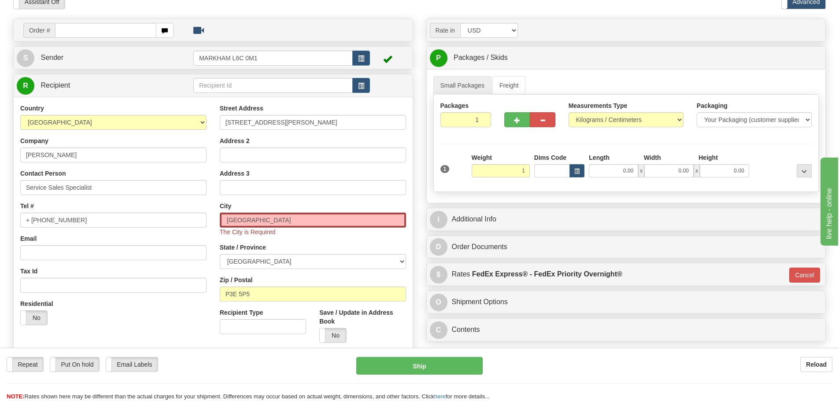
type input "1.00"
type input "01"
click at [505, 150] on div "Packages 1 1 Measurements Type" at bounding box center [626, 143] width 386 height 97
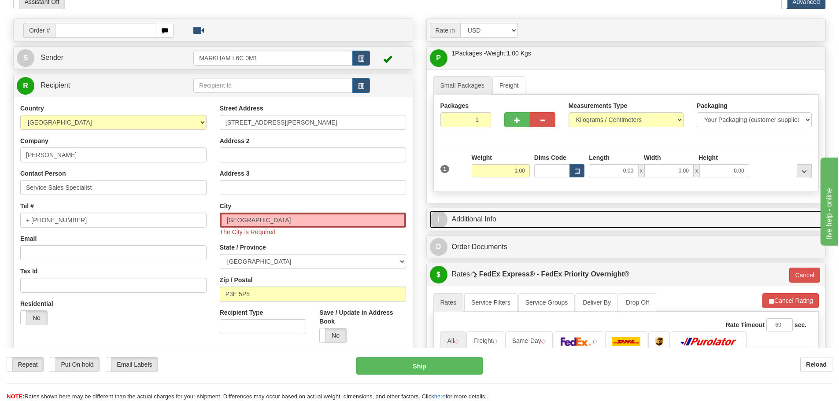
click at [496, 212] on link "I Additional Info" at bounding box center [626, 220] width 393 height 18
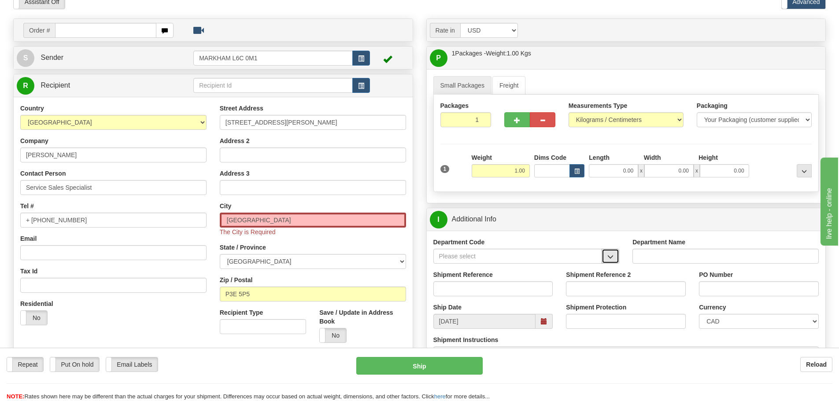
click at [607, 254] on span "button" at bounding box center [610, 257] width 6 height 6
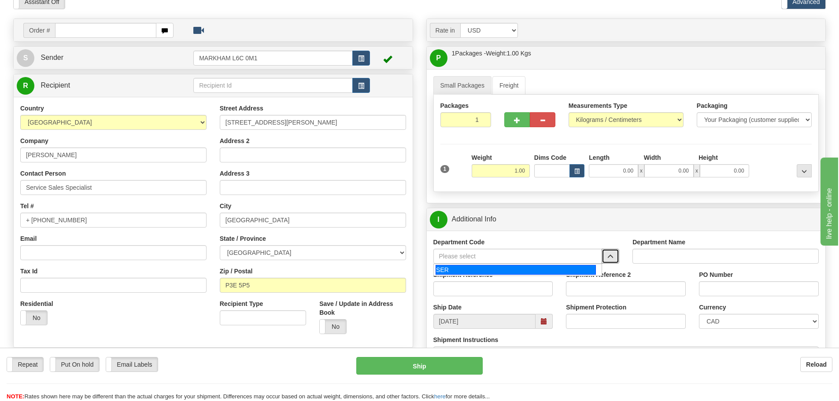
click at [566, 267] on div "SER" at bounding box center [516, 270] width 160 height 10
type input "SER"
type input "SERVICE DEPARTMENT"
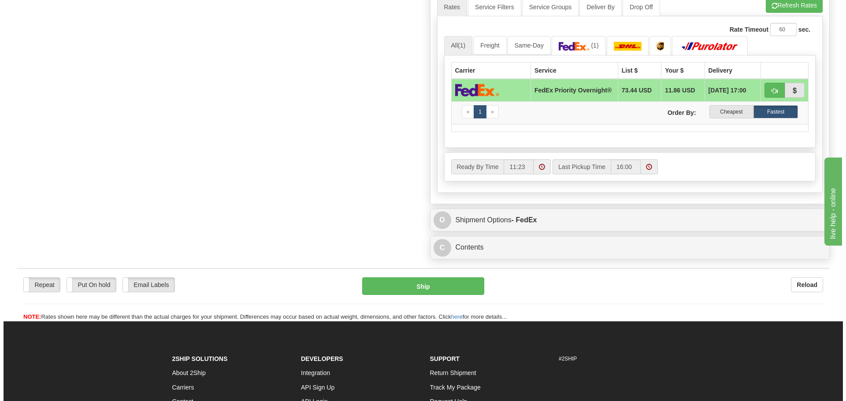
scroll to position [485, 0]
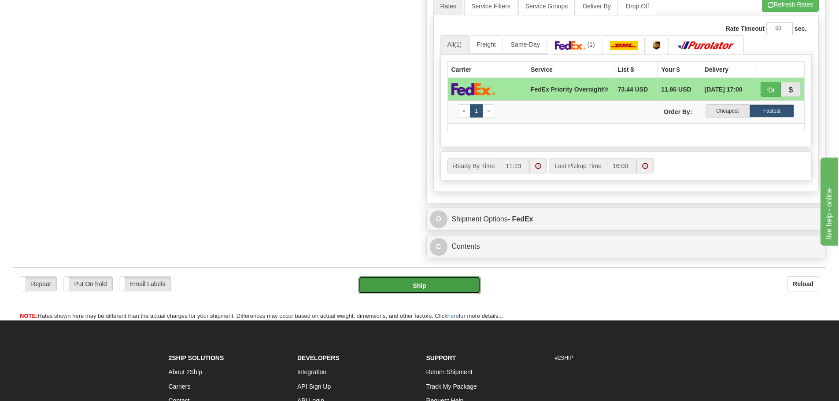
click at [461, 294] on button "Ship" at bounding box center [420, 286] width 122 height 18
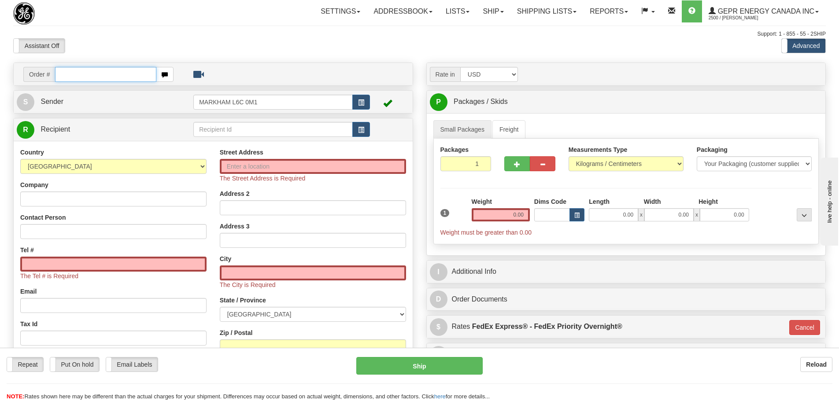
click at [96, 81] on input "text" at bounding box center [105, 74] width 101 height 15
paste input "86681170"
type input "86681170"
click at [124, 38] on body "Training Course Close Toggle navigation Settings Shipping Preferences New Recip…" at bounding box center [419, 200] width 839 height 401
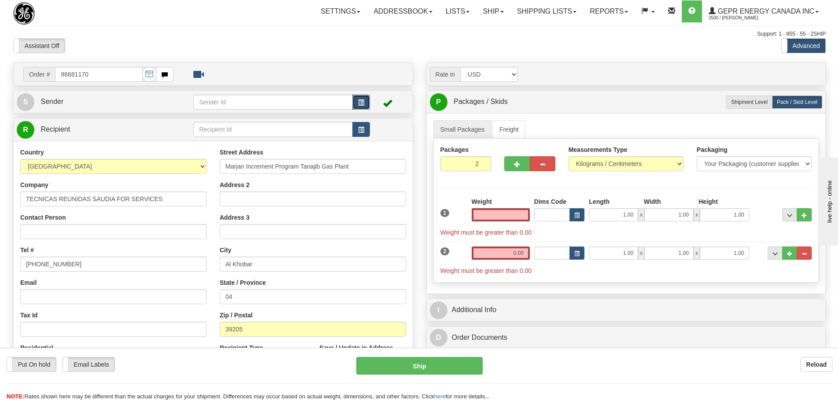
type input "0.00"
click at [355, 99] on button "button" at bounding box center [361, 102] width 18 height 15
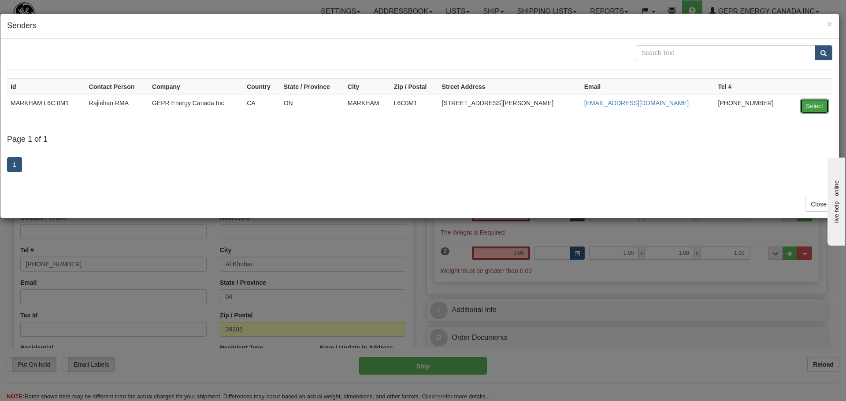
click at [814, 107] on button "Select" at bounding box center [814, 106] width 29 height 15
type input "MARKHAM L6C 0M1"
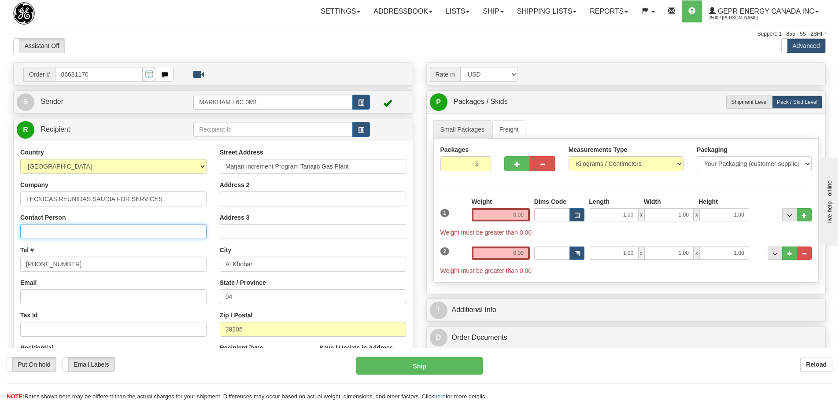
click at [65, 232] on input "Contact Person" at bounding box center [113, 231] width 186 height 15
paste input "Muhammad Kashif059"
type input "Muhammad Kashif059"
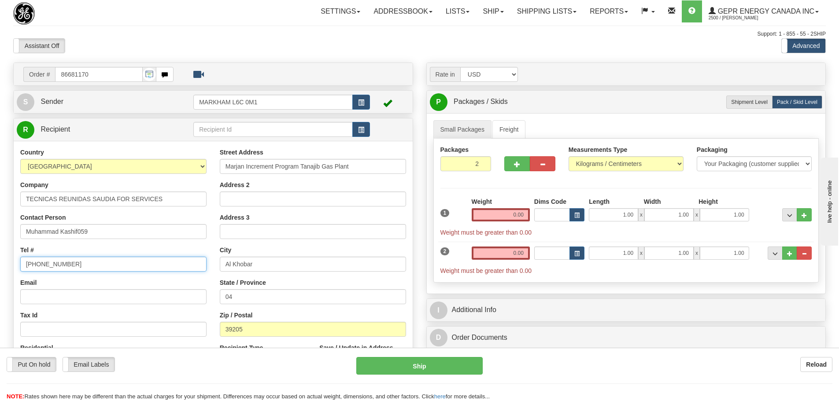
click at [118, 269] on input "(779)7960565" at bounding box center [113, 264] width 186 height 15
drag, startPoint x: 118, startPoint y: 267, endPoint x: -32, endPoint y: 270, distance: 149.8
click at [0, 270] on html "Training Course Close Toggle navigation Settings Shipping Preferences New Sende…" at bounding box center [419, 200] width 839 height 401
paste input "069 7050 053 918 2291"
type input "069 7050 053 918 2291"
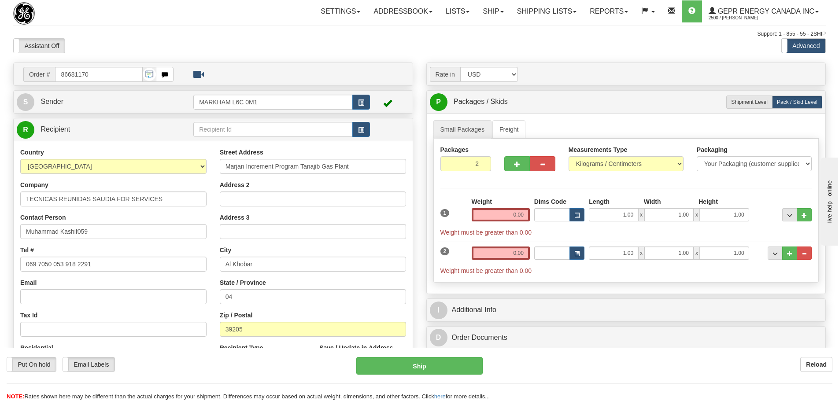
click at [217, 251] on div "Street Address Marjan Increment Program Tanajib Gas Plant Address 2 Address 3 C…" at bounding box center [313, 266] width 200 height 237
click at [749, 102] on span "Shipment Level" at bounding box center [749, 102] width 37 height 6
radio input "true"
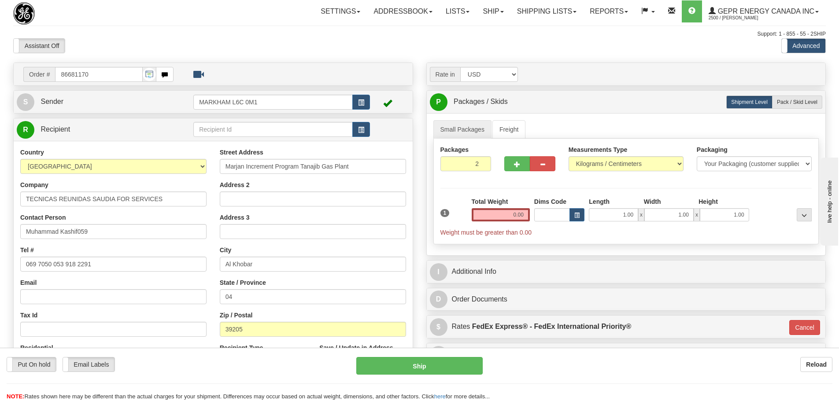
click at [491, 225] on div "Total Weight 0.00" at bounding box center [501, 212] width 63 height 31
click at [498, 217] on input "0.00" at bounding box center [501, 214] width 58 height 13
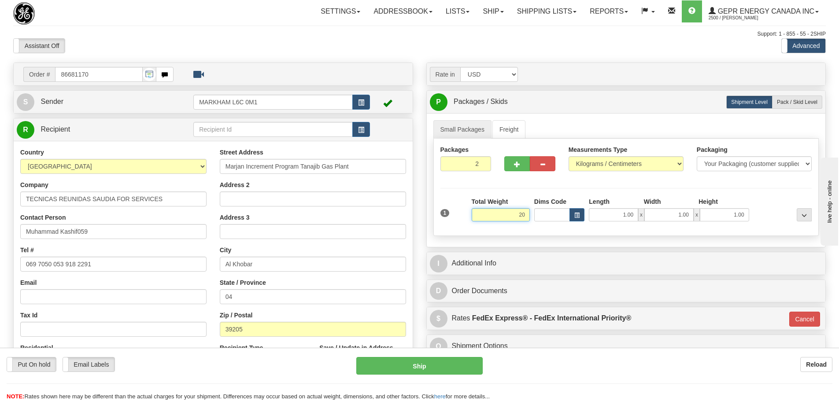
type input "20"
type input "01"
type input "20.00"
click at [480, 187] on div "Packages 2 1 Measurements Type" at bounding box center [626, 187] width 386 height 97
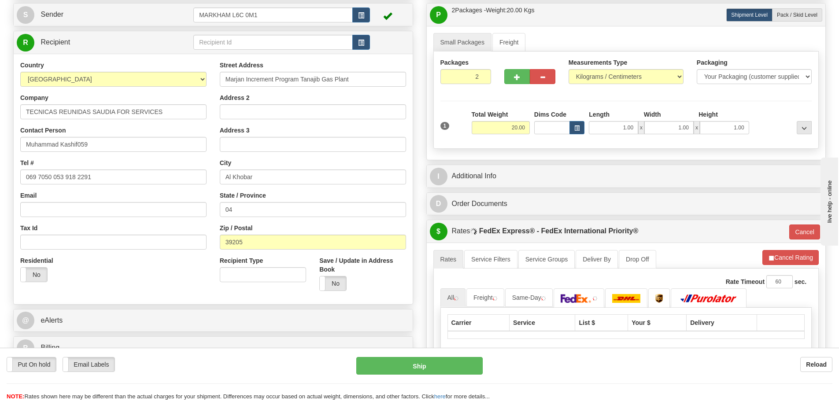
scroll to position [88, 0]
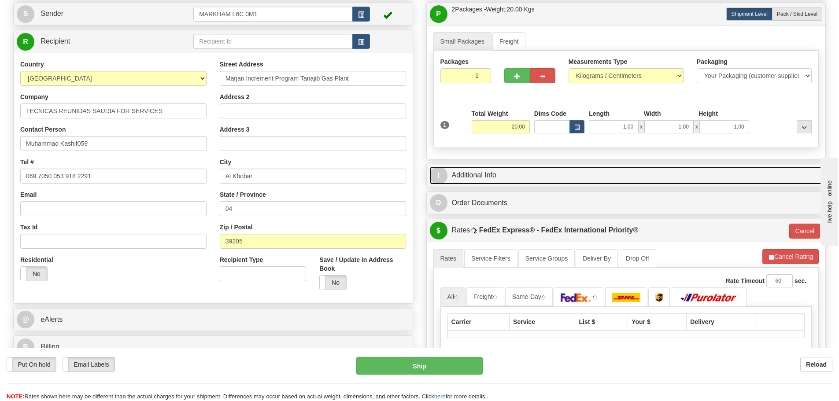
click at [548, 171] on link "I Additional Info" at bounding box center [626, 176] width 393 height 18
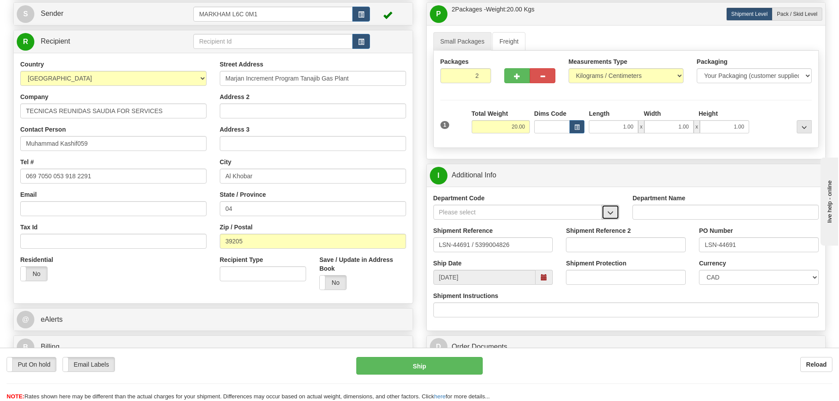
click at [615, 207] on button "button" at bounding box center [611, 212] width 18 height 15
click at [582, 226] on div "SER" at bounding box center [516, 226] width 160 height 10
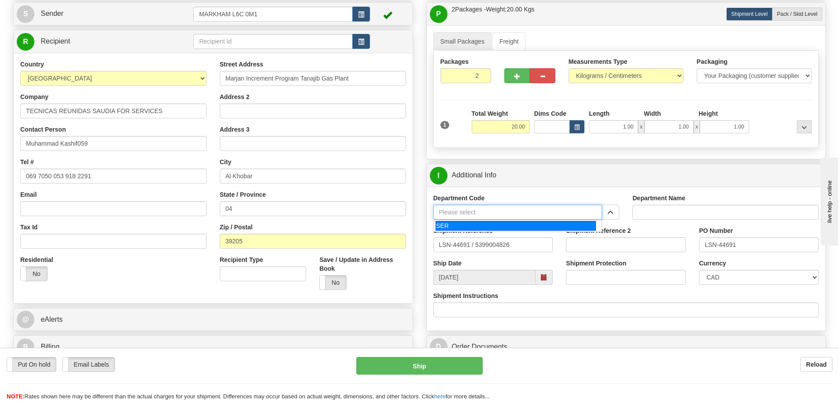
type input "SER"
type input "SERVICE DEPARTMENT"
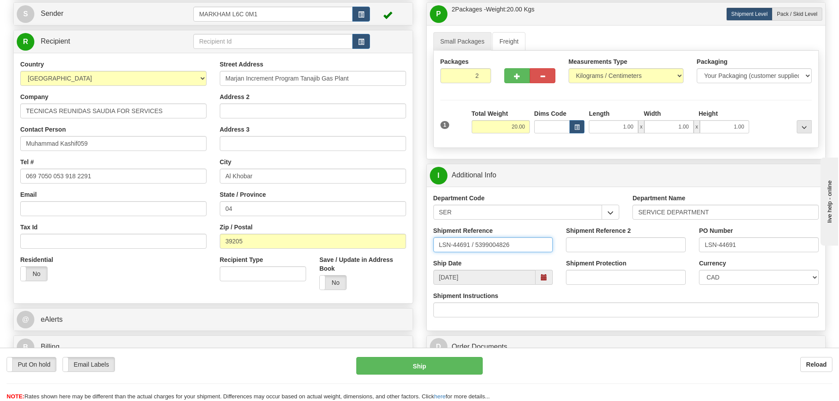
click at [474, 246] on input "LSN-44691 / 5399004826" at bounding box center [493, 244] width 120 height 15
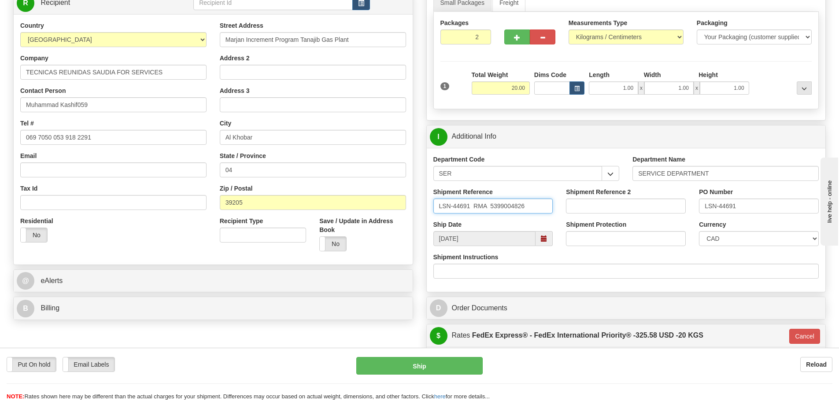
scroll to position [132, 0]
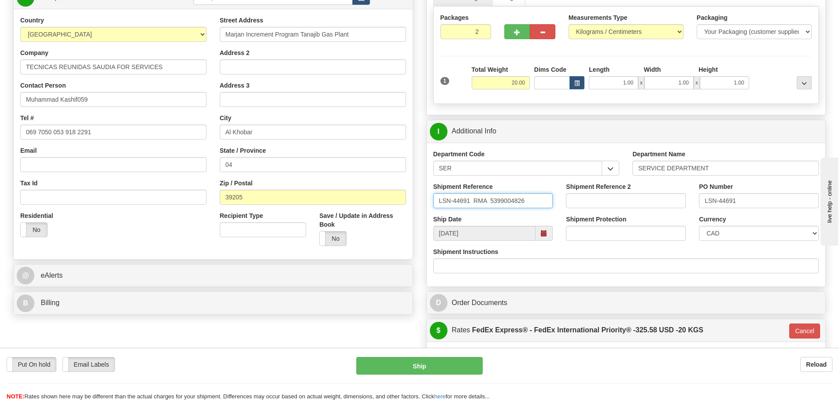
type input "LSN-44691 RMA 5399004826"
click at [715, 226] on div "Currency CAD USD EUR ZAR RON ANG ARN AUD AUS AWG BBD BFR BGN BHD BMD BND BRC BR…" at bounding box center [759, 228] width 120 height 26
select select "1"
click at [699, 226] on select "CAD USD EUR ZAR RON ANG ARN AUD AUS AWG BBD BFR BGN BHD BMD BND BRC BRL CHP CKZ…" at bounding box center [759, 233] width 120 height 15
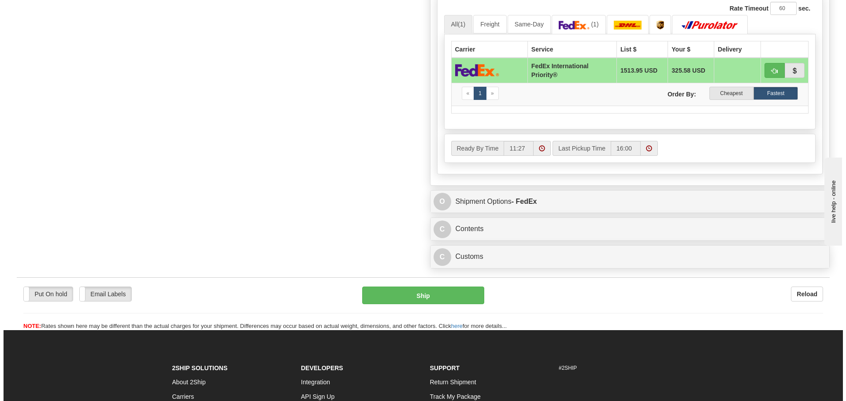
scroll to position [573, 0]
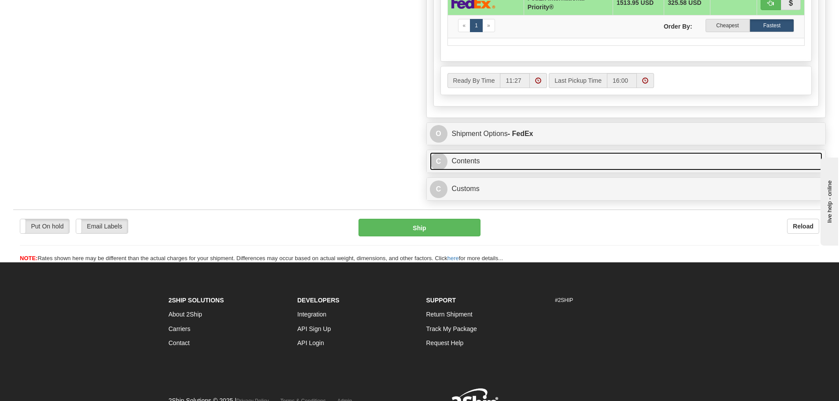
click at [517, 167] on link "C Contents" at bounding box center [626, 161] width 393 height 18
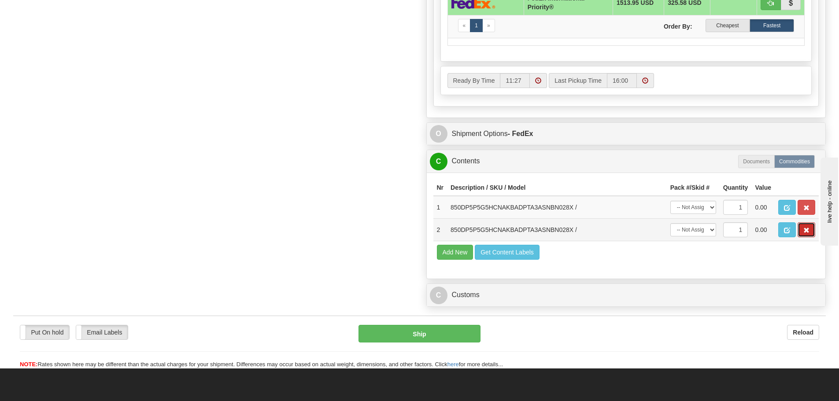
click at [808, 233] on span "button" at bounding box center [806, 231] width 6 height 6
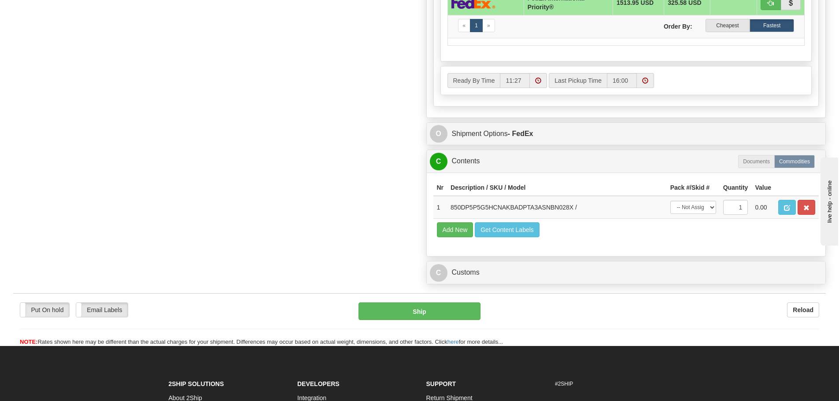
click at [791, 209] on button "button" at bounding box center [787, 207] width 18 height 15
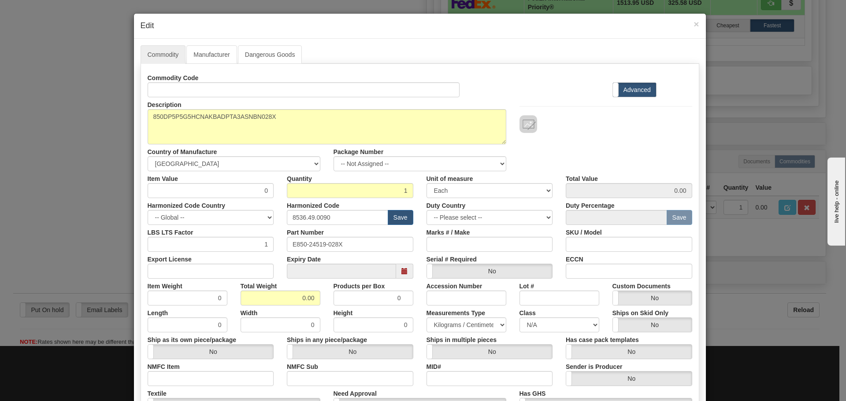
click at [289, 108] on div "Description 850DP5P5G5HCNAKBADPTA3ASNBN028X" at bounding box center [327, 120] width 372 height 47
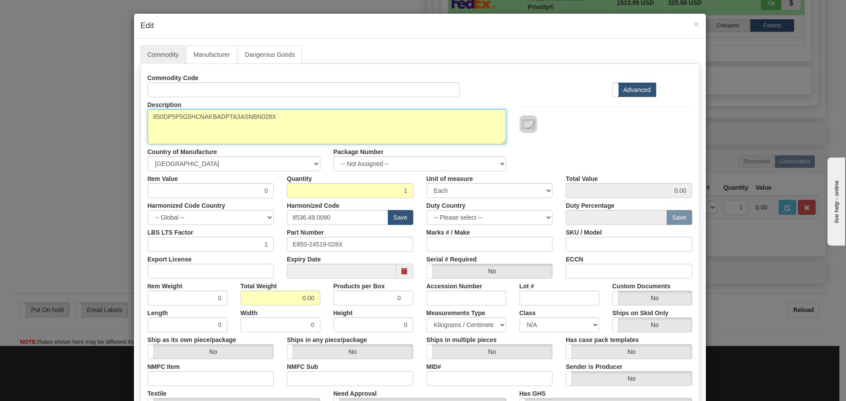
drag, startPoint x: 294, startPoint y: 118, endPoint x: 131, endPoint y: 136, distance: 164.0
click at [134, 136] on div "Commodity Manufacturer Dangerous Goods Commodity Code Standard Advanced Descrip…" at bounding box center [420, 270] width 572 height 463
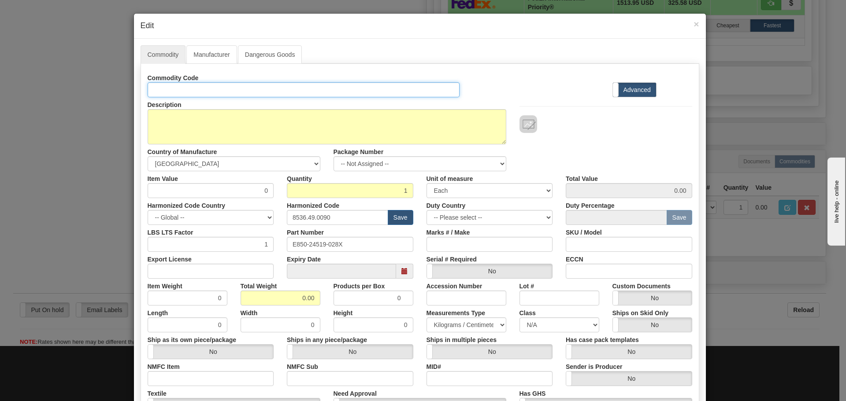
click at [182, 87] on input "Id" at bounding box center [304, 89] width 312 height 15
paste input "850DP5P5G5HCNAKBADPTA3ASNBN028X"
type input "850DP5P5G5HCNAKBADPTA3ASNBN028X"
drag, startPoint x: 359, startPoint y: 245, endPoint x: 276, endPoint y: 254, distance: 83.2
click at [276, 254] on div "Commodity Code 850DP5P5G5HCNAKBADPTA3ASNBN028X Standard Advanced Description 85…" at bounding box center [420, 255] width 544 height 370
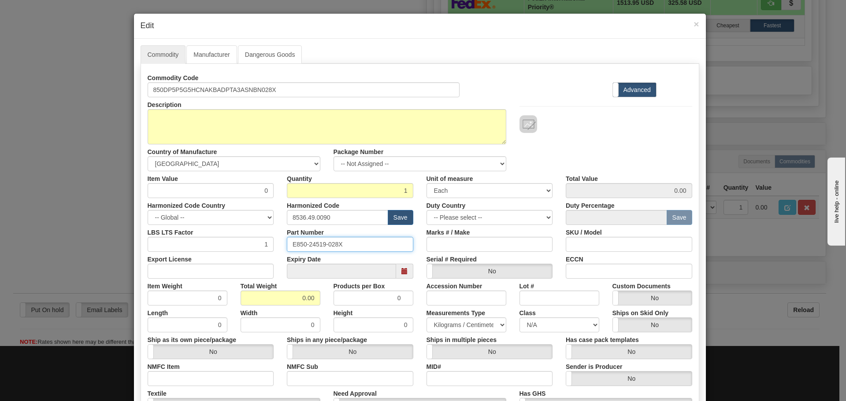
paste input "850DP5P5G5HCNAKBADPTA3ASNBN"
type input "850DP5P5G5HCNAKBADPTA3ASNBN028X"
drag, startPoint x: 342, startPoint y: 220, endPoint x: 281, endPoint y: 221, distance: 60.4
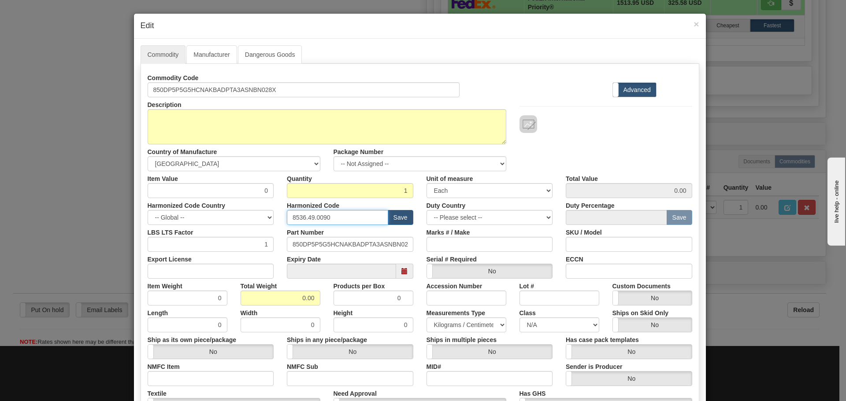
click at [281, 221] on div "Harmonized Code 8536.49.0090 Save" at bounding box center [350, 211] width 140 height 27
click at [321, 221] on input "text" at bounding box center [337, 217] width 101 height 15
type input "8536.49.0080"
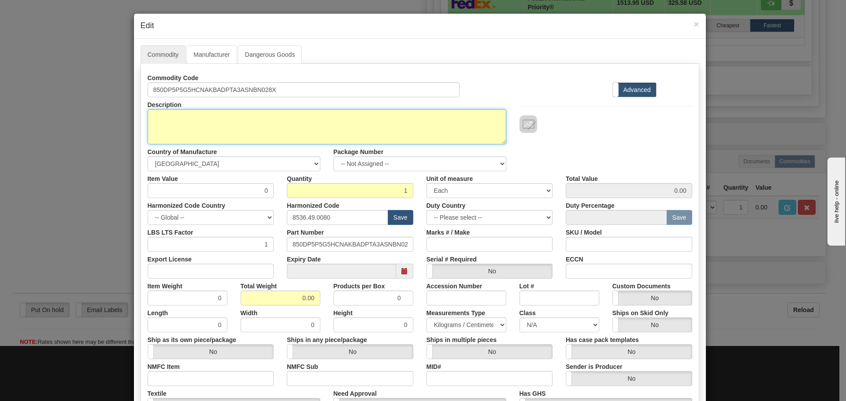
click at [238, 130] on textarea "850DP5P5G5HCNAKBADPTA3ASNBN028X" at bounding box center [327, 126] width 359 height 35
click at [249, 125] on textarea "850DP5P5G5HCNAKBADPTA3ASNBN028X" at bounding box center [327, 126] width 359 height 35
paste textarea "850 Feeder Protection System"
type textarea "850 Feeder Protection System"
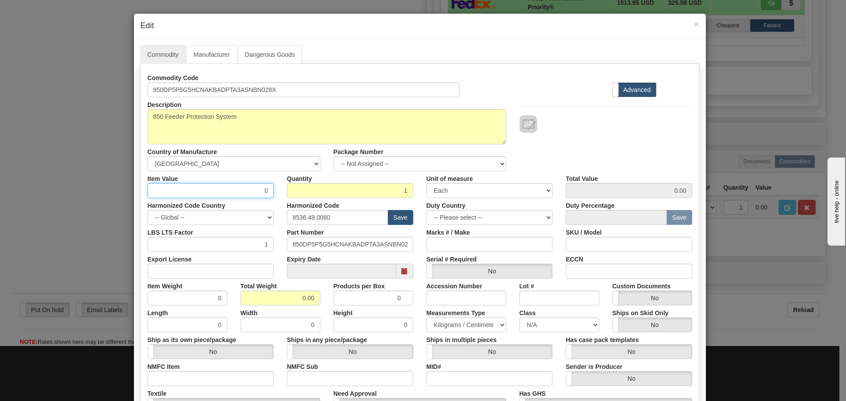
drag, startPoint x: 258, startPoint y: 191, endPoint x: 273, endPoint y: 197, distance: 16.0
click at [273, 197] on div "Item Value 0" at bounding box center [211, 184] width 140 height 27
type input "75"
type input "75.00"
type input "2"
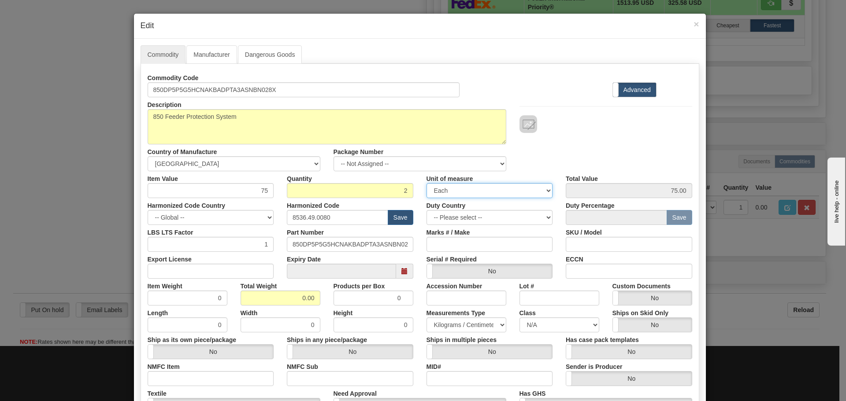
type input "150.00"
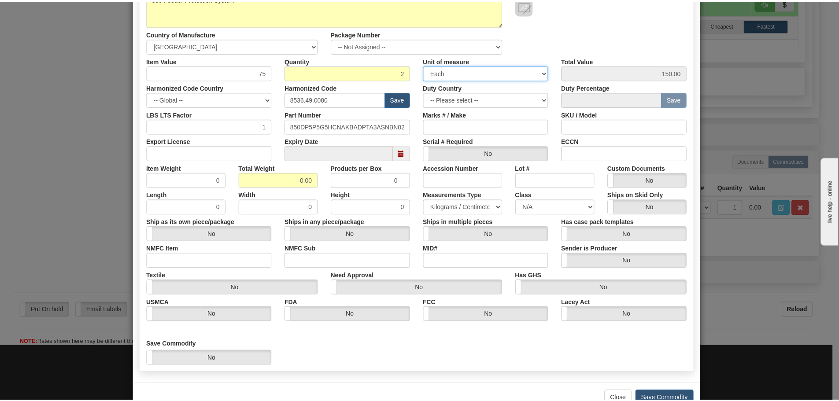
scroll to position [132, 0]
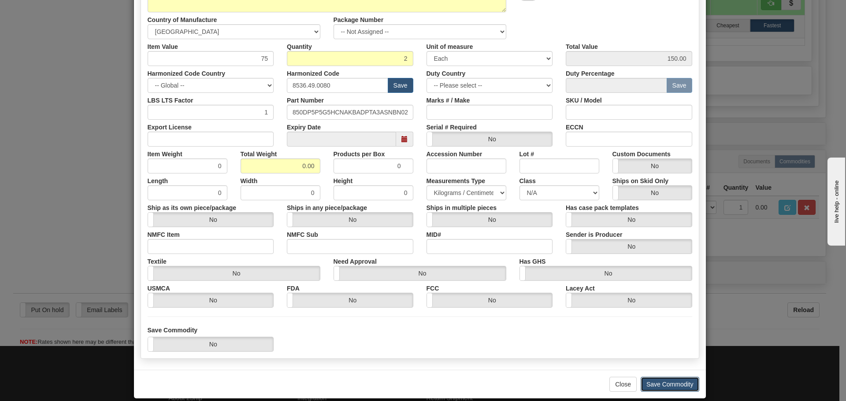
click at [662, 381] on button "Save Commodity" at bounding box center [670, 384] width 59 height 15
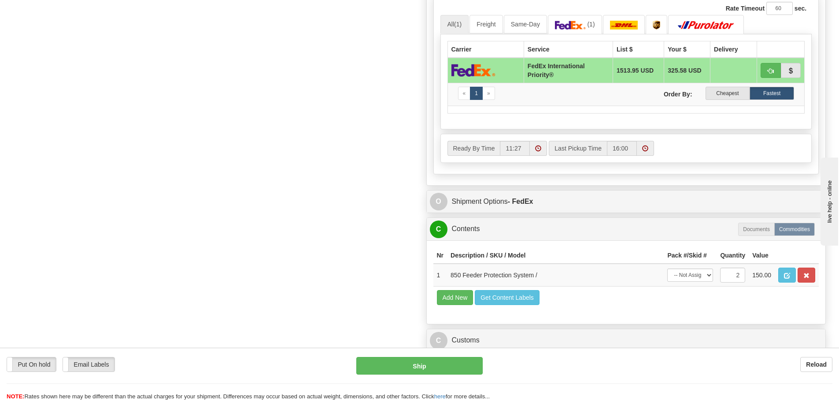
scroll to position [485, 0]
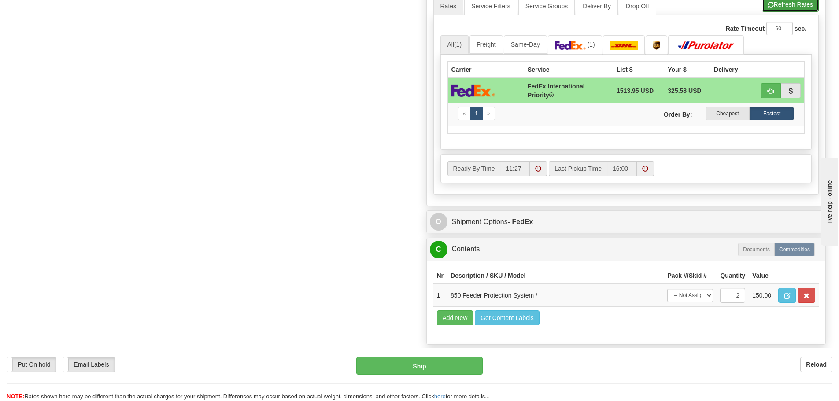
click at [766, 9] on button "Refresh Rates" at bounding box center [790, 4] width 57 height 15
type input "01"
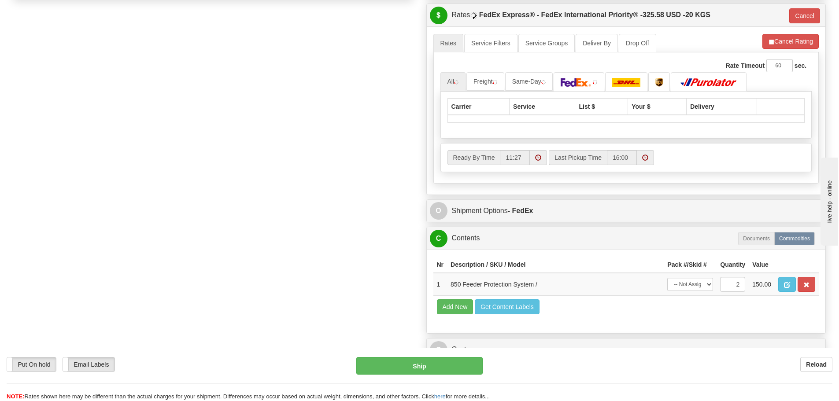
scroll to position [396, 0]
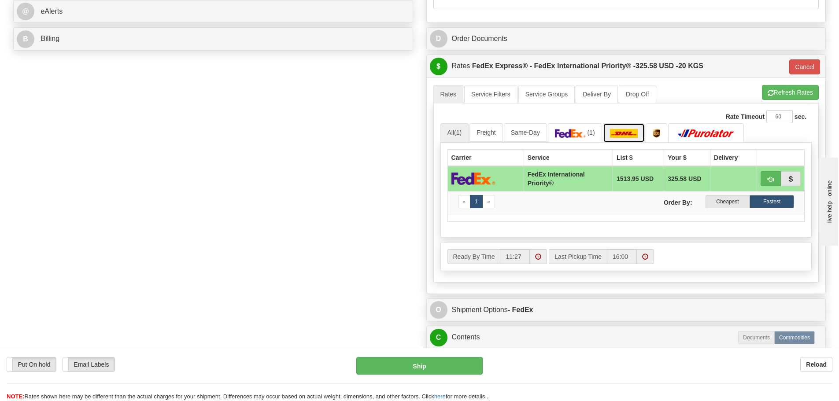
click at [622, 132] on img at bounding box center [624, 133] width 28 height 9
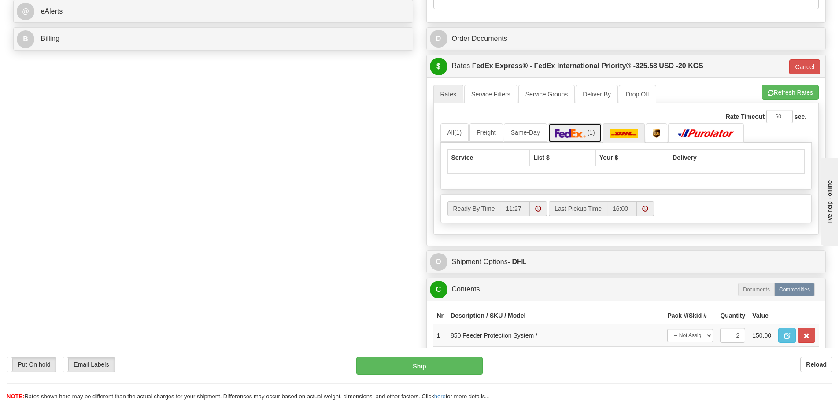
click at [593, 128] on link "(1)" at bounding box center [575, 132] width 54 height 19
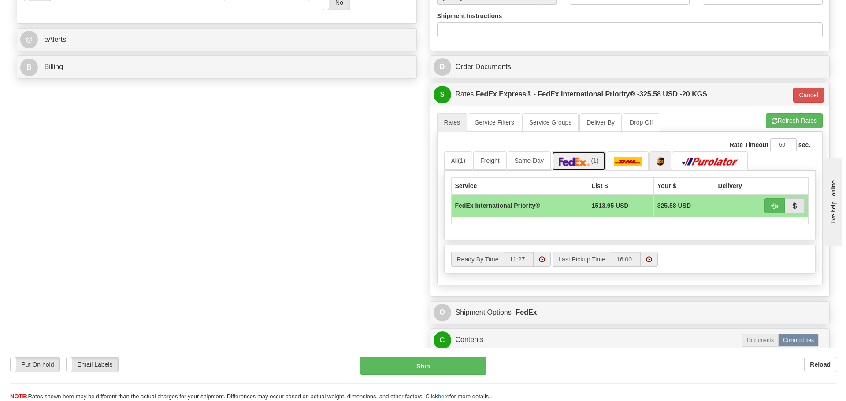
scroll to position [352, 0]
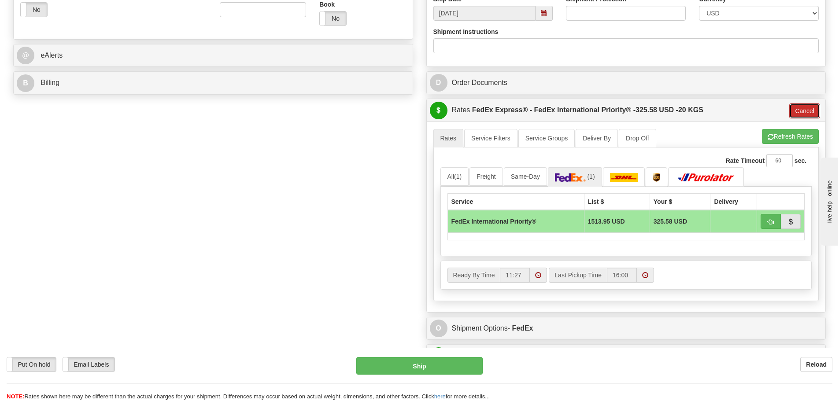
click at [795, 111] on button "Cancel" at bounding box center [804, 111] width 31 height 15
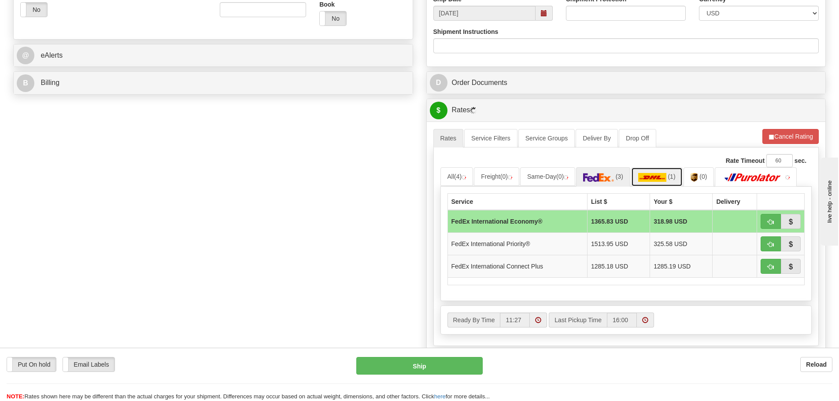
click at [659, 182] on link "(1)" at bounding box center [657, 176] width 52 height 19
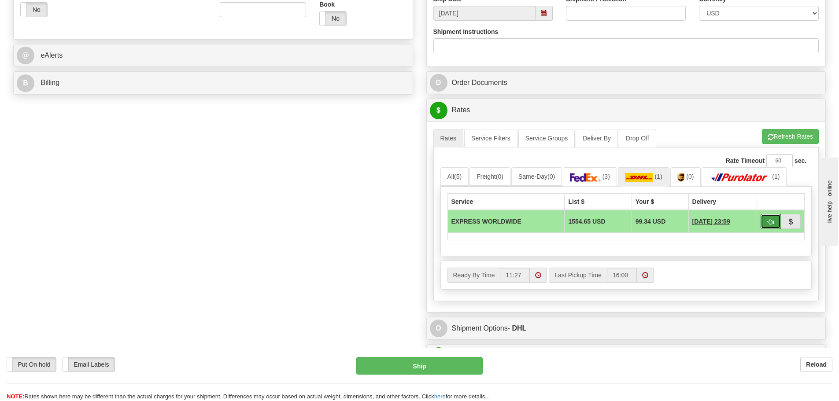
click at [764, 223] on button "button" at bounding box center [771, 221] width 20 height 15
type input "P"
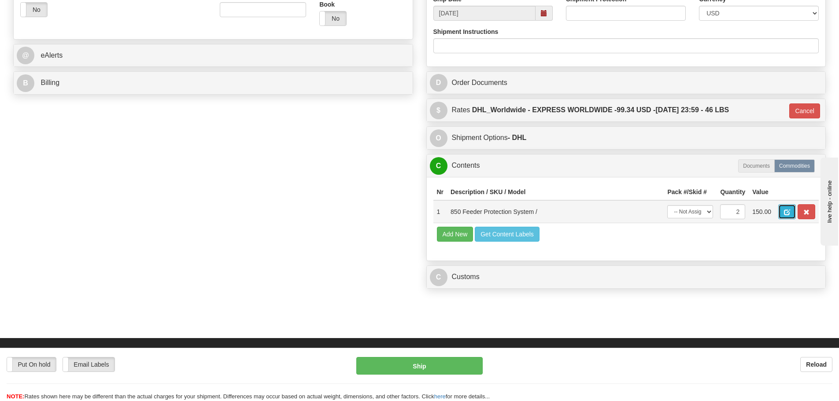
click at [786, 206] on button "button" at bounding box center [787, 211] width 18 height 15
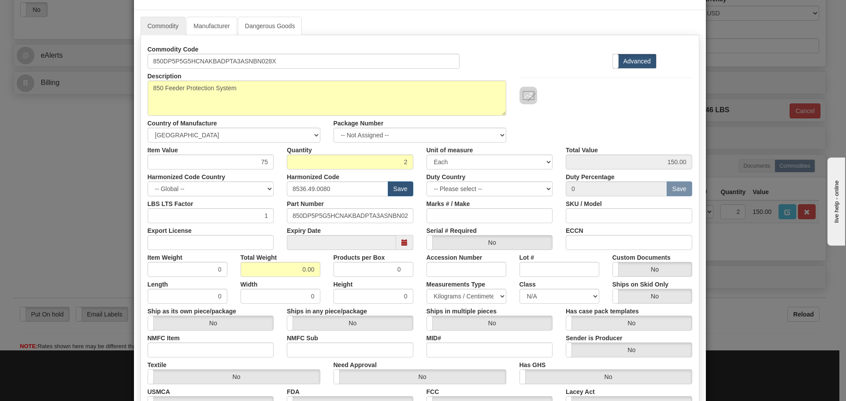
scroll to position [44, 0]
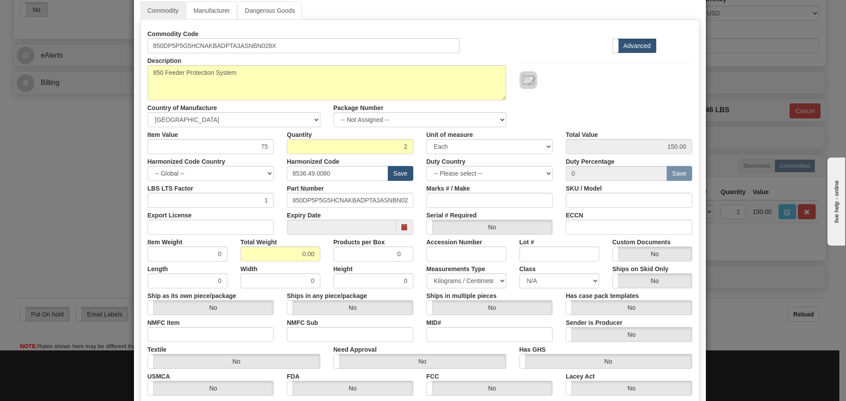
click at [318, 257] on div "Total Weight 0.00" at bounding box center [280, 248] width 93 height 27
drag, startPoint x: 299, startPoint y: 254, endPoint x: 319, endPoint y: 255, distance: 20.7
click at [320, 250] on div "Total Weight 0.00" at bounding box center [280, 248] width 93 height 27
type input "20"
type input "10.0000"
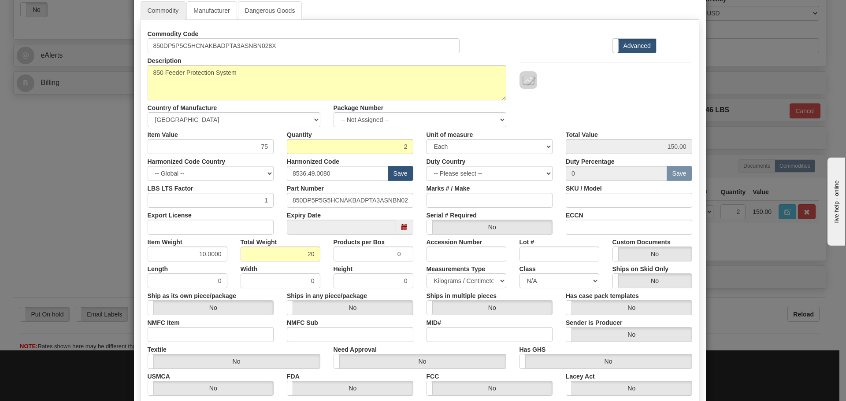
click at [319, 255] on div "Total Weight 20" at bounding box center [280, 248] width 93 height 27
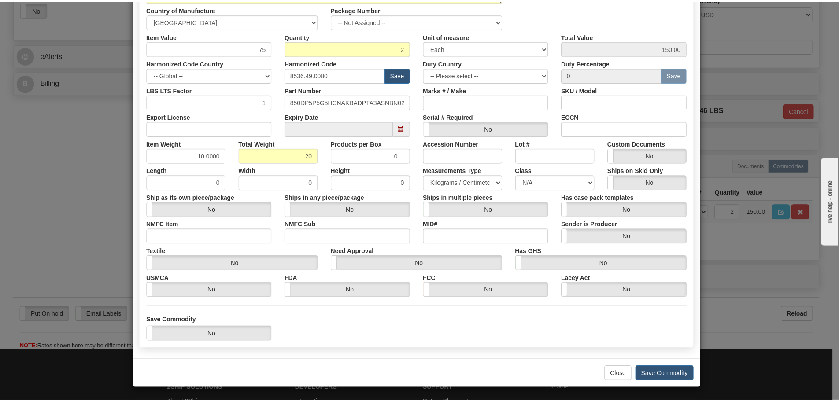
scroll to position [143, 0]
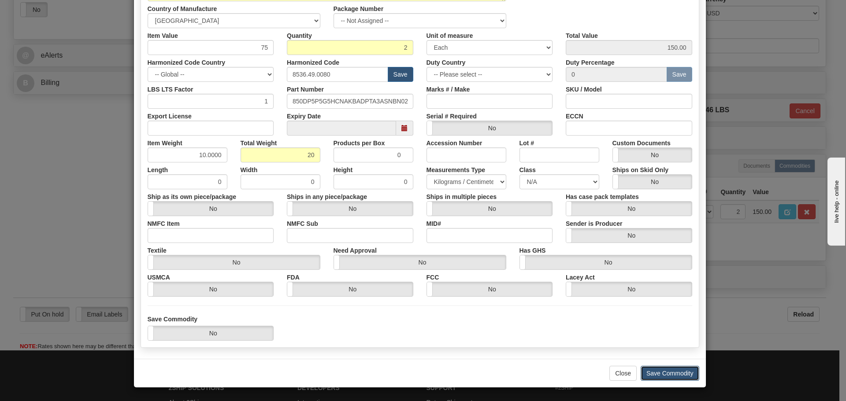
click at [659, 368] on button "Save Commodity" at bounding box center [670, 373] width 59 height 15
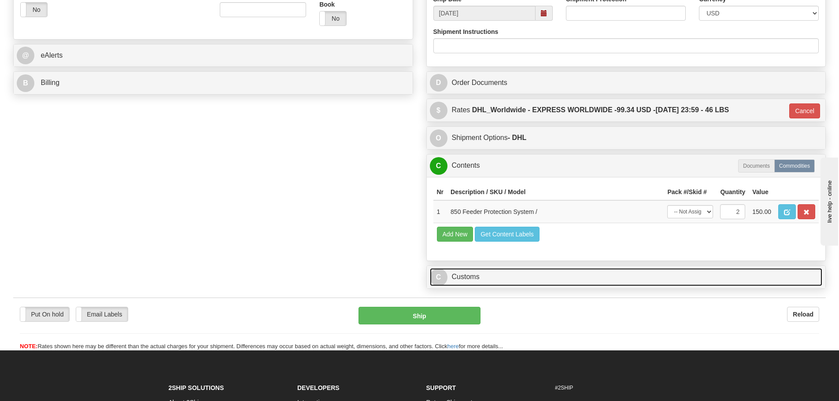
click at [552, 283] on link "C Customs" at bounding box center [626, 277] width 393 height 18
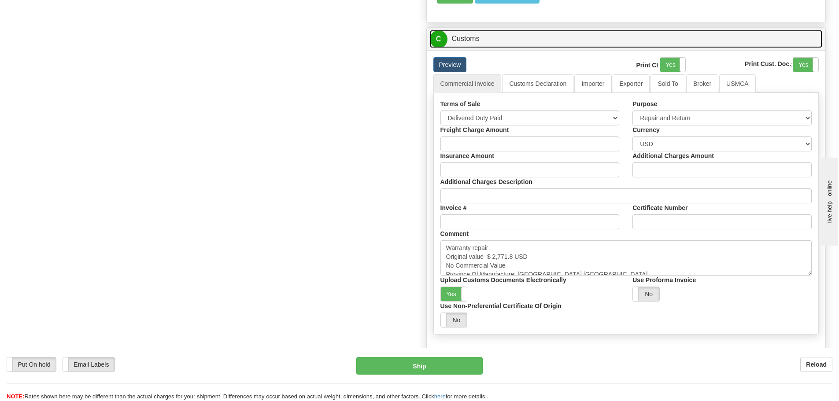
scroll to position [661, 0]
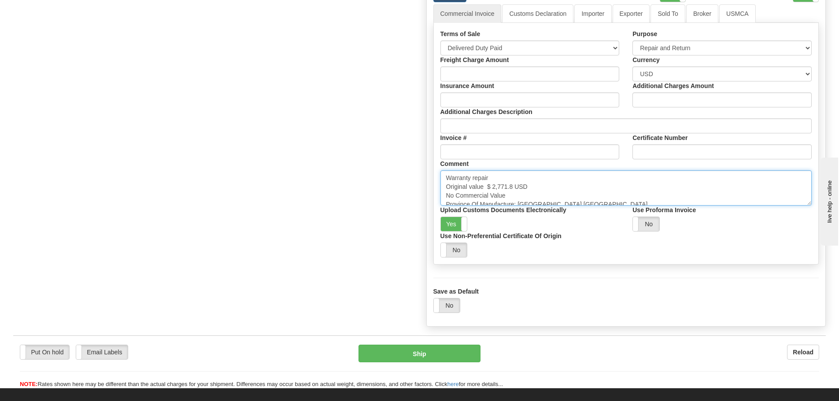
drag, startPoint x: 515, startPoint y: 185, endPoint x: 488, endPoint y: 185, distance: 27.3
click at [488, 185] on textarea "Warranty repair Original value $ 2,771.8 USD No Commercial Value Province Of Ma…" at bounding box center [627, 187] width 372 height 35
paste textarea "11,349.65"
click at [547, 184] on textarea "Warranty repair Original value $ 2,771.8 USD No Commercial Value Province Of Ma…" at bounding box center [627, 187] width 372 height 35
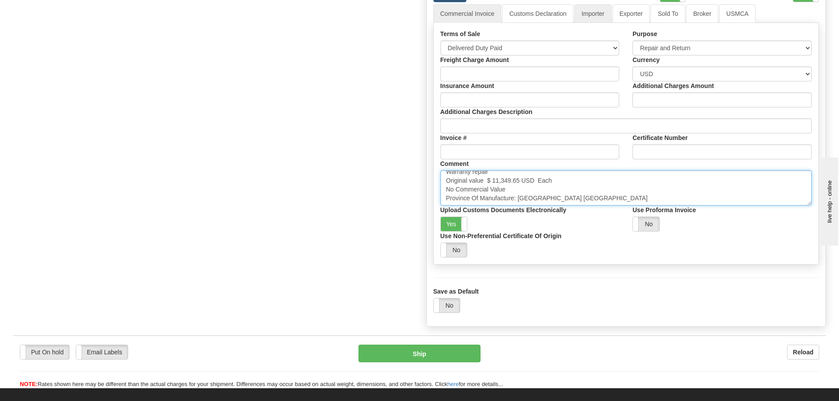
type textarea "Warranty repair Original value $ 11,349.65 USD Each No Commercial Value Provinc…"
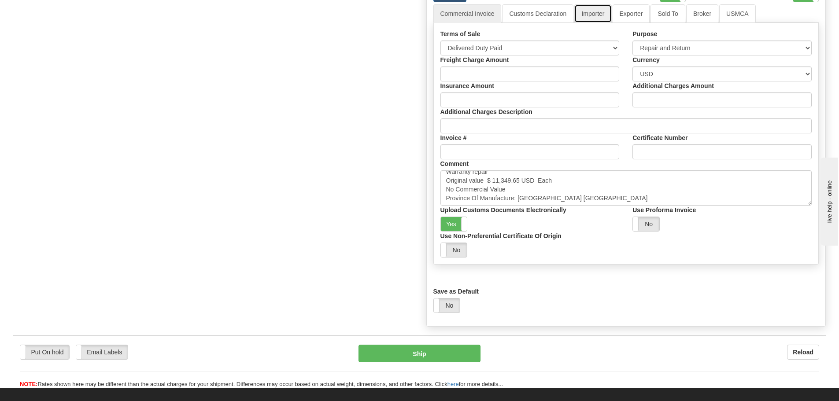
click at [597, 18] on link "Importer" at bounding box center [592, 13] width 37 height 19
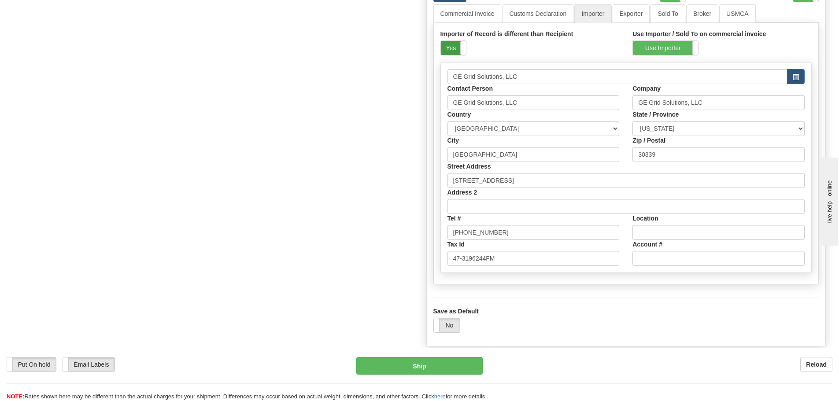
click at [457, 49] on label "Yes" at bounding box center [453, 48] width 25 height 14
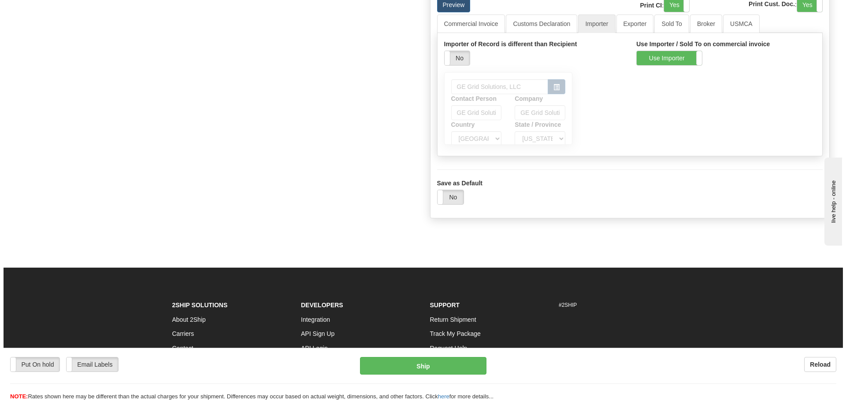
scroll to position [635, 0]
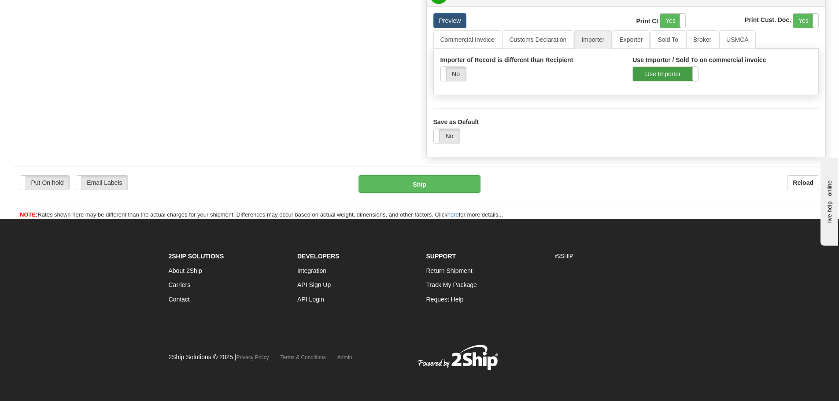
click at [639, 71] on label "Use Importer" at bounding box center [665, 74] width 65 height 14
click at [485, 45] on link "Commercial Invoice" at bounding box center [467, 39] width 68 height 19
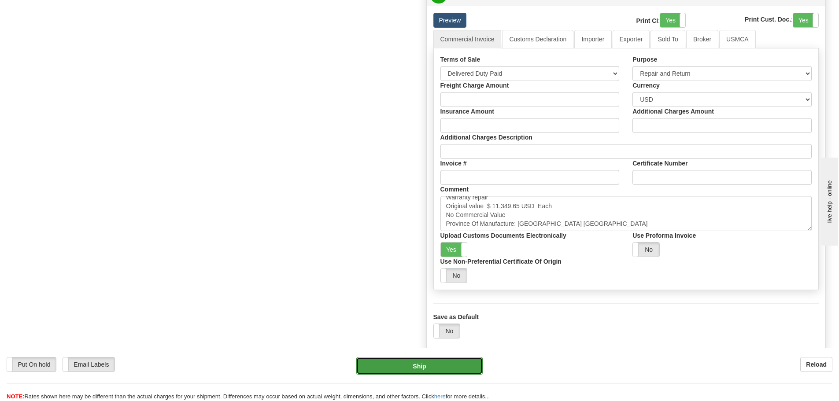
click at [455, 367] on button "Ship" at bounding box center [419, 366] width 126 height 18
